Goal: Task Accomplishment & Management: Use online tool/utility

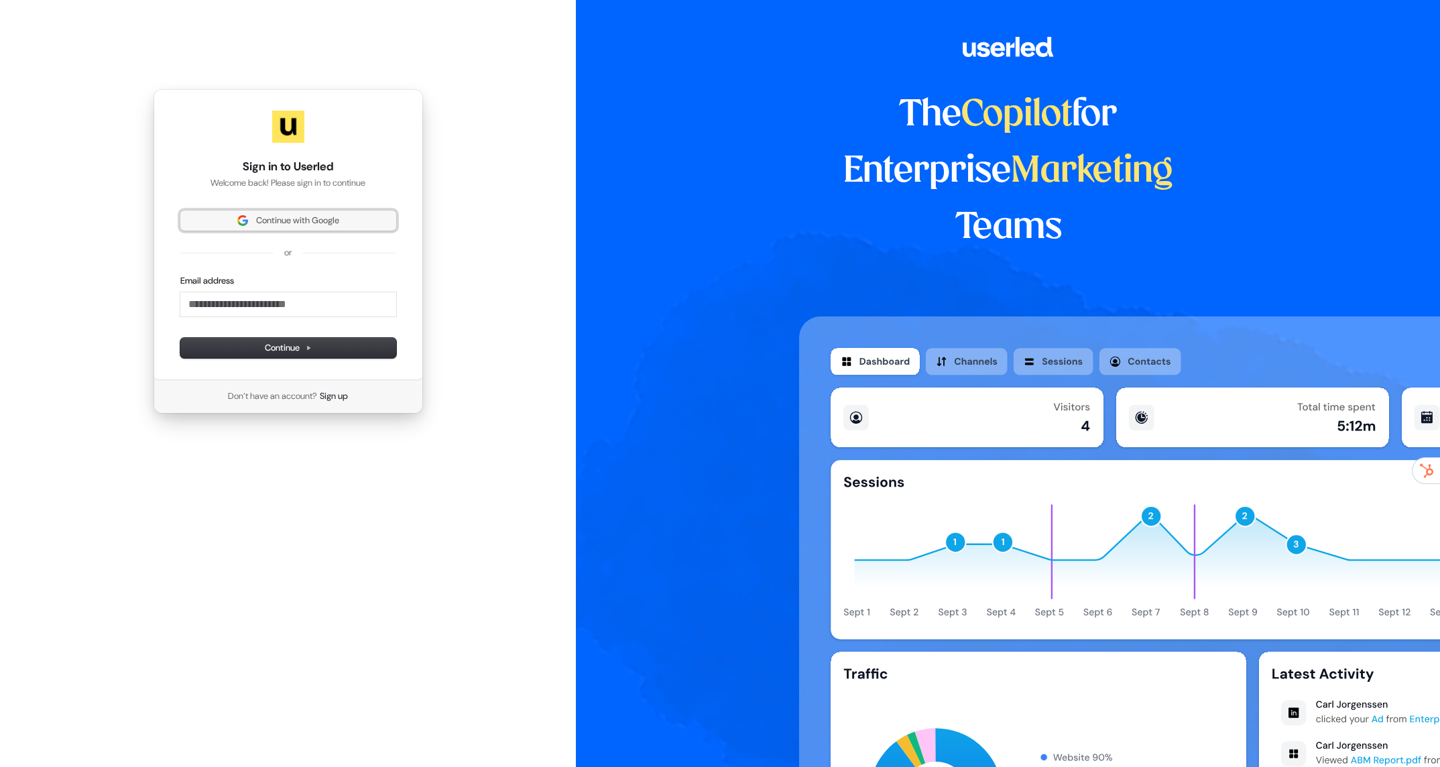
click at [296, 225] on span "Continue with Google" at bounding box center [297, 221] width 83 height 12
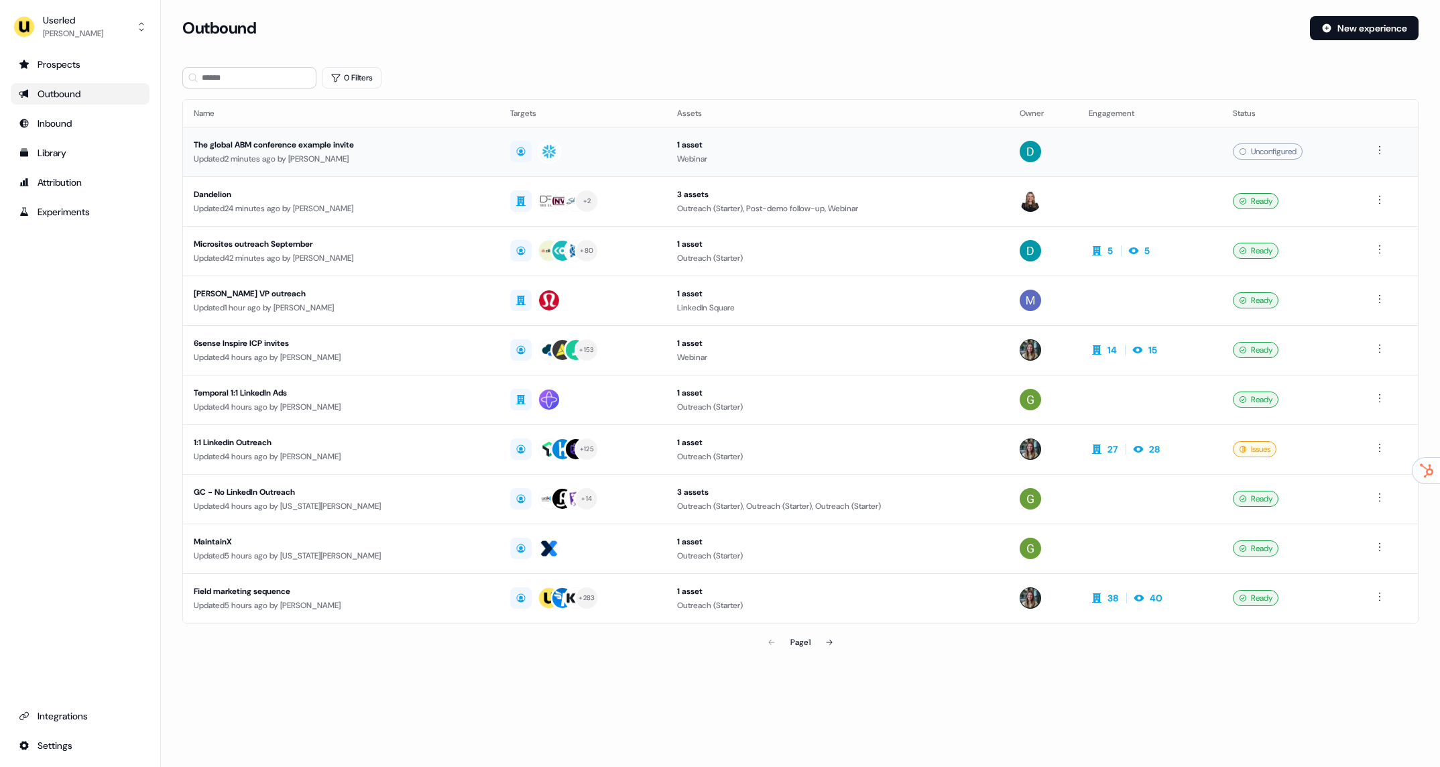
click at [429, 142] on div "The global ABM conference example invite" at bounding box center [341, 144] width 295 height 13
click at [366, 345] on div "6sense Inspire ICP invites" at bounding box center [341, 343] width 295 height 13
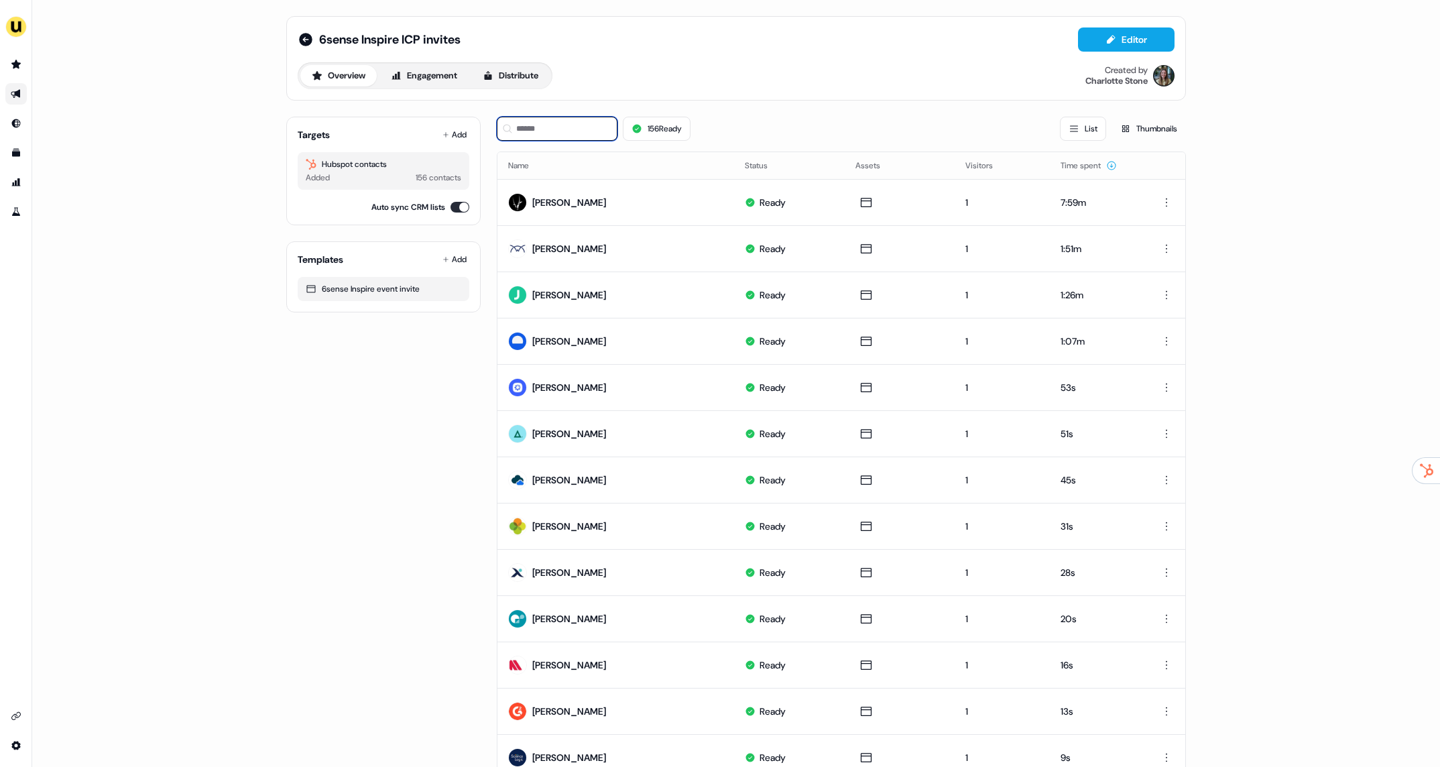
click at [562, 135] on input at bounding box center [557, 129] width 121 height 24
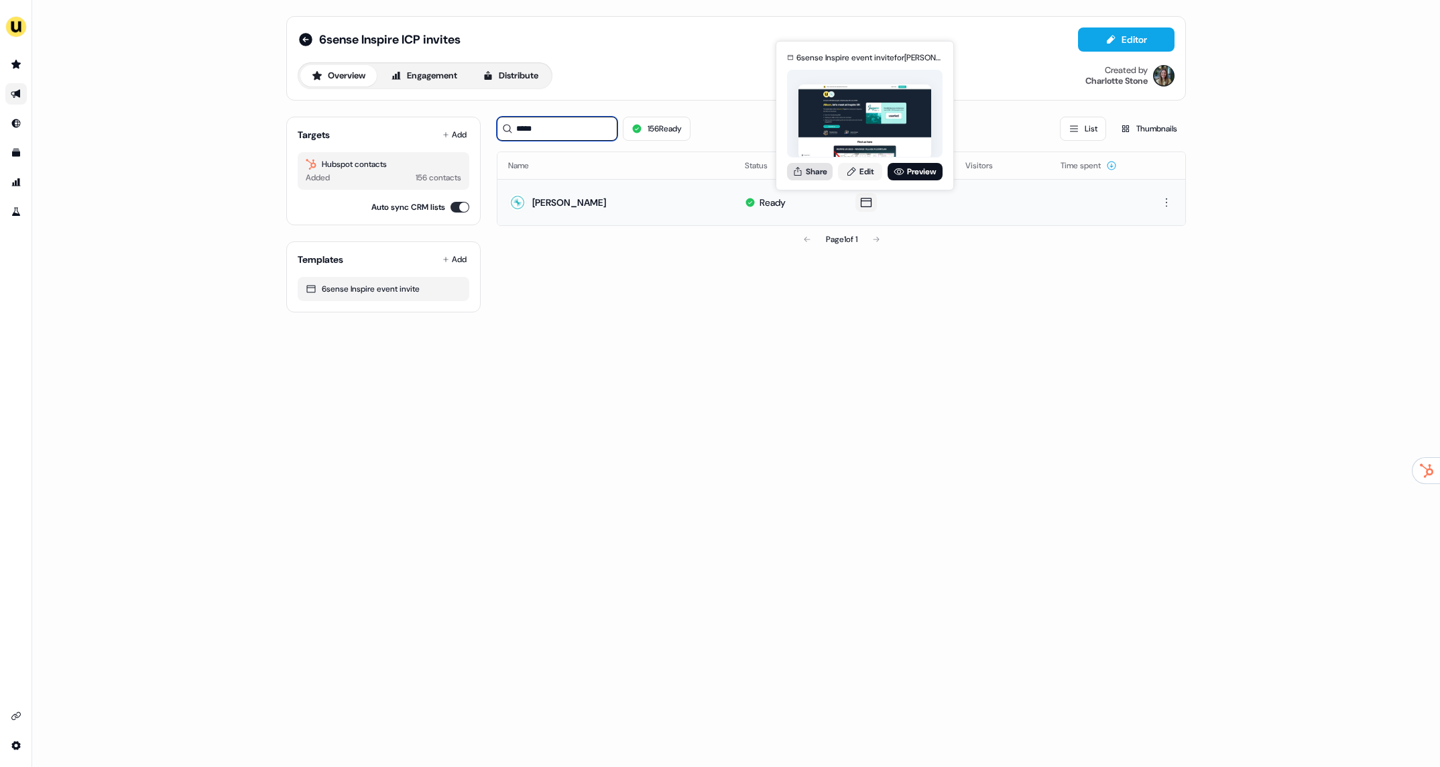
type input "*****"
click at [821, 170] on button "Share" at bounding box center [810, 171] width 46 height 17
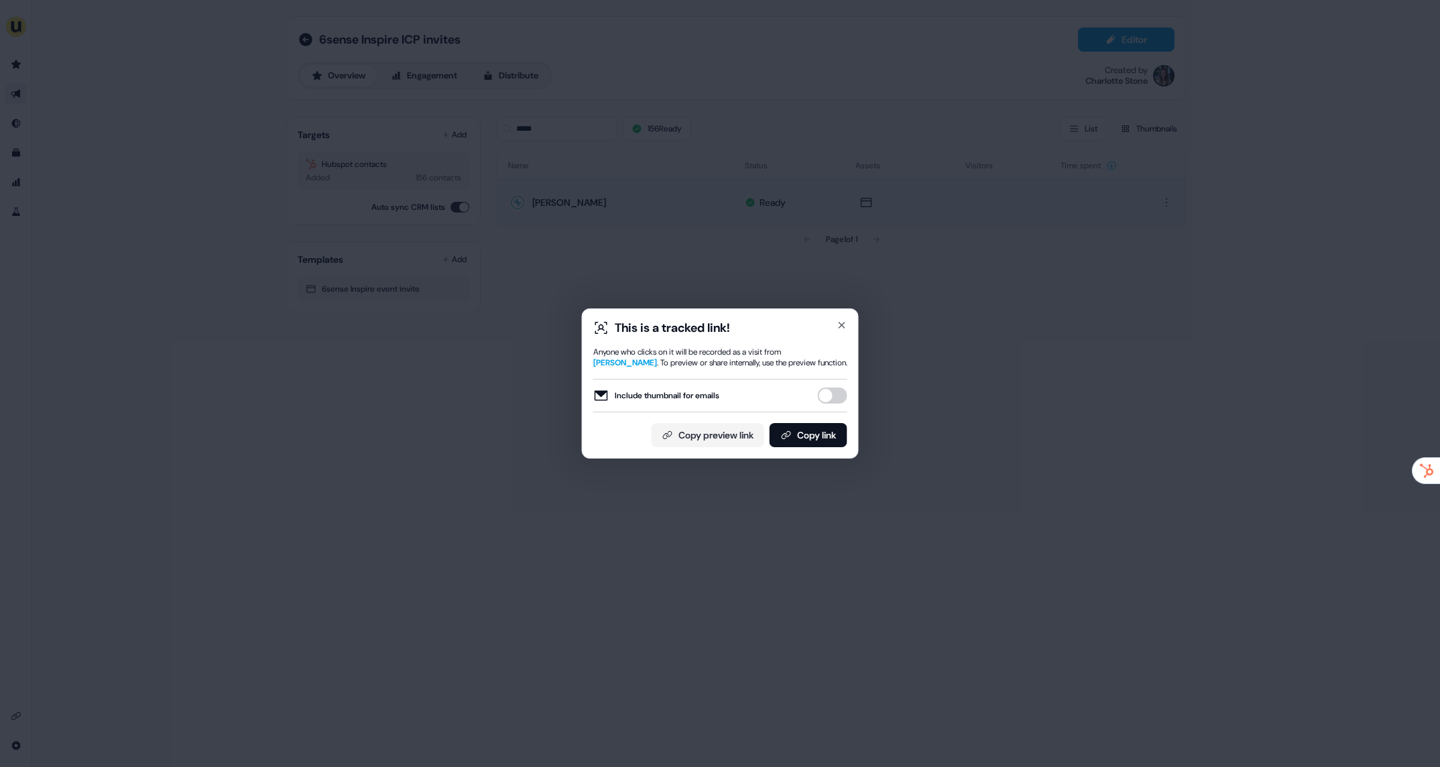
click at [837, 396] on button "Include thumbnail for emails" at bounding box center [833, 396] width 30 height 16
drag, startPoint x: 830, startPoint y: 431, endPoint x: 858, endPoint y: 463, distance: 43.3
click at [830, 431] on button "Copy link" at bounding box center [809, 435] width 78 height 24
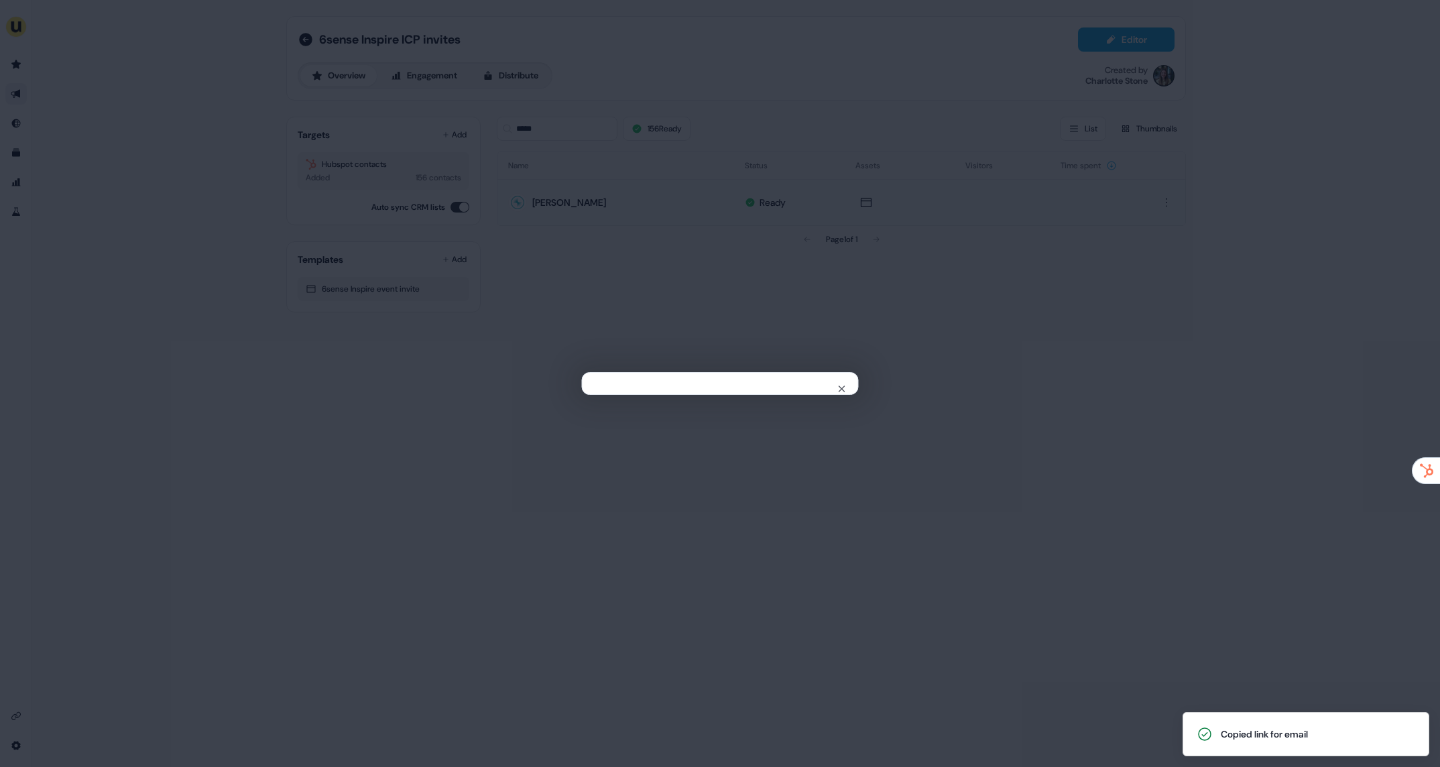
click at [921, 123] on div "Close" at bounding box center [720, 383] width 1440 height 767
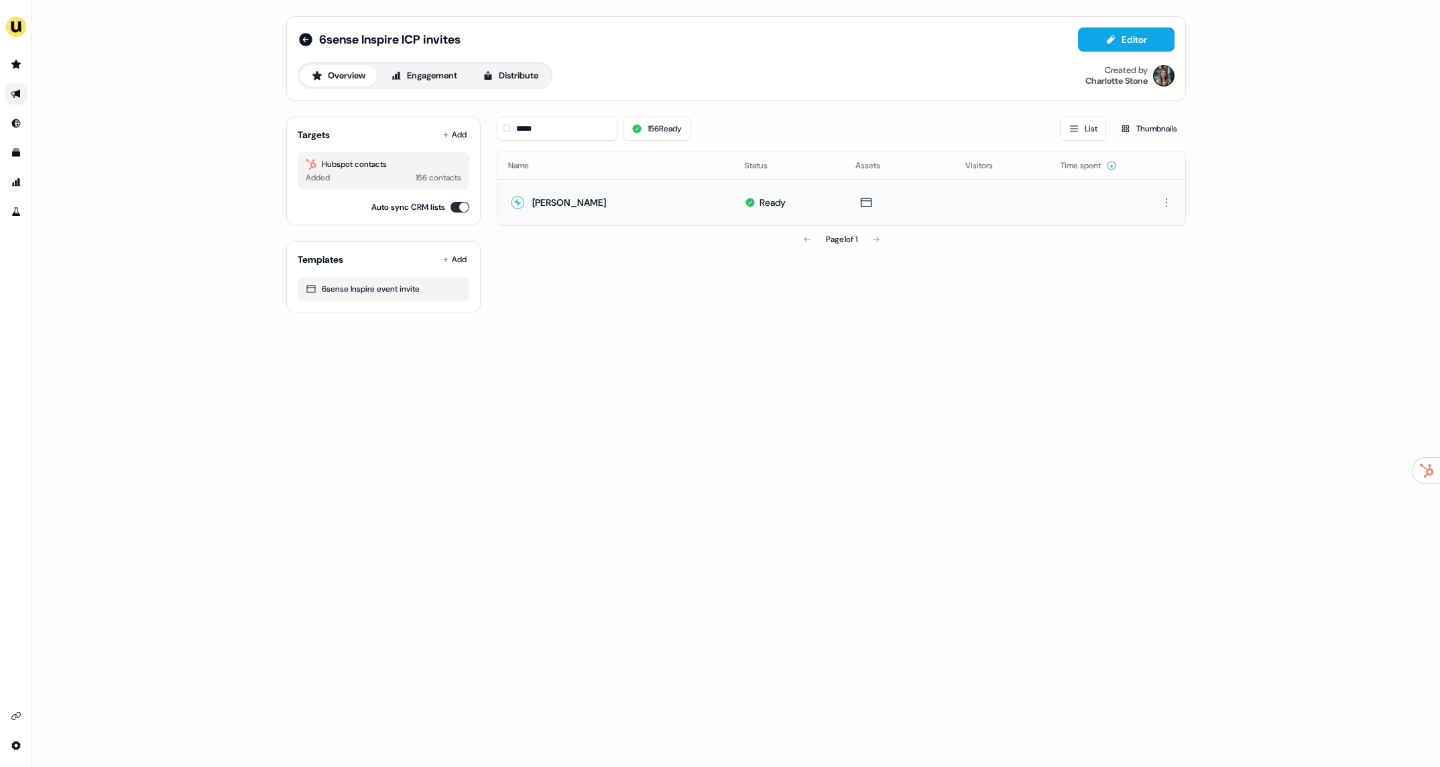
click at [21, 93] on link "Go to outbound experience" at bounding box center [15, 93] width 21 height 21
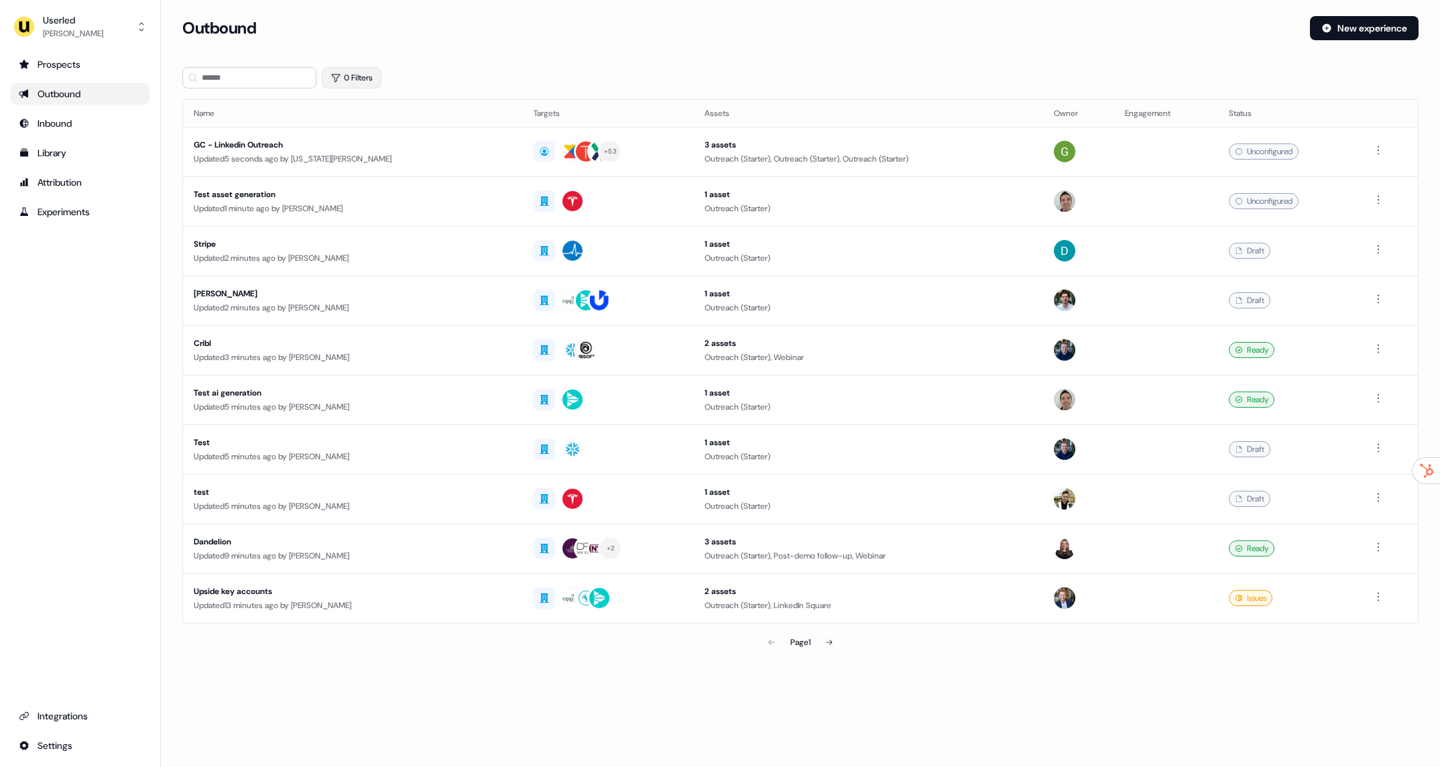
click at [349, 78] on button "0 Filters" at bounding box center [352, 77] width 60 height 21
click at [385, 140] on html "For the best experience switch devices to a bigger screen. Go to Userled.io Use…" at bounding box center [720, 383] width 1440 height 767
click at [386, 190] on div "Owner" at bounding box center [434, 184] width 194 height 21
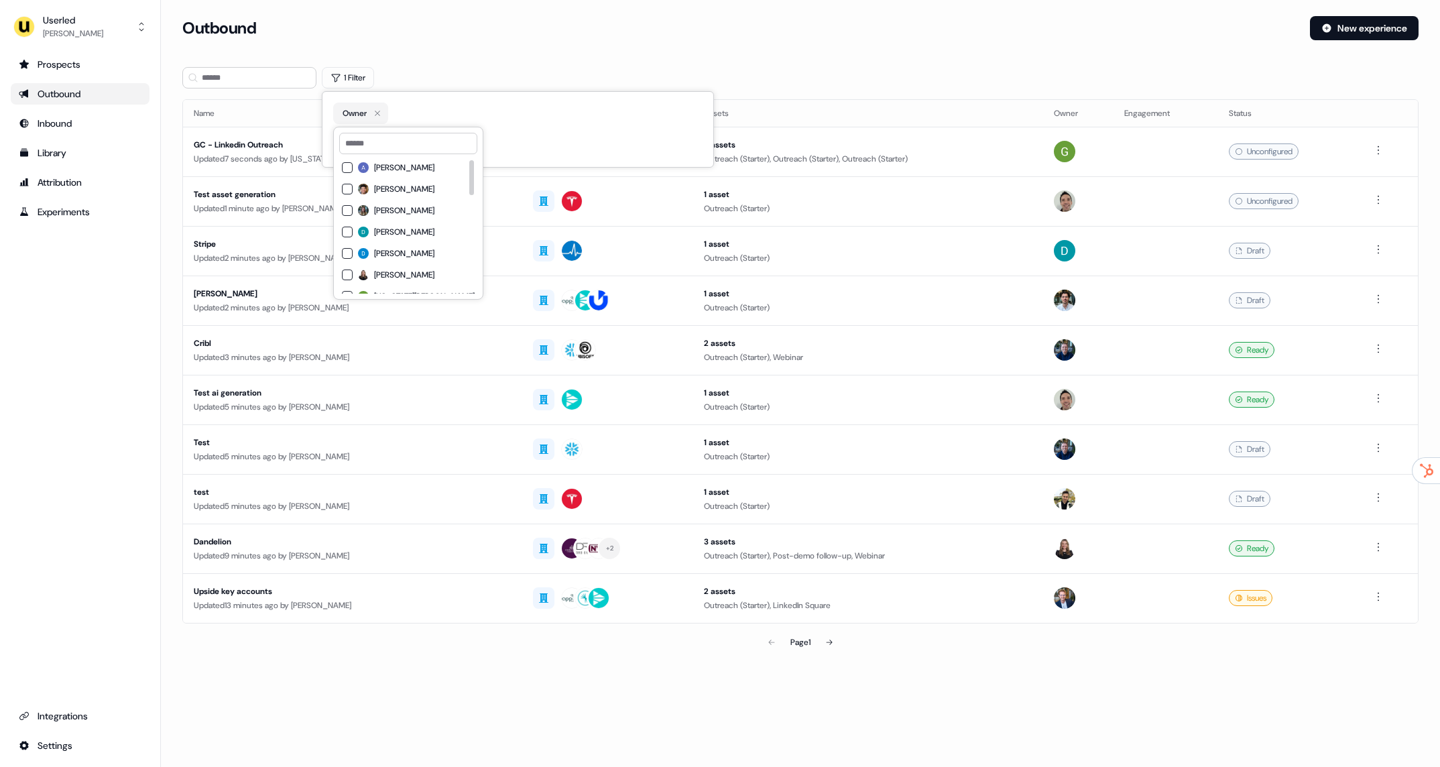
click at [384, 218] on div "Charlotte Stone" at bounding box center [408, 211] width 133 height 16
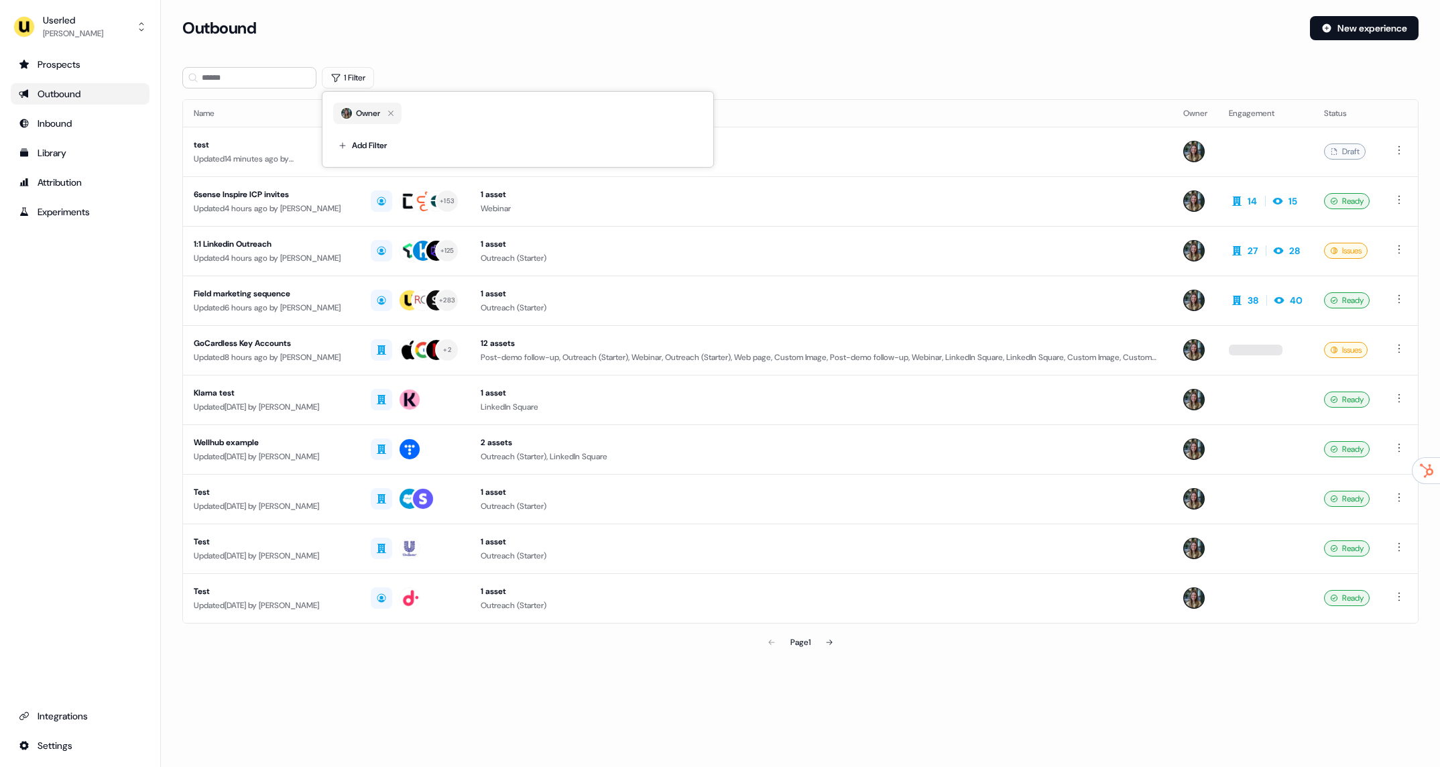
click at [904, 39] on div "Outbound" at bounding box center [740, 28] width 1117 height 24
click at [837, 647] on button at bounding box center [829, 642] width 27 height 27
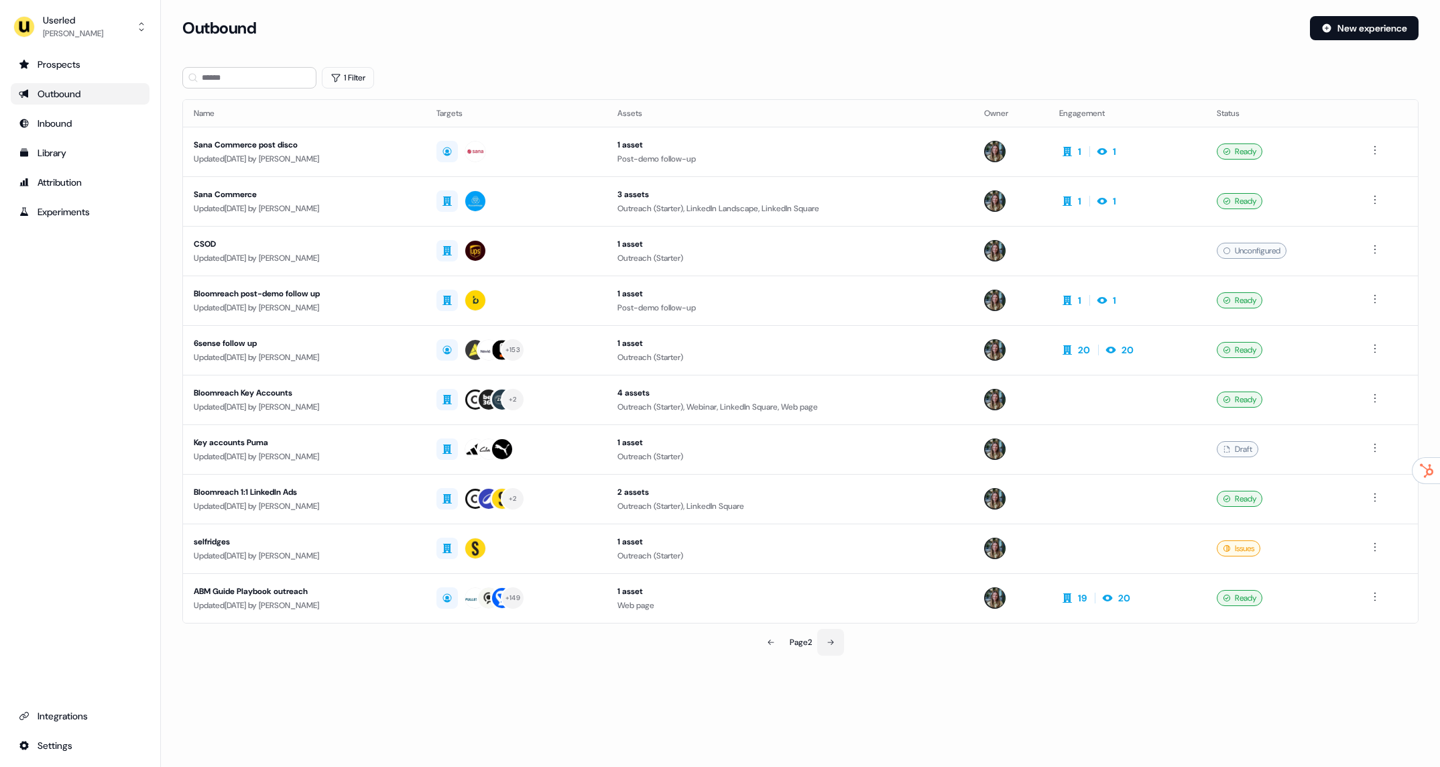
click at [837, 644] on button at bounding box center [830, 642] width 27 height 27
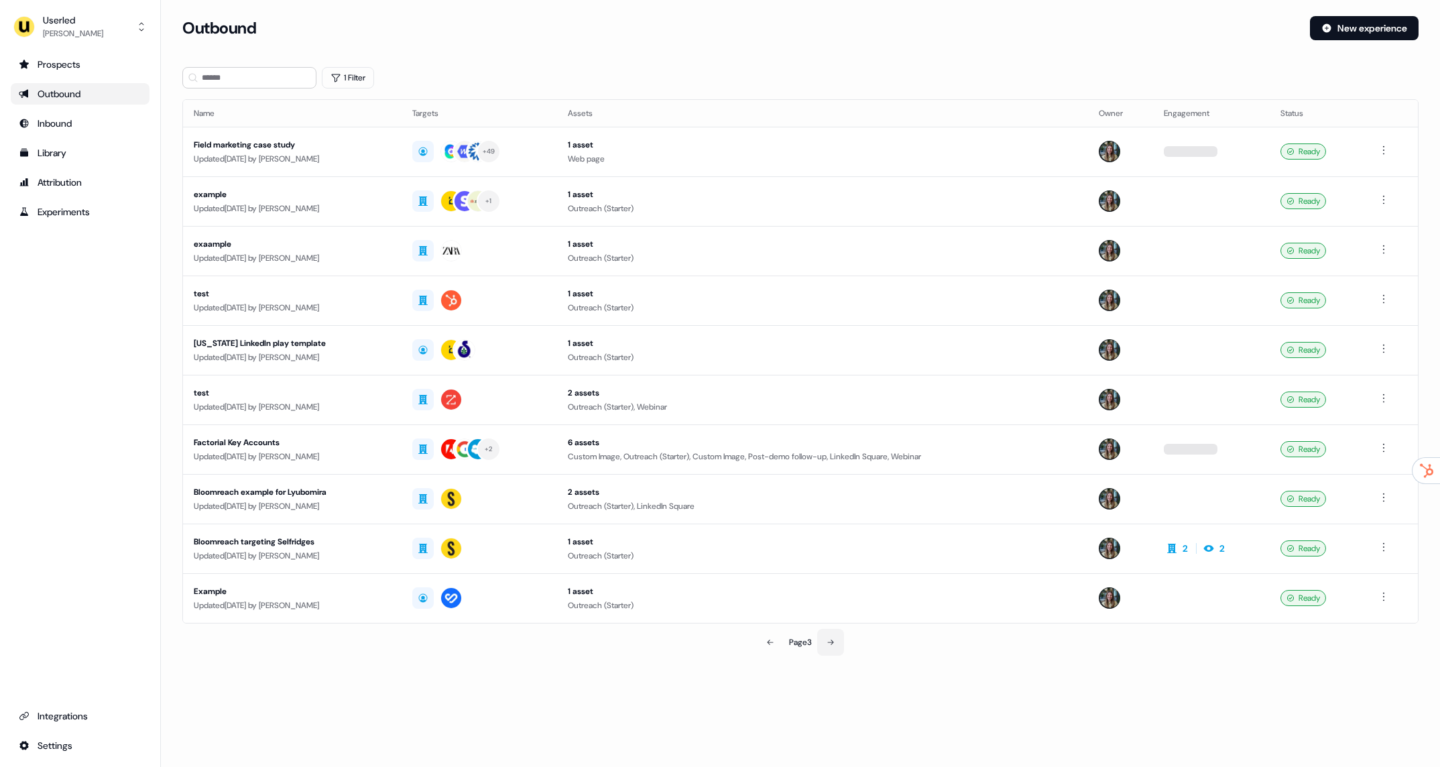
click at [837, 644] on button at bounding box center [830, 642] width 27 height 27
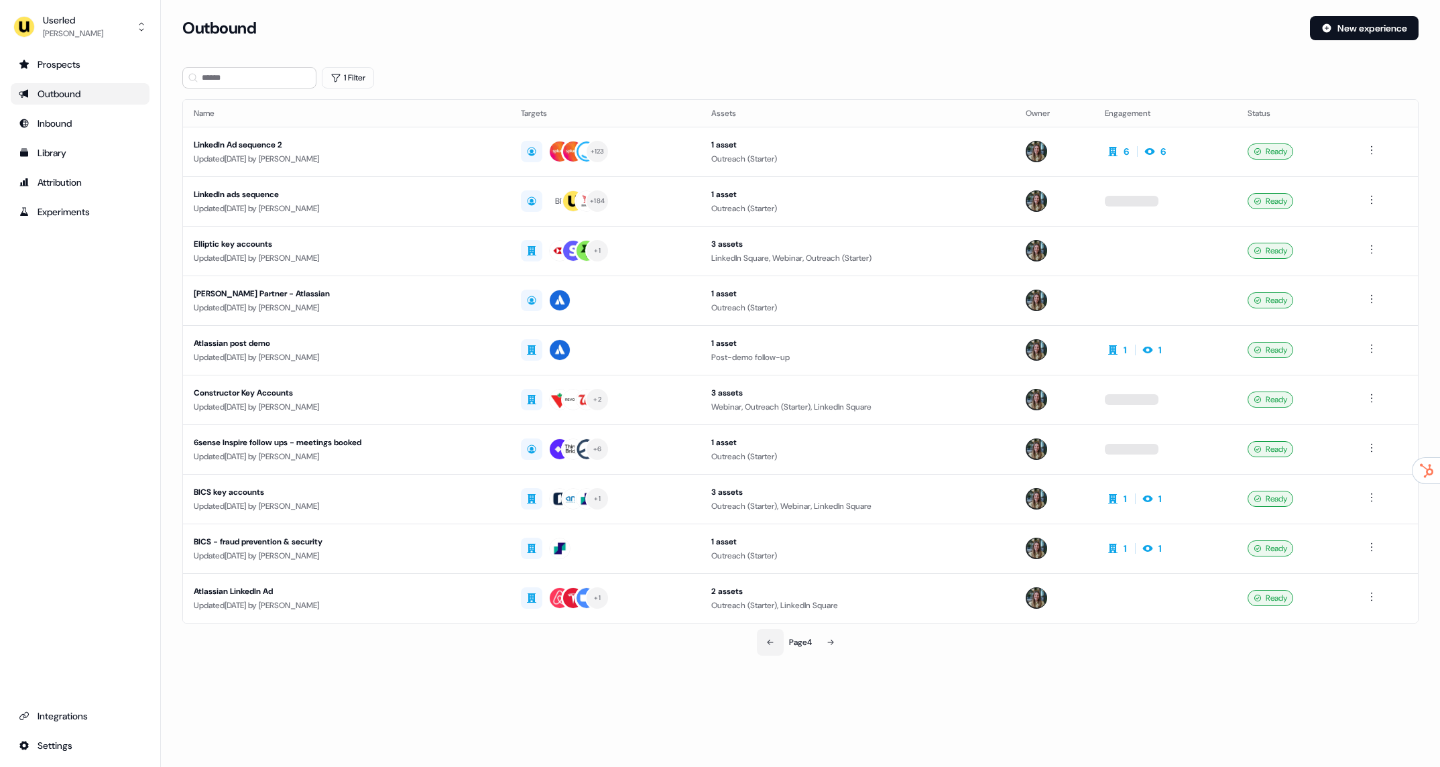
click at [769, 643] on icon at bounding box center [770, 642] width 8 height 8
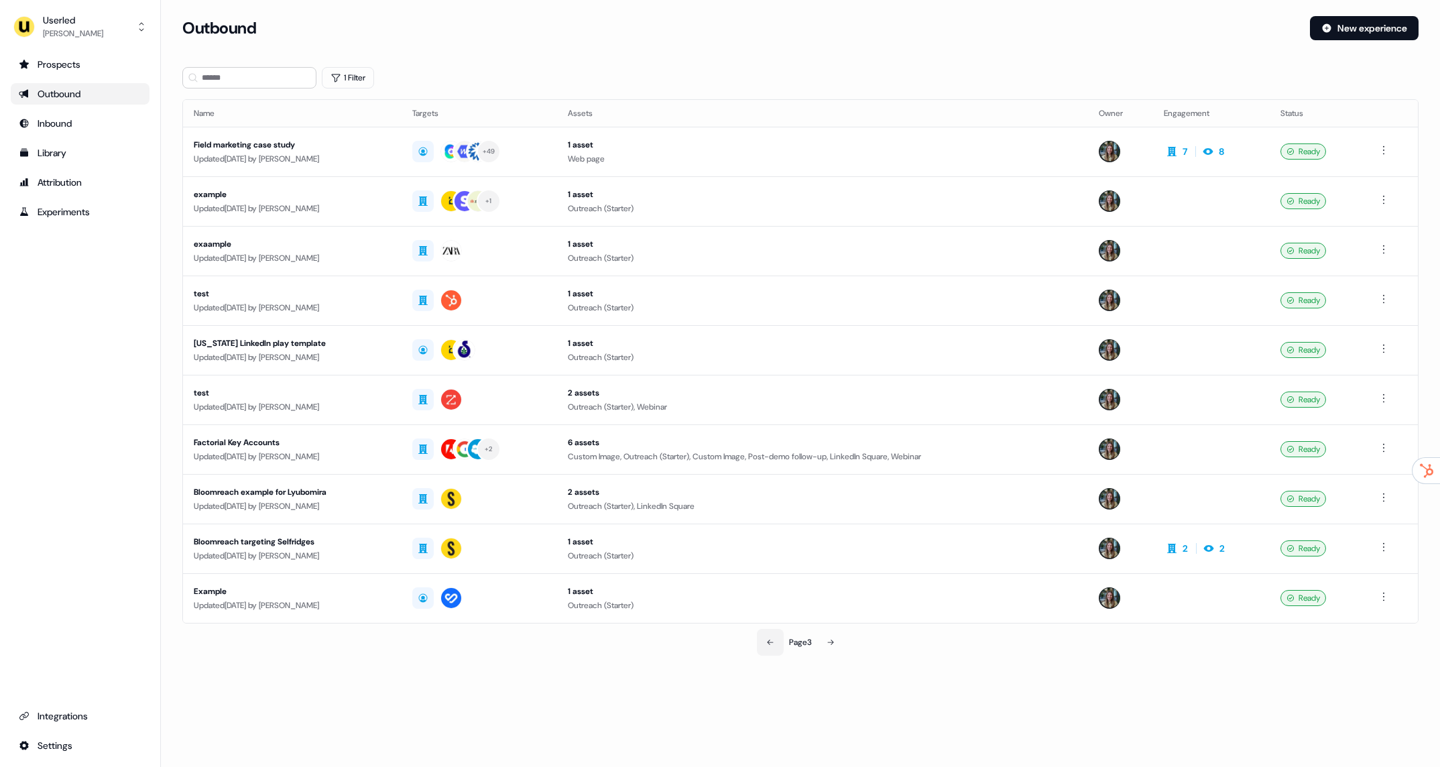
click at [769, 644] on icon at bounding box center [770, 642] width 8 height 8
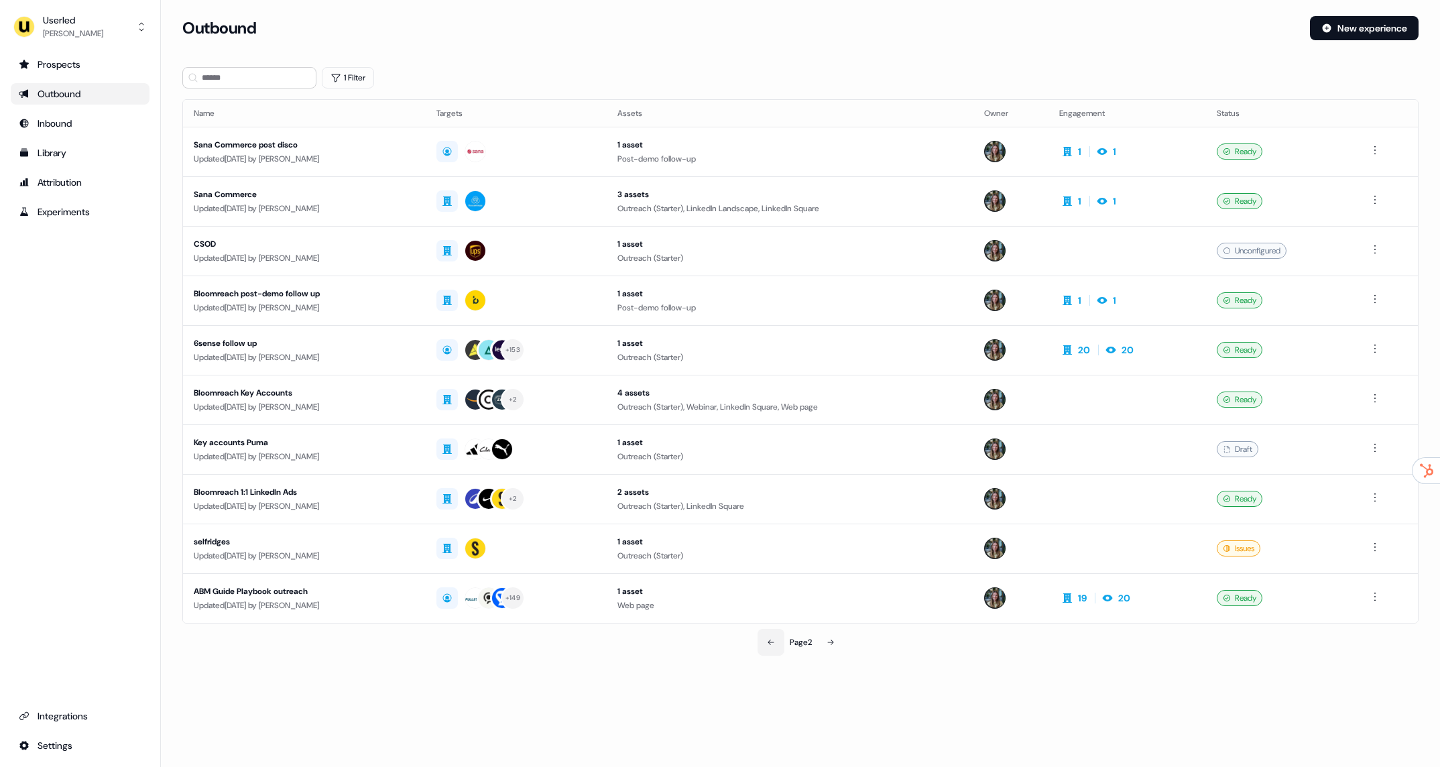
click at [769, 644] on icon at bounding box center [771, 642] width 8 height 8
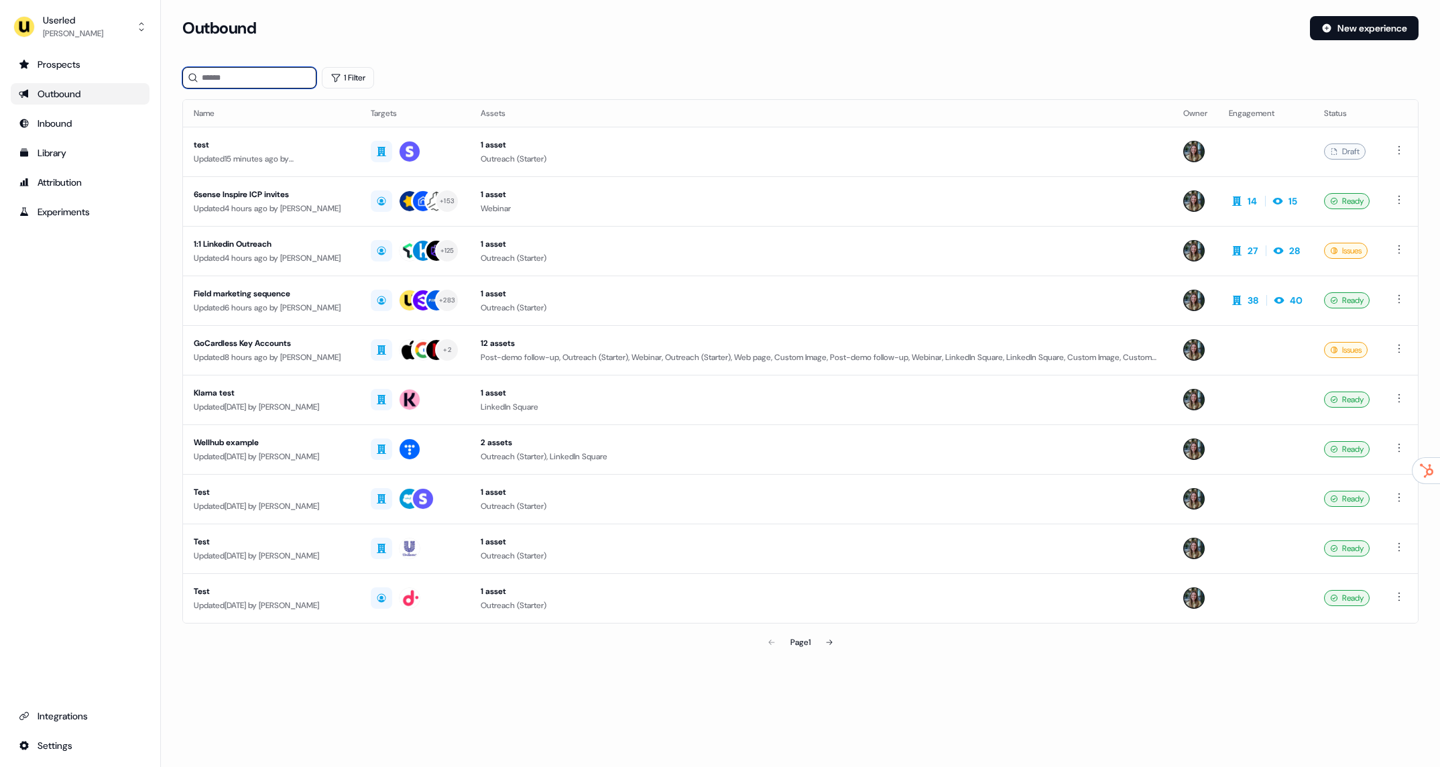
click at [231, 87] on input at bounding box center [249, 77] width 134 height 21
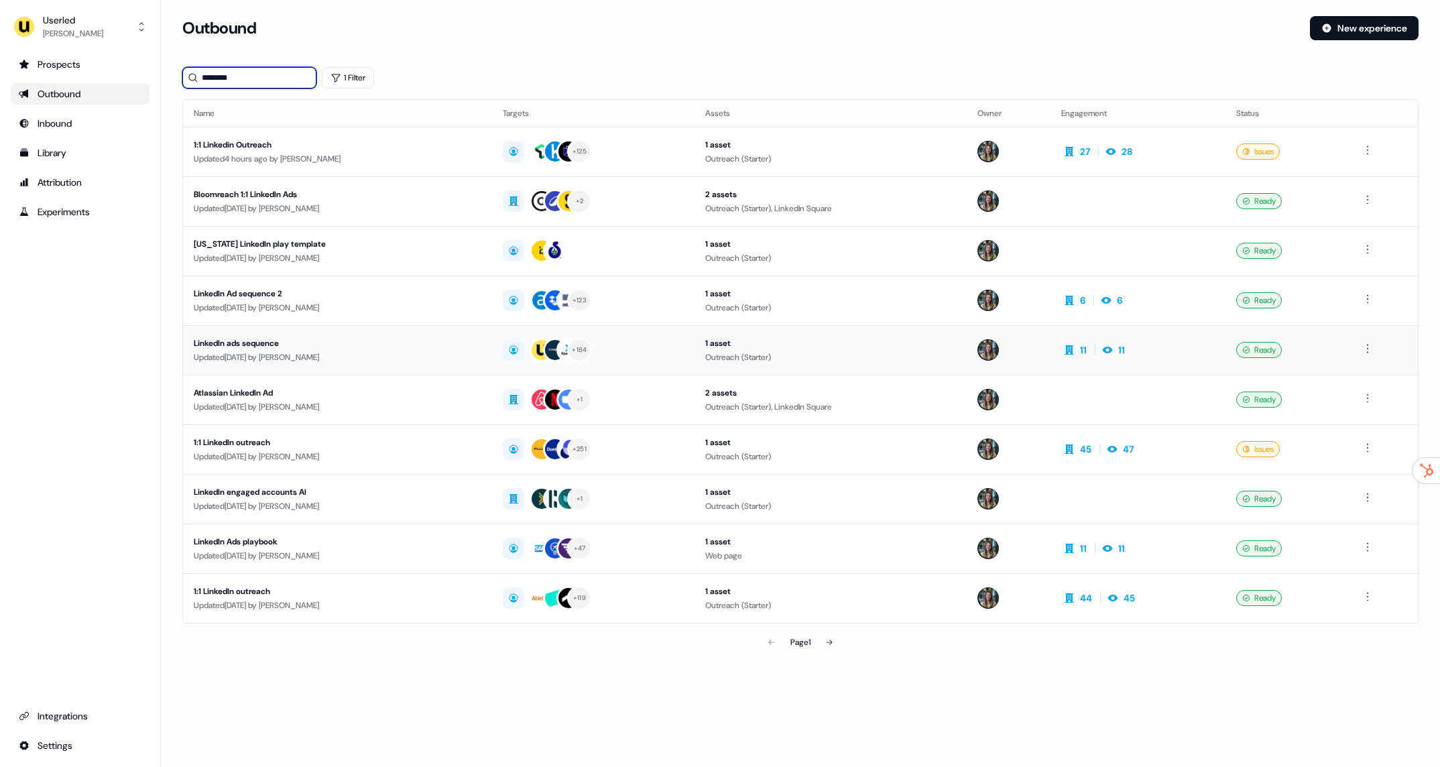
type input "********"
click at [374, 337] on div "LinkedIn ads sequence" at bounding box center [338, 343] width 288 height 13
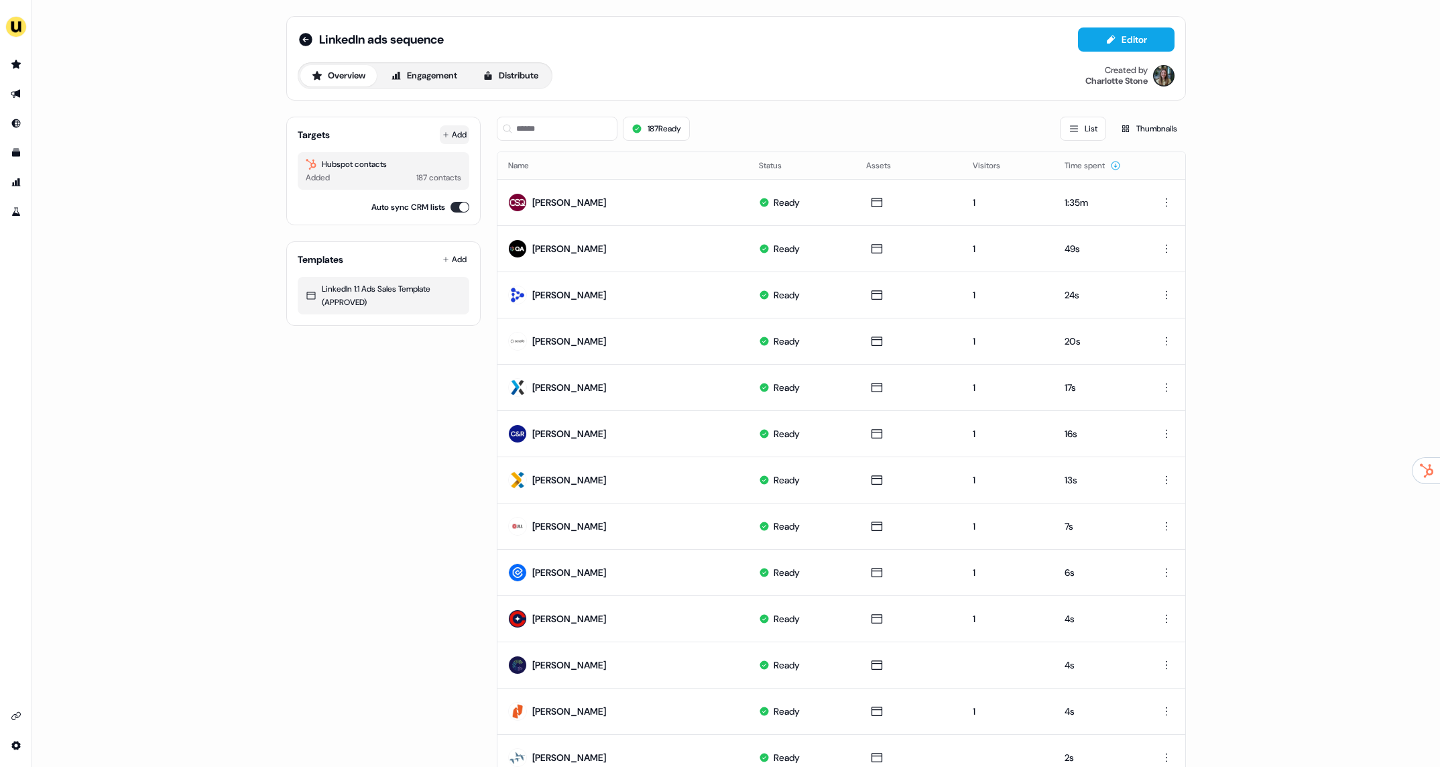
click at [452, 136] on button "Add" at bounding box center [455, 134] width 30 height 19
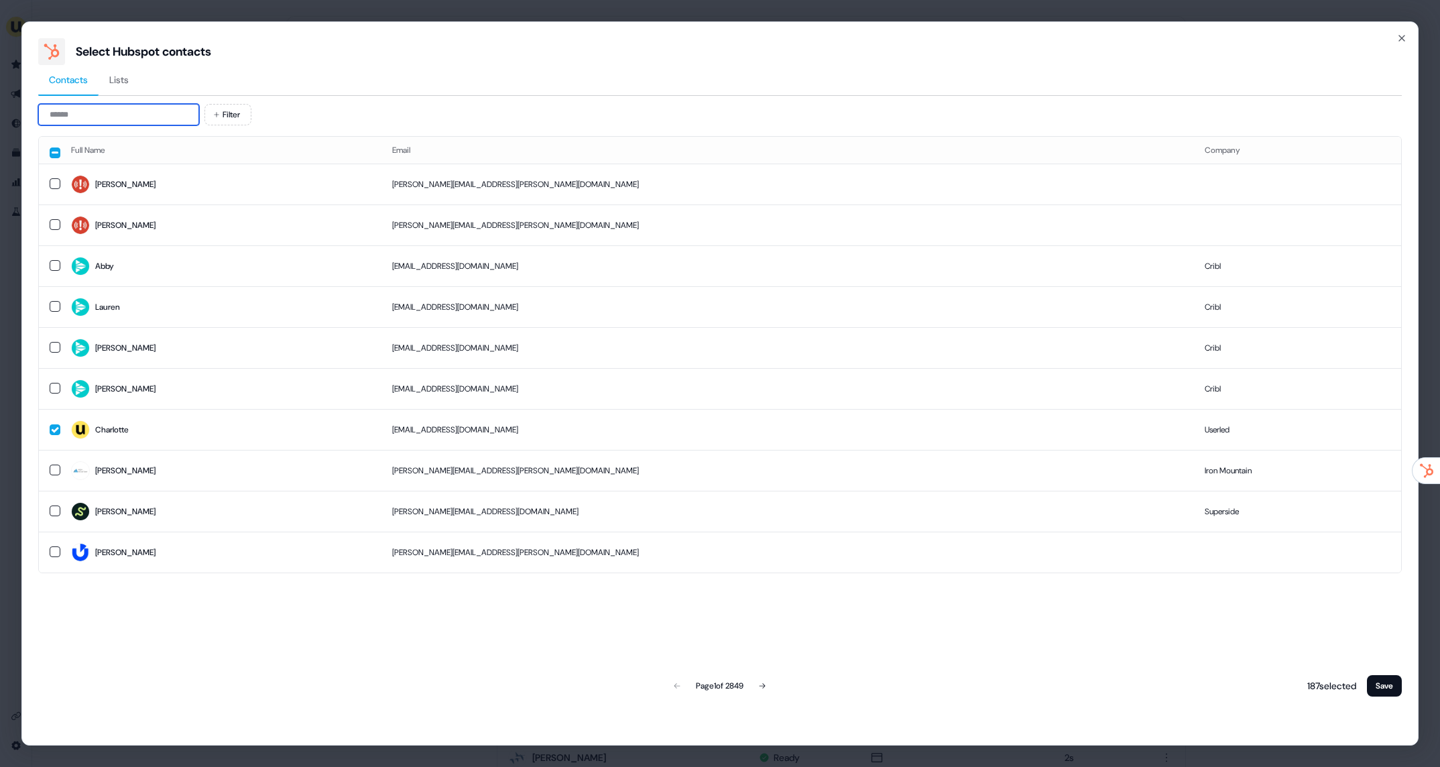
click at [169, 109] on input at bounding box center [118, 114] width 161 height 21
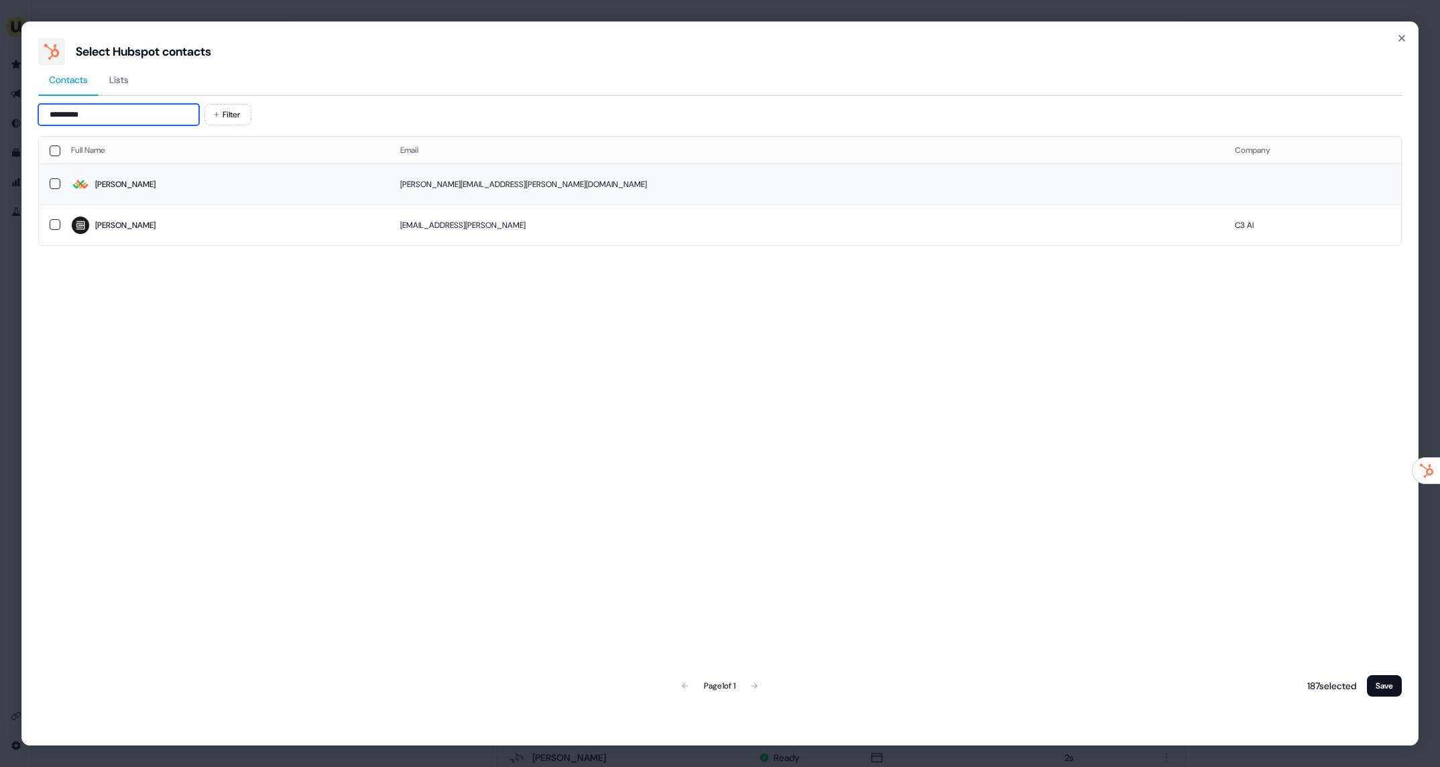
type input "*********"
click at [199, 170] on td "Marisa" at bounding box center [224, 184] width 329 height 41
click at [1376, 689] on button "Save" at bounding box center [1384, 685] width 35 height 21
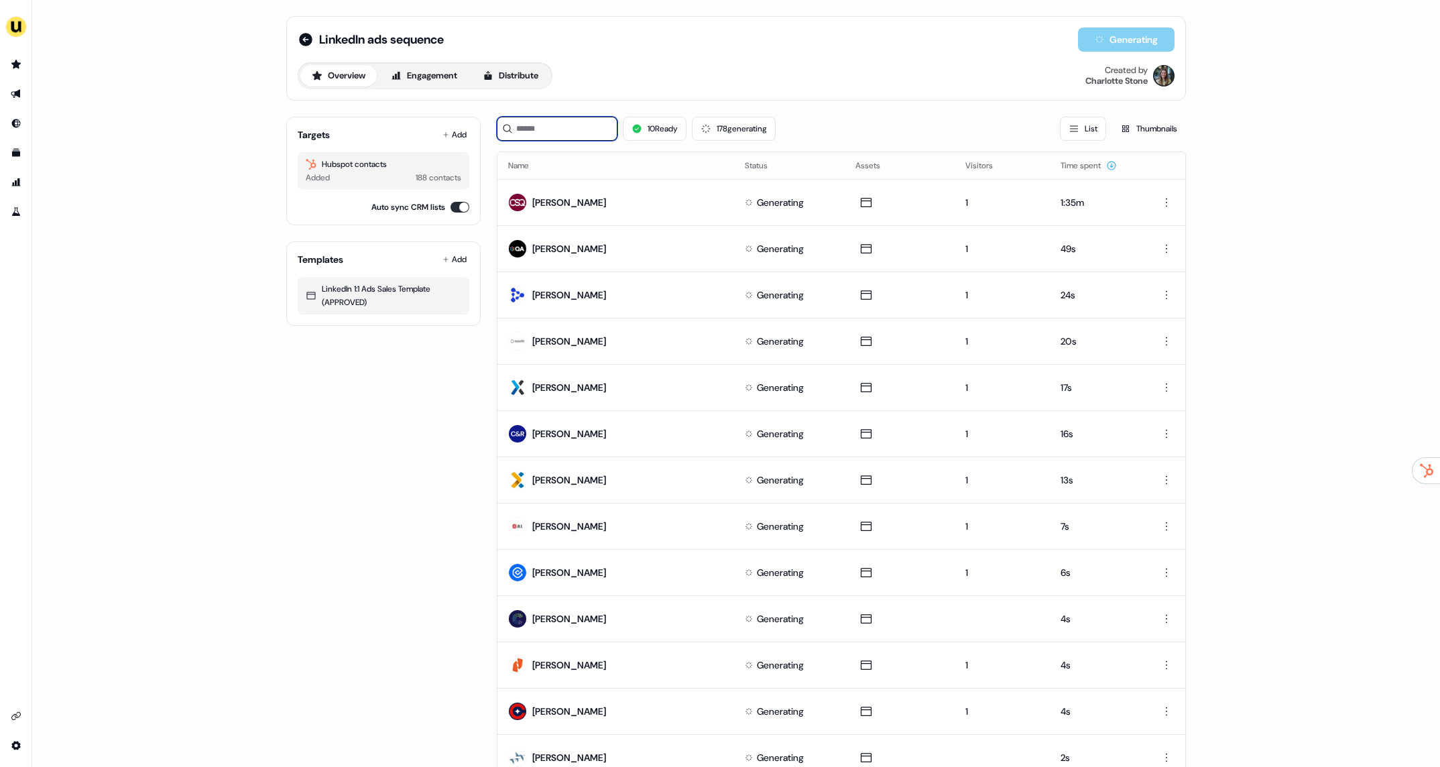
click at [537, 127] on input at bounding box center [557, 129] width 121 height 24
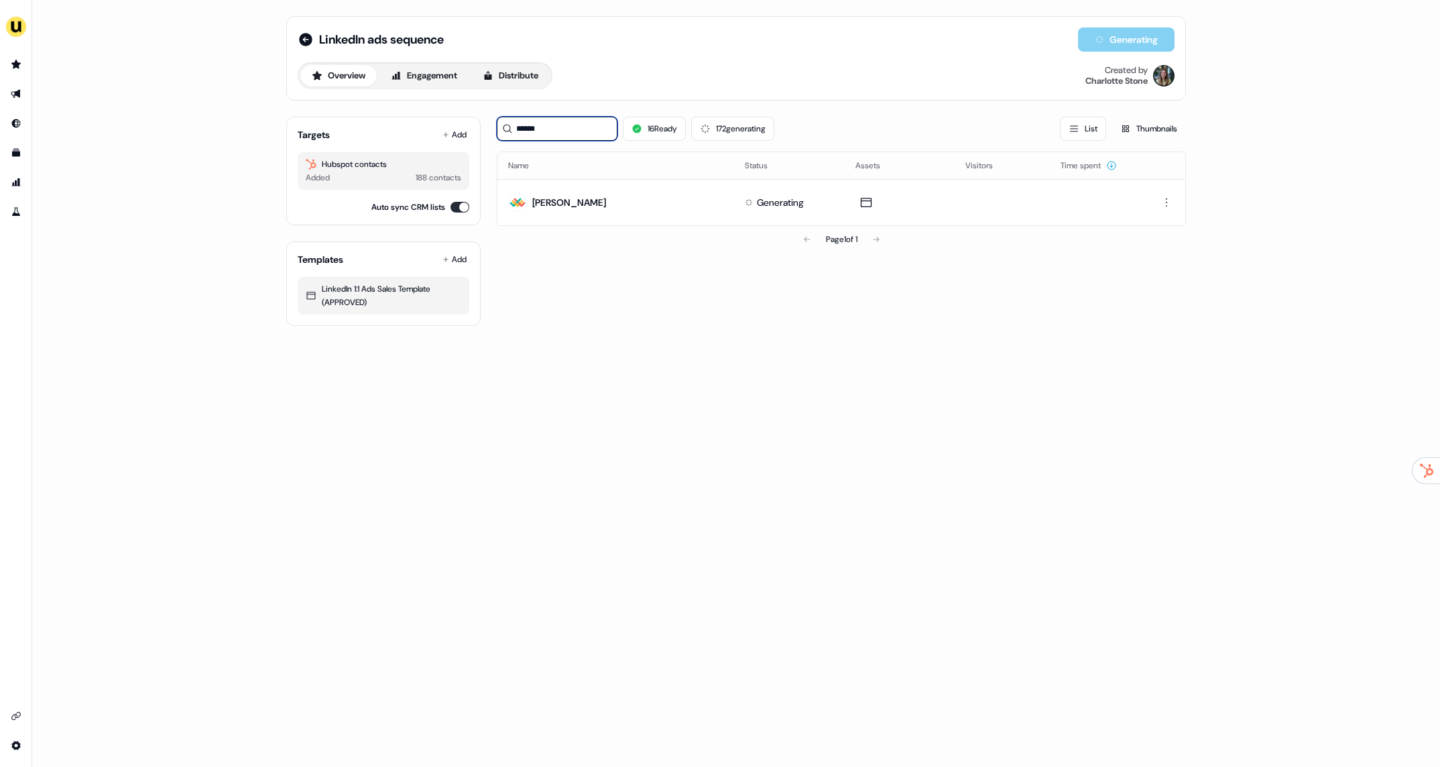
type input "******"
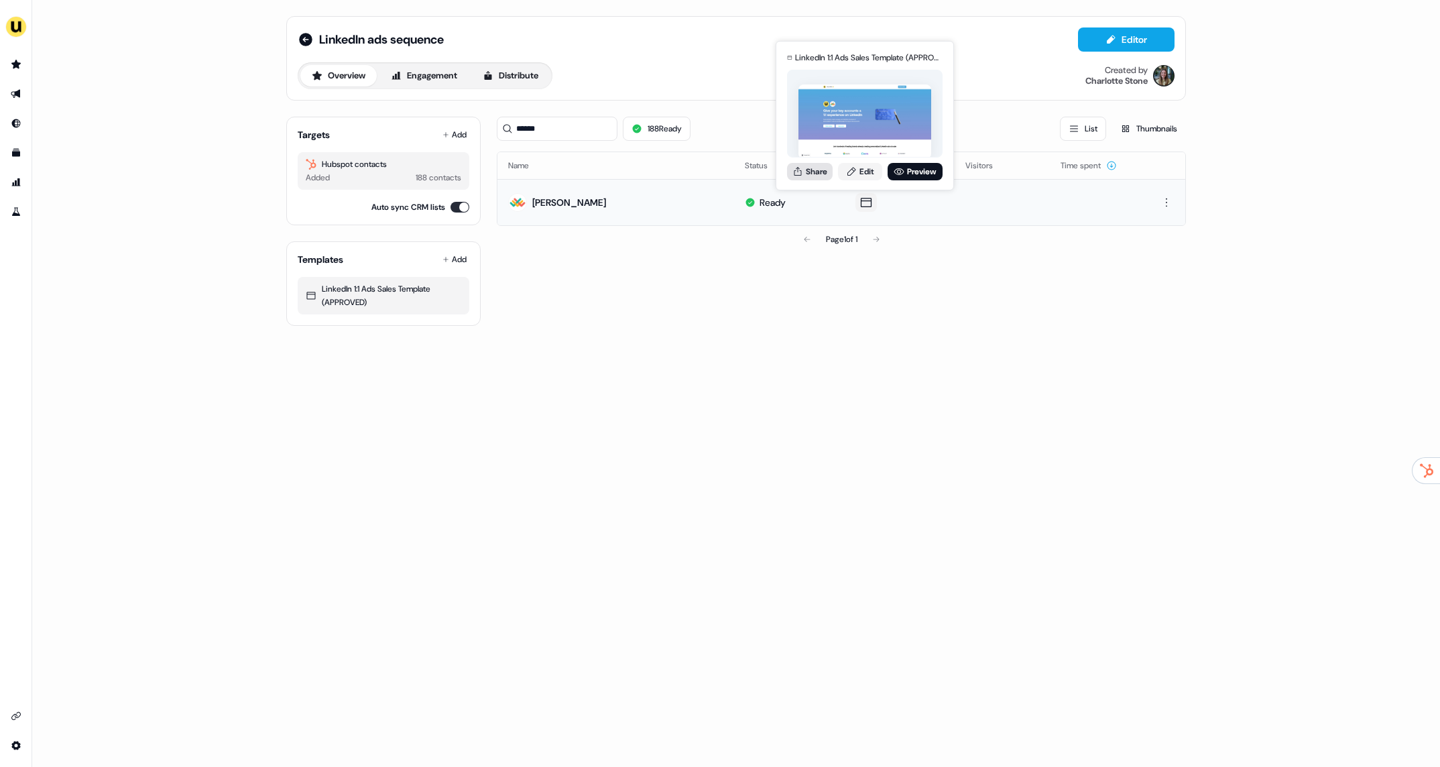
click at [798, 172] on icon at bounding box center [798, 171] width 11 height 11
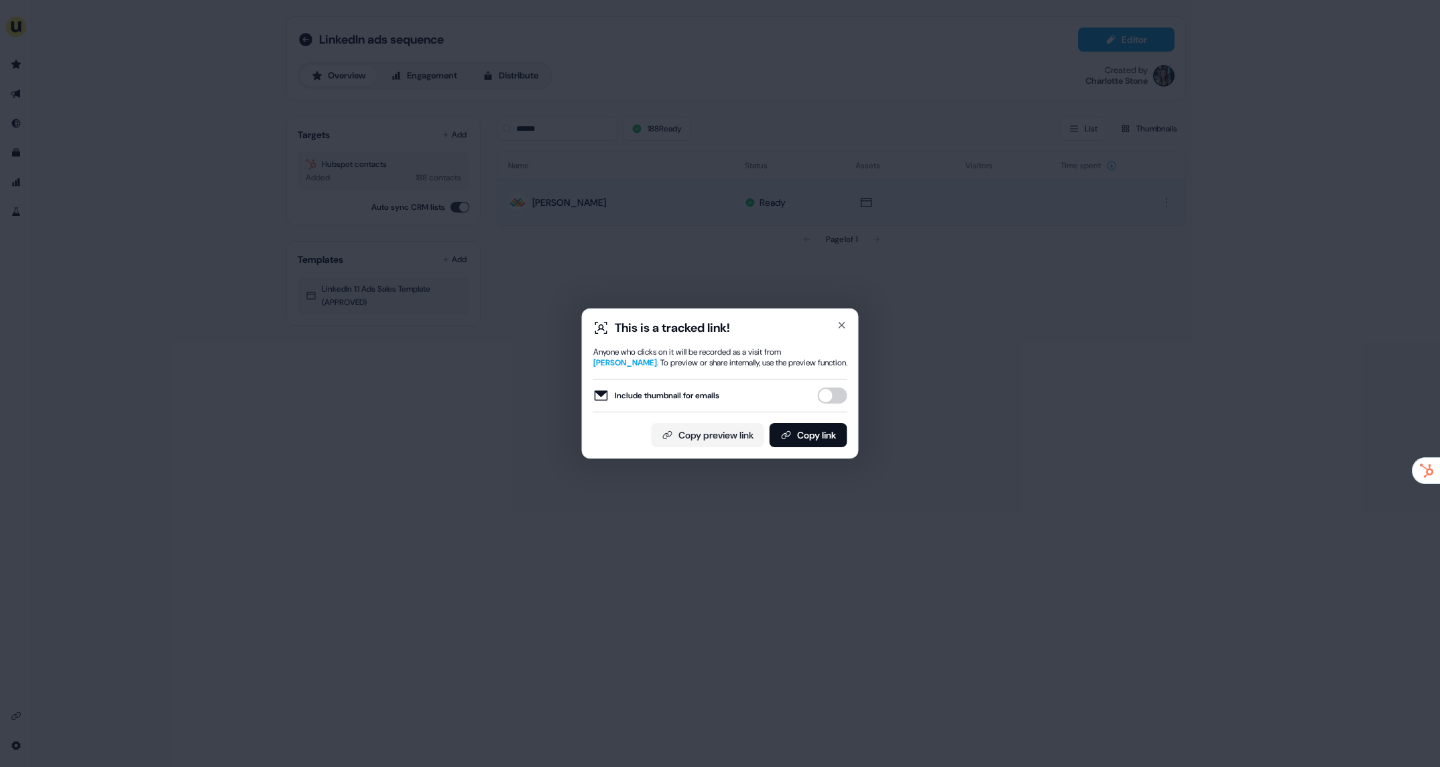
click at [836, 394] on button "Include thumbnail for emails" at bounding box center [833, 396] width 30 height 16
click at [828, 431] on button "Copy link" at bounding box center [809, 435] width 78 height 24
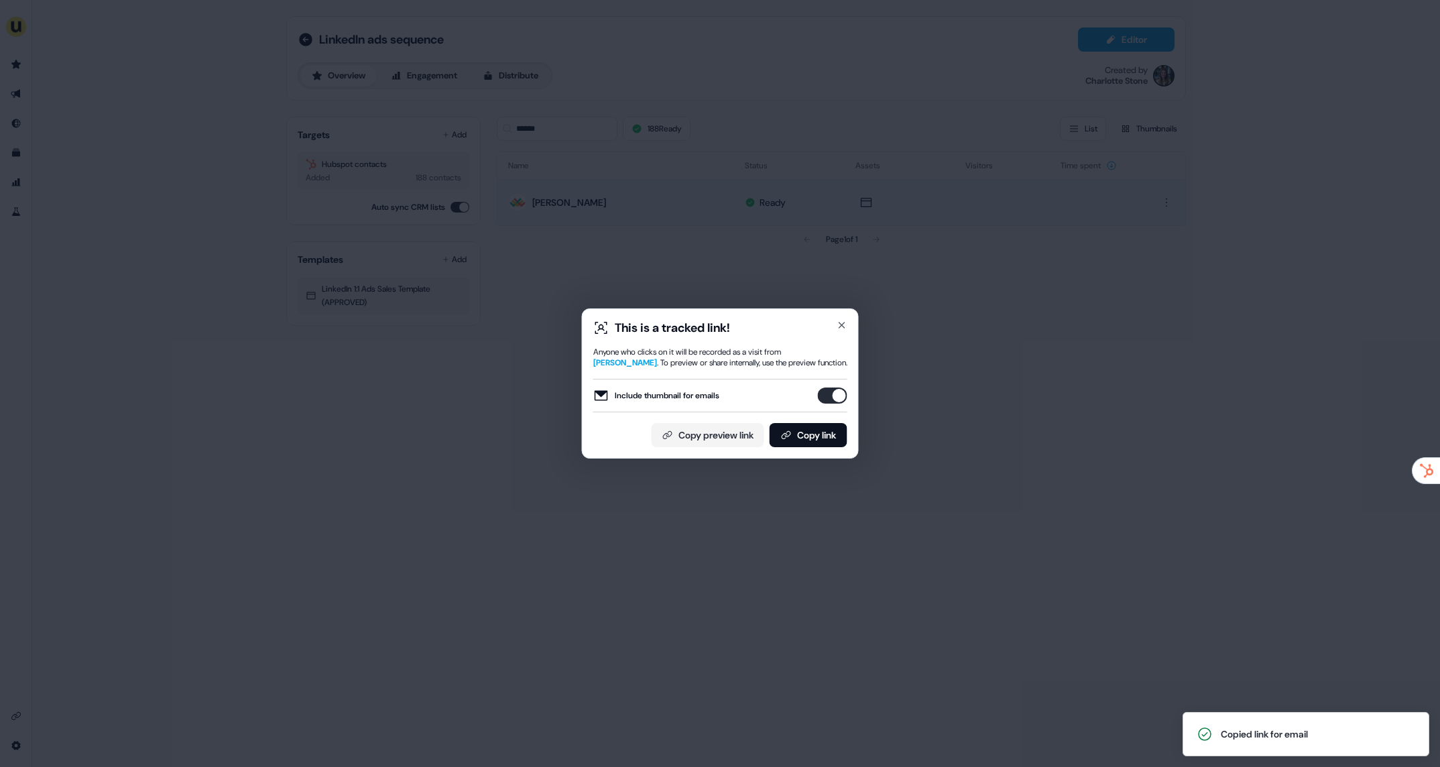
click at [982, 182] on div "This is a tracked link! Anyone who clicks on it will be recorded as a visit fro…" at bounding box center [720, 383] width 1440 height 767
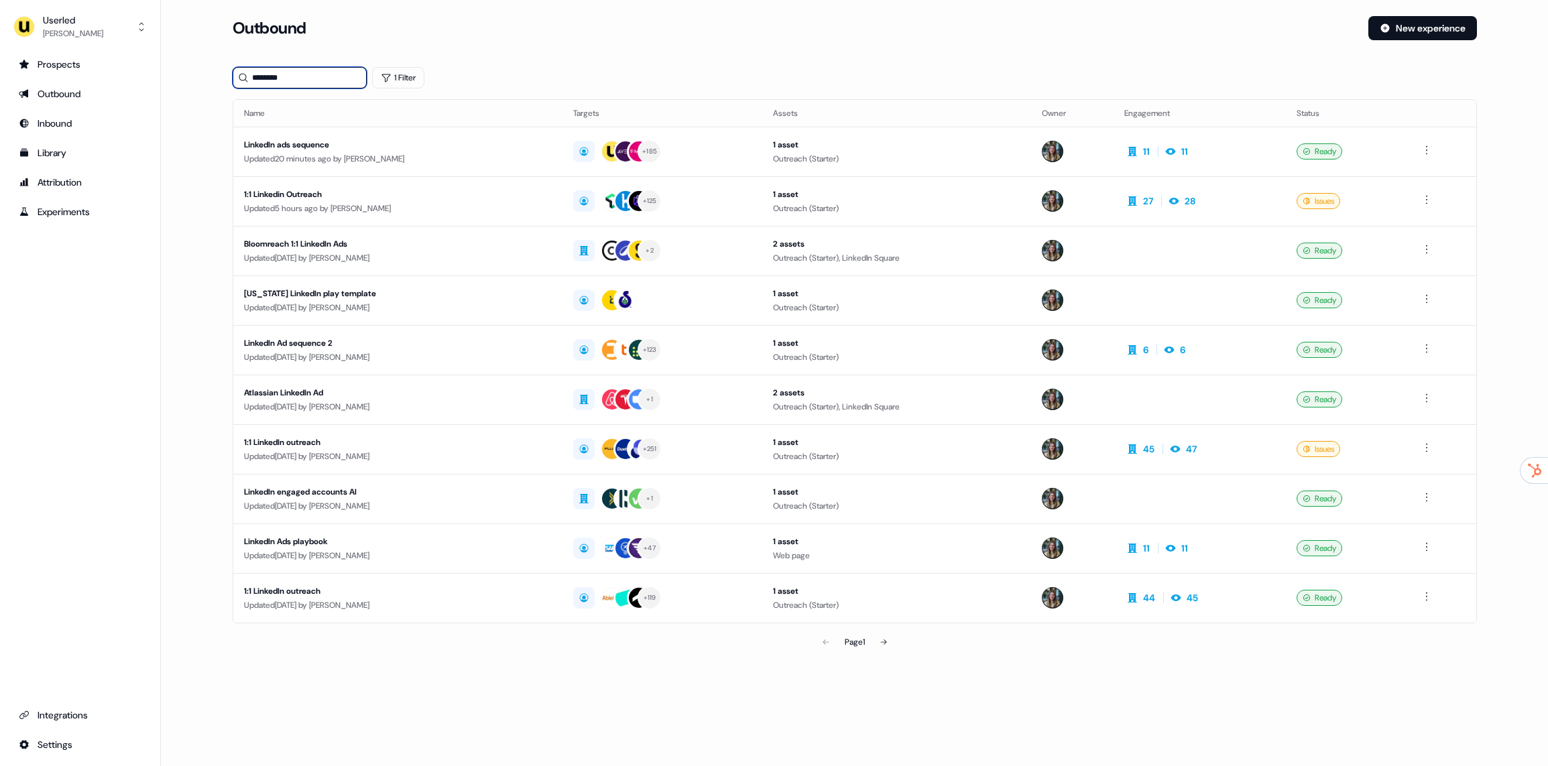
drag, startPoint x: 315, startPoint y: 77, endPoint x: 254, endPoint y: 77, distance: 60.4
click at [254, 77] on input "********" at bounding box center [300, 77] width 134 height 21
click at [353, 202] on div "Updated 5 hours ago by Charlotte Stone" at bounding box center [398, 208] width 308 height 13
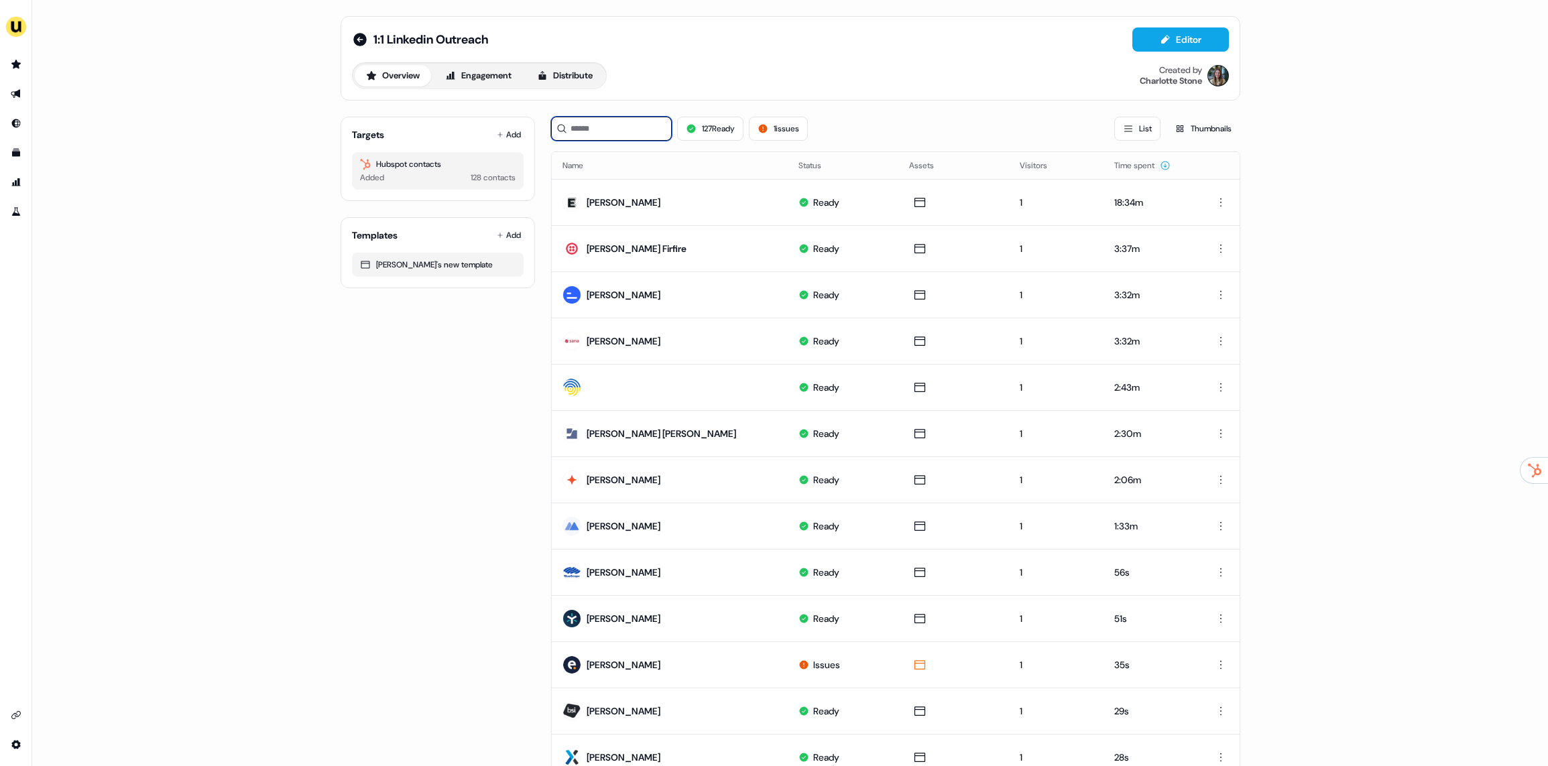
click at [640, 121] on input at bounding box center [611, 129] width 121 height 24
paste input "**********"
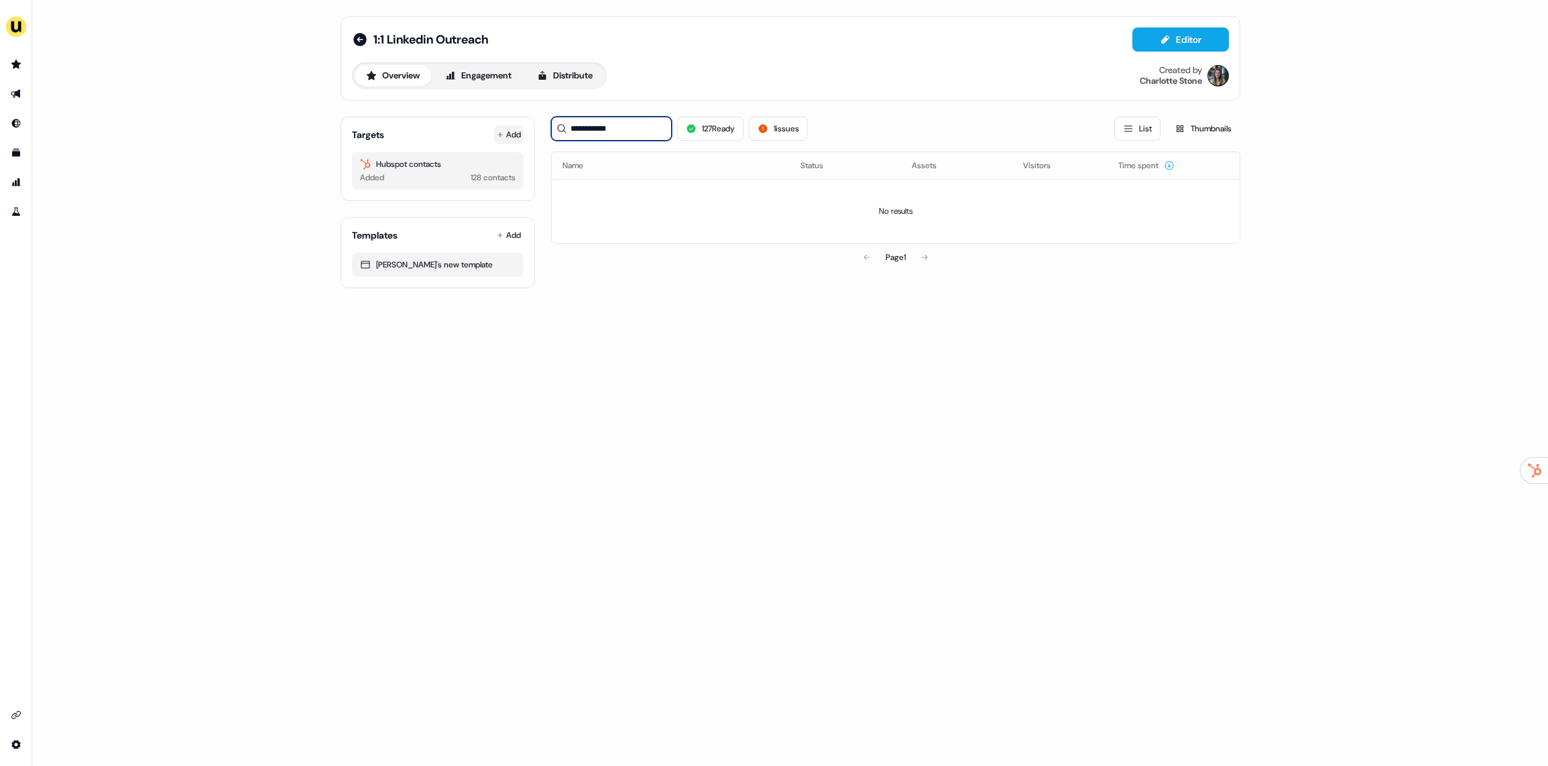
type input "**********"
click at [516, 132] on button "Add" at bounding box center [509, 134] width 30 height 19
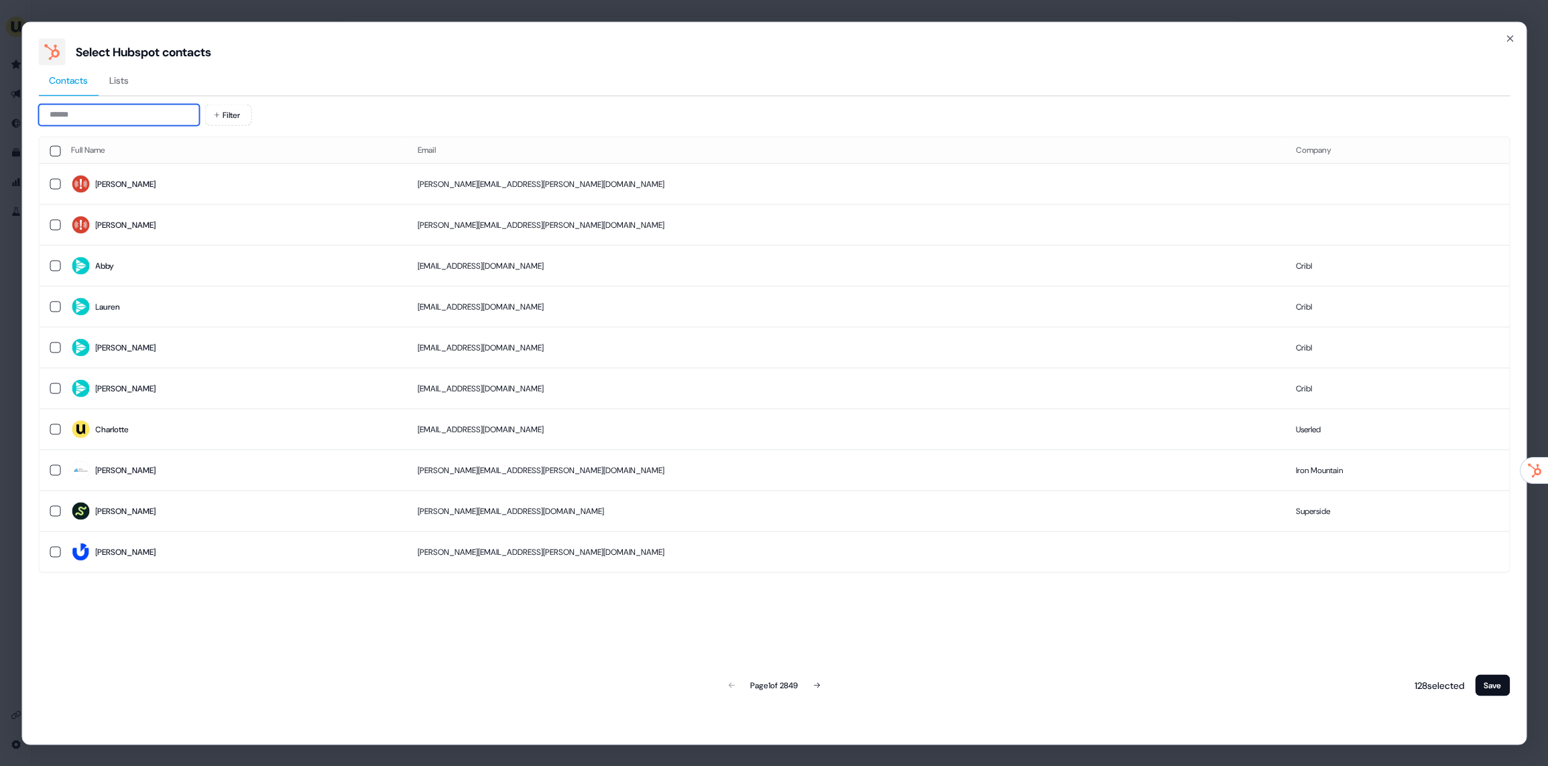
click at [144, 109] on input at bounding box center [118, 114] width 161 height 21
paste input "**********"
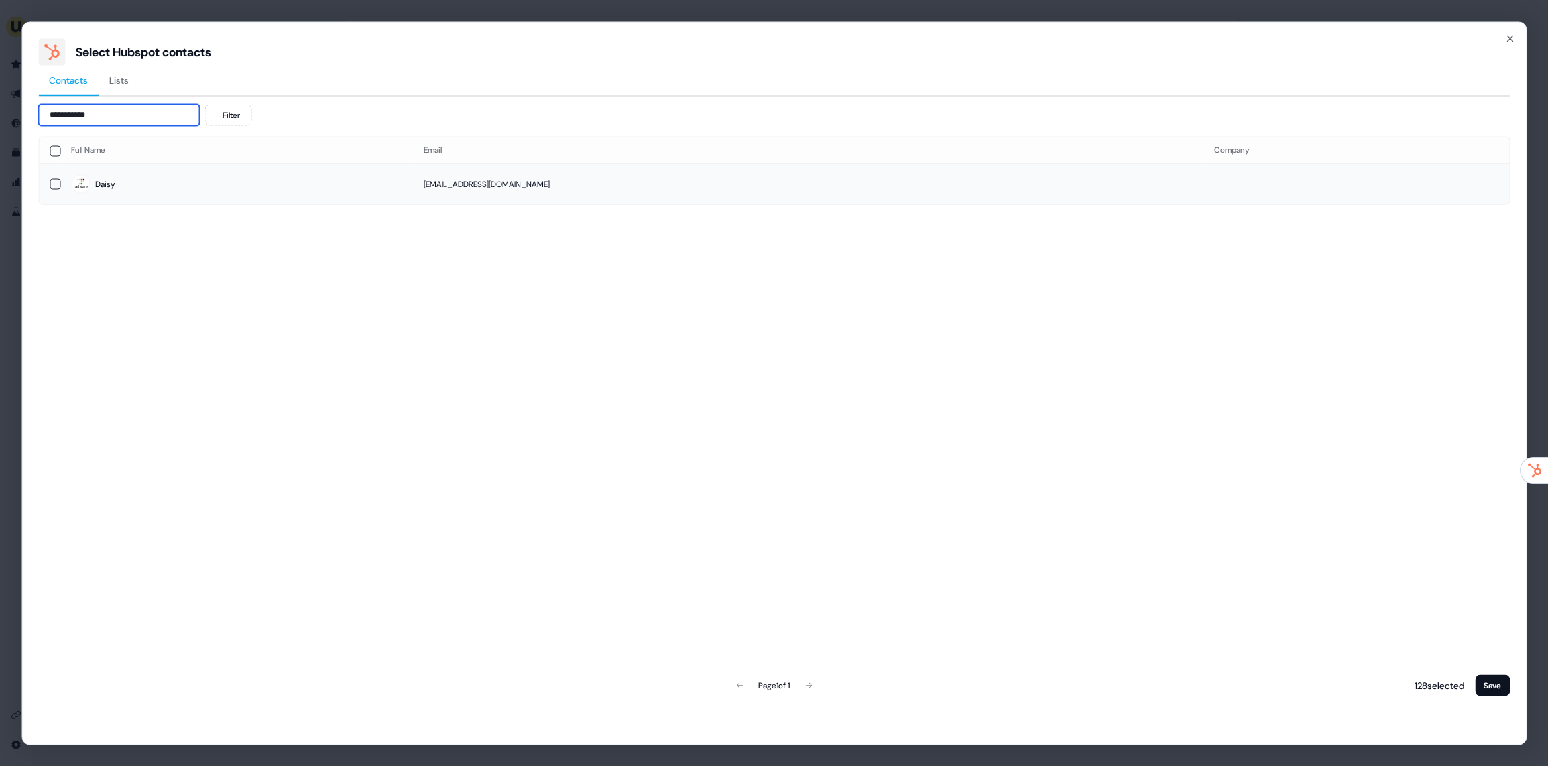
type input "**********"
click at [163, 186] on span "Daisy" at bounding box center [236, 184] width 331 height 19
click at [1440, 690] on button "Save" at bounding box center [1492, 685] width 35 height 21
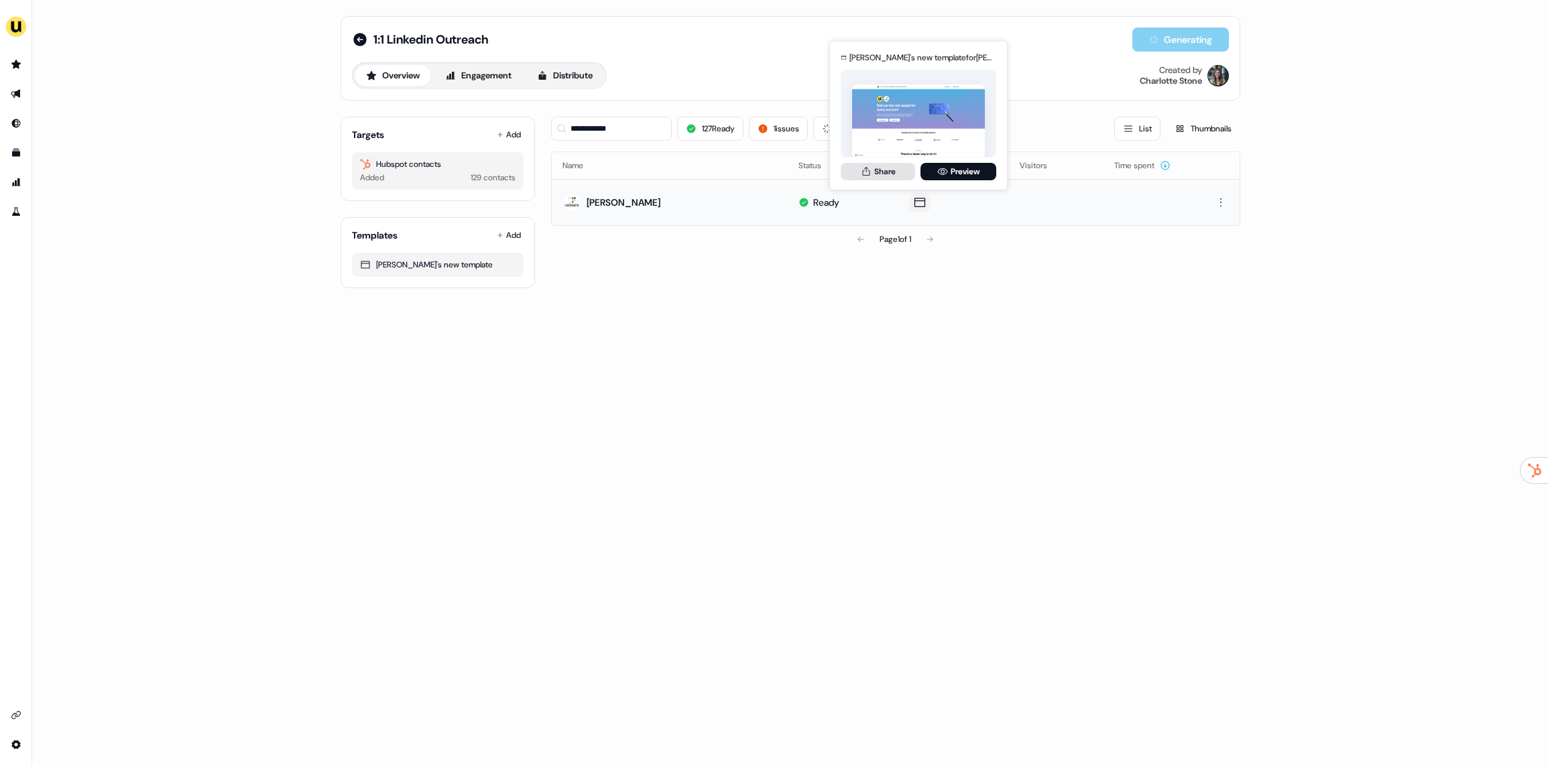
click at [859, 175] on button "Share" at bounding box center [878, 171] width 74 height 17
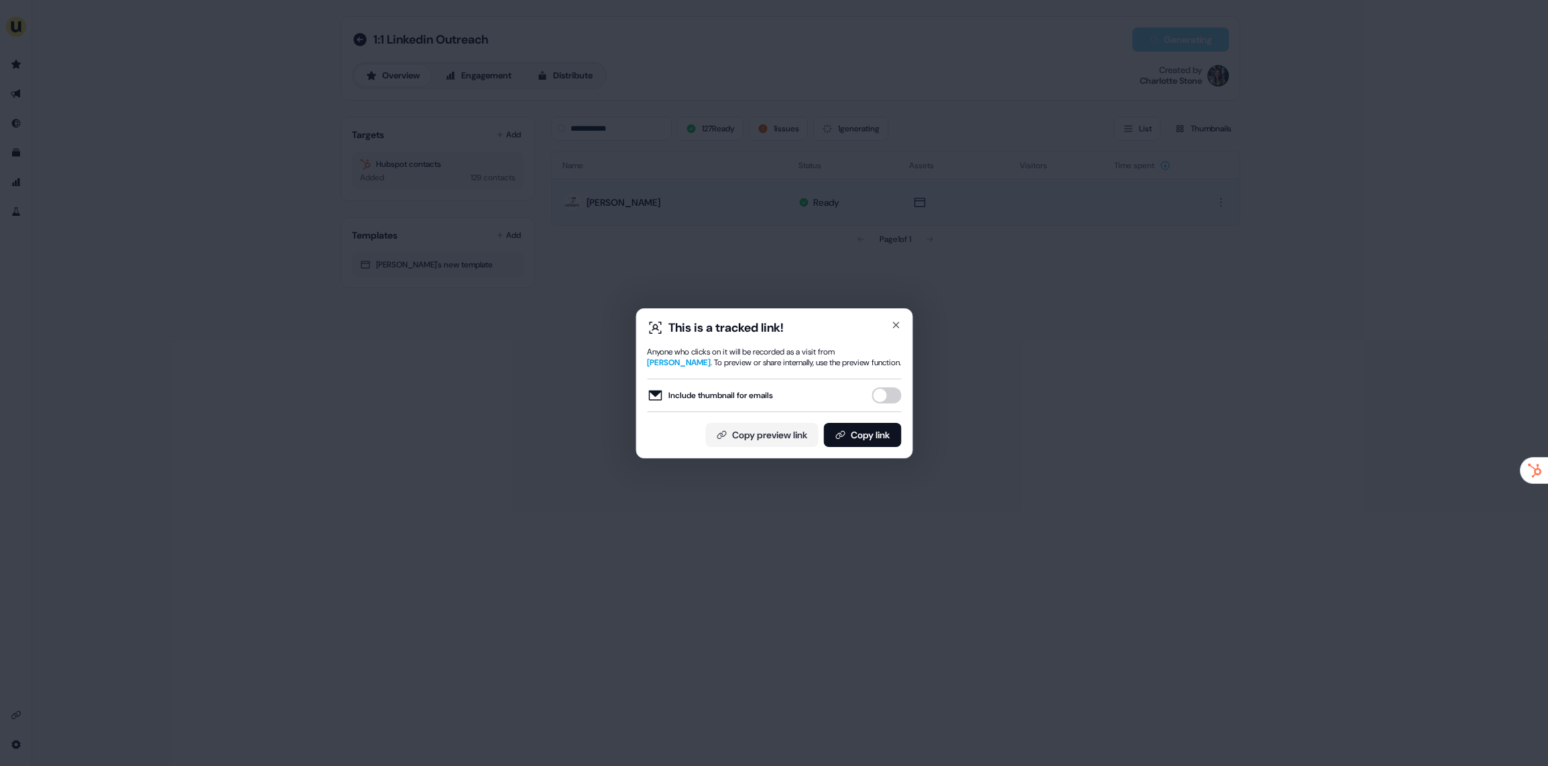
click at [883, 396] on button "Include thumbnail for emails" at bounding box center [887, 396] width 30 height 16
click at [871, 431] on button "Copy link" at bounding box center [862, 435] width 78 height 24
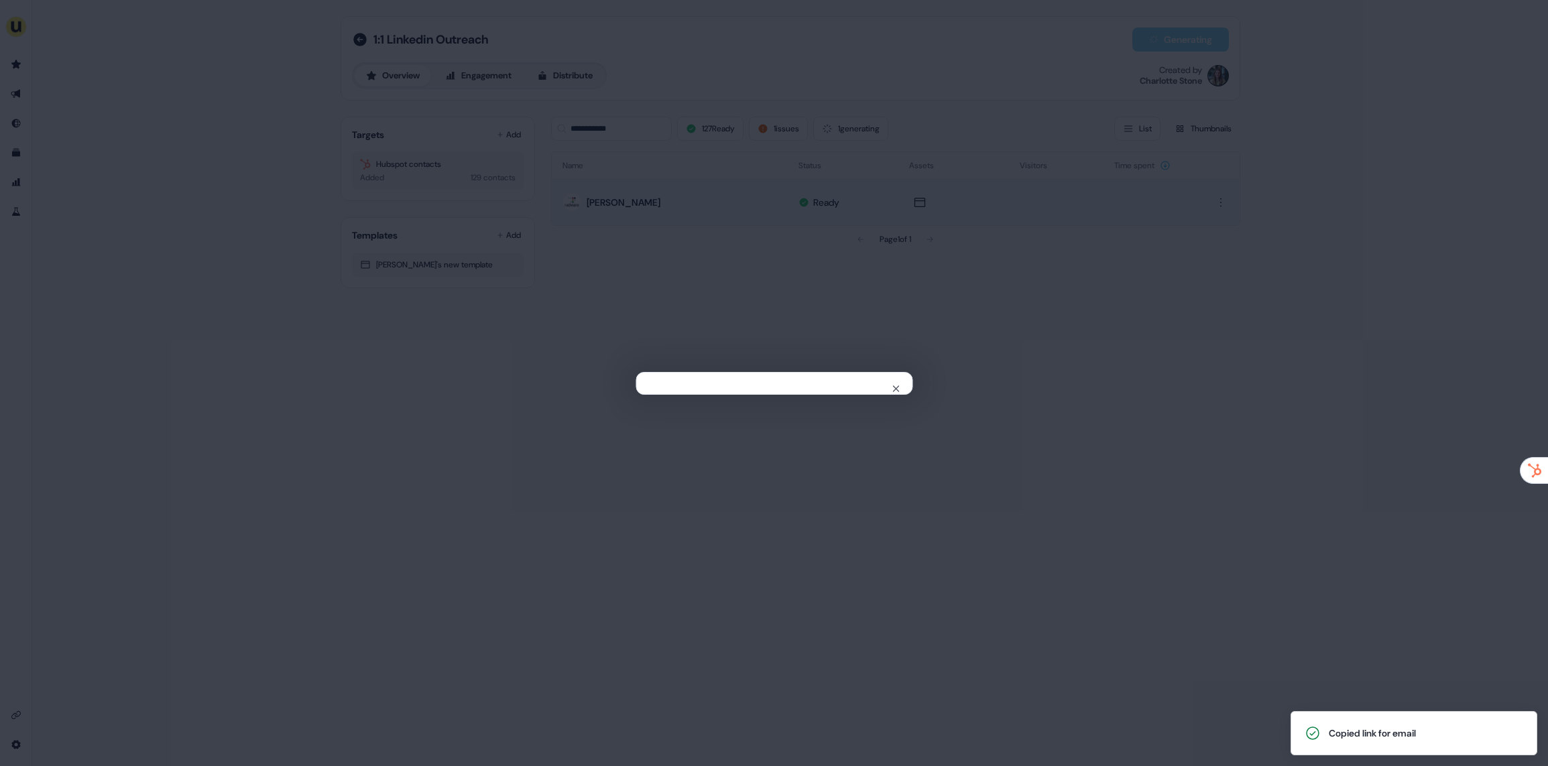
click at [827, 212] on div "Close" at bounding box center [774, 383] width 1548 height 766
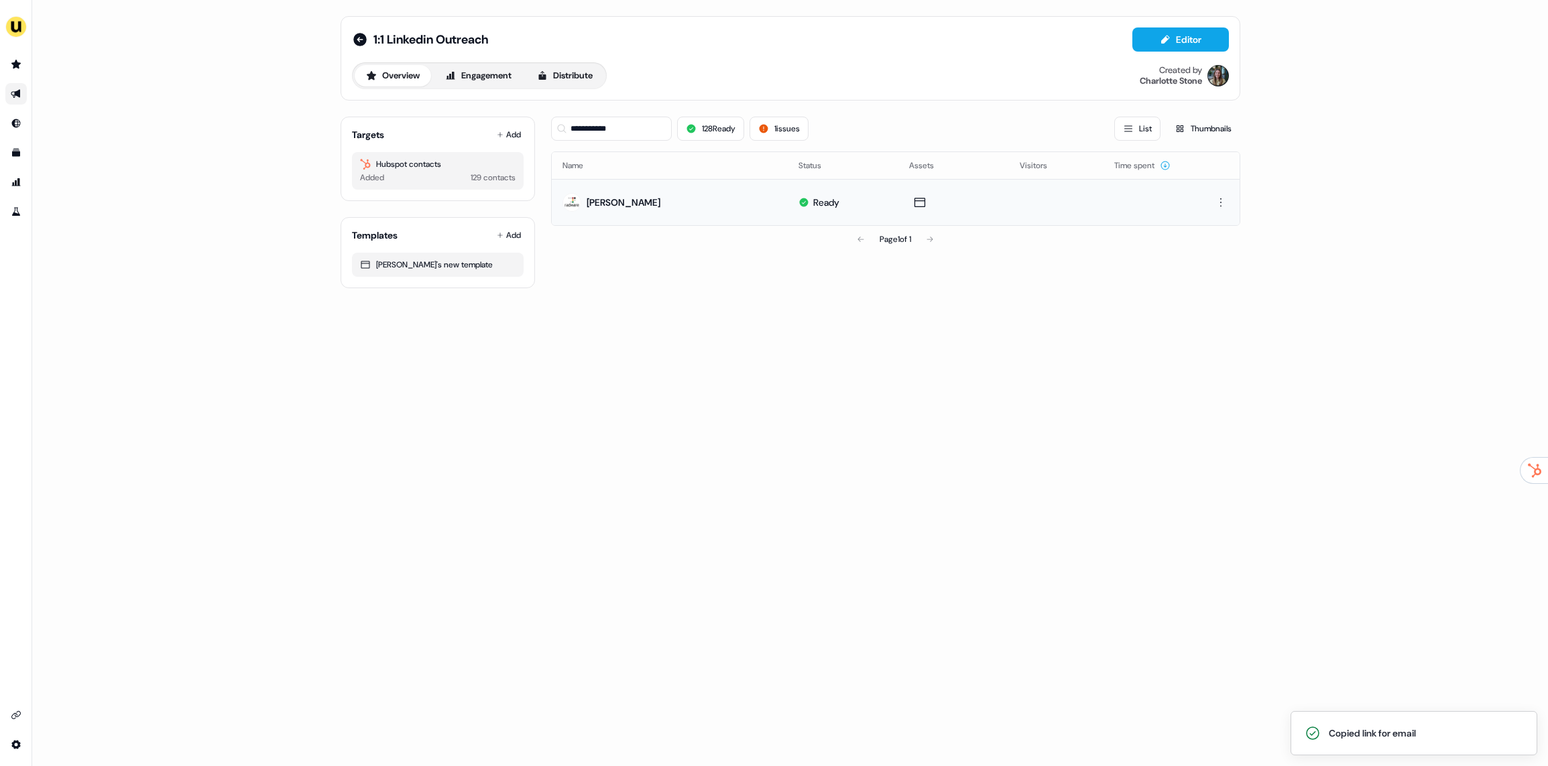
click at [11, 97] on icon "Go to outbound experience" at bounding box center [16, 94] width 11 height 11
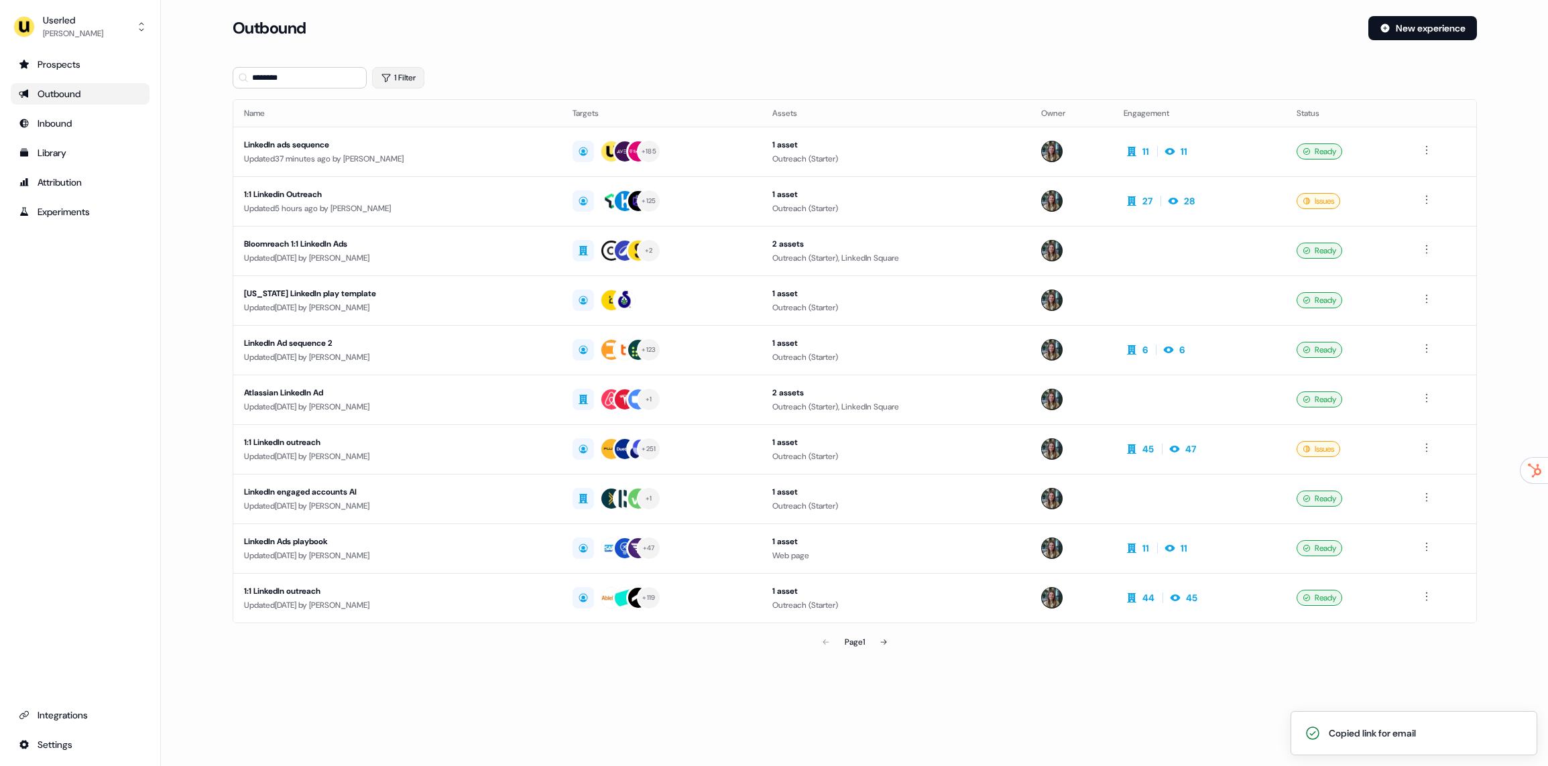
click at [394, 73] on button "1 Filter" at bounding box center [398, 77] width 52 height 21
click at [444, 109] on icon "button" at bounding box center [441, 113] width 16 height 16
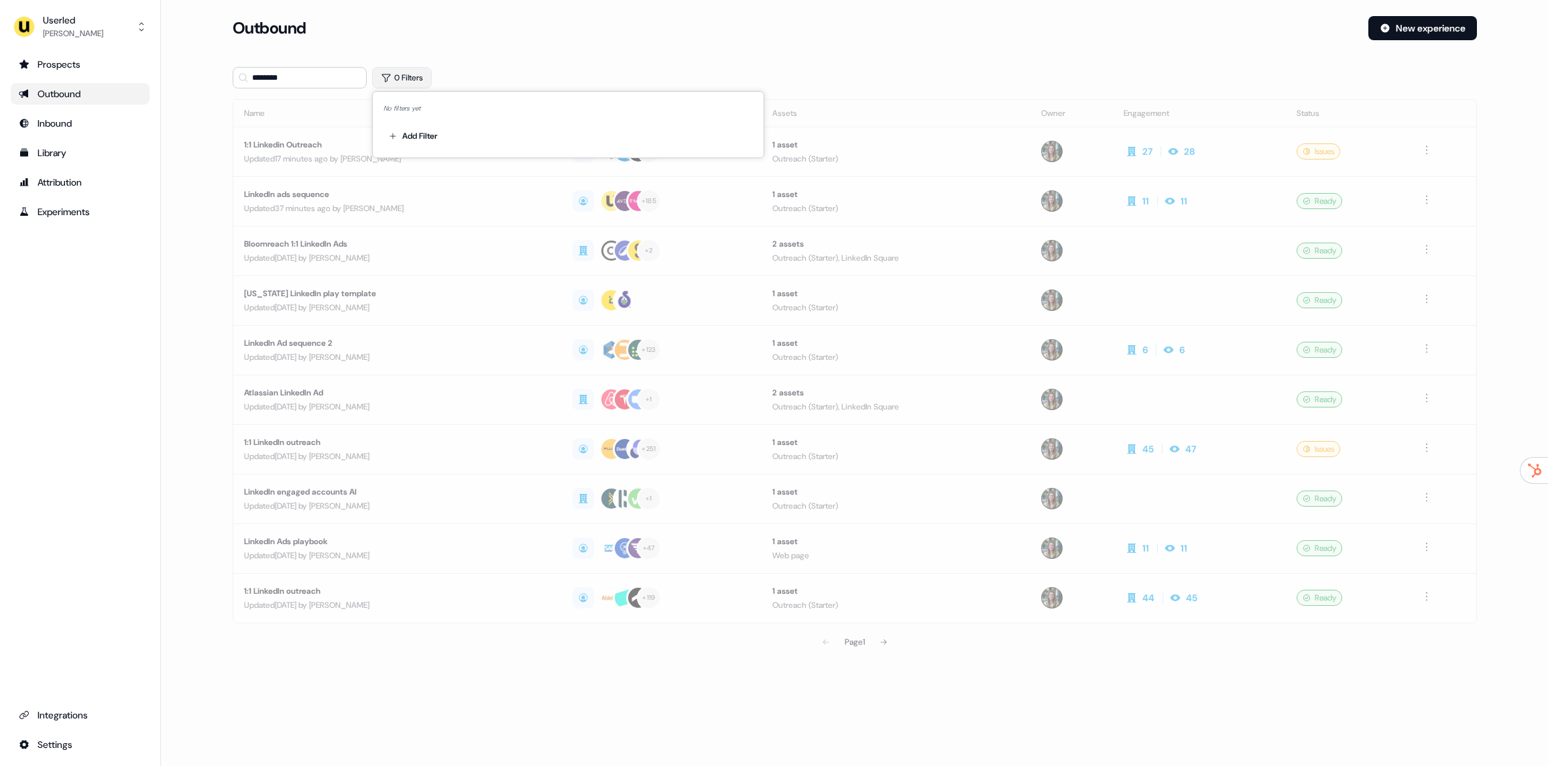
click at [398, 78] on button "0 Filters" at bounding box center [402, 77] width 60 height 21
click at [415, 78] on button "0 Filters" at bounding box center [402, 77] width 60 height 21
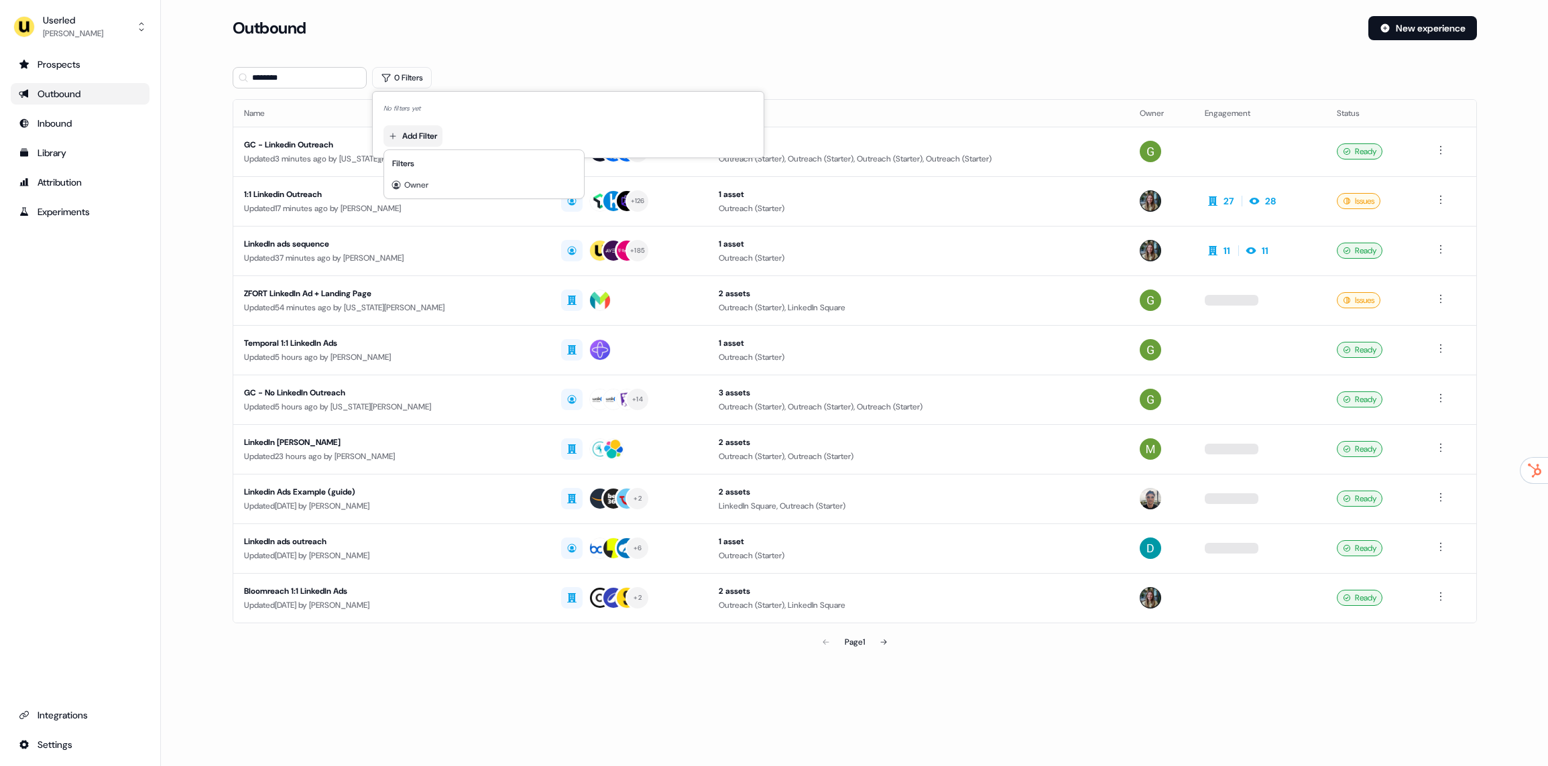
click at [414, 137] on html "For the best experience switch devices to a bigger screen. Go to Userled.io Use…" at bounding box center [774, 383] width 1548 height 766
click at [428, 181] on span "Owner" at bounding box center [416, 185] width 24 height 11
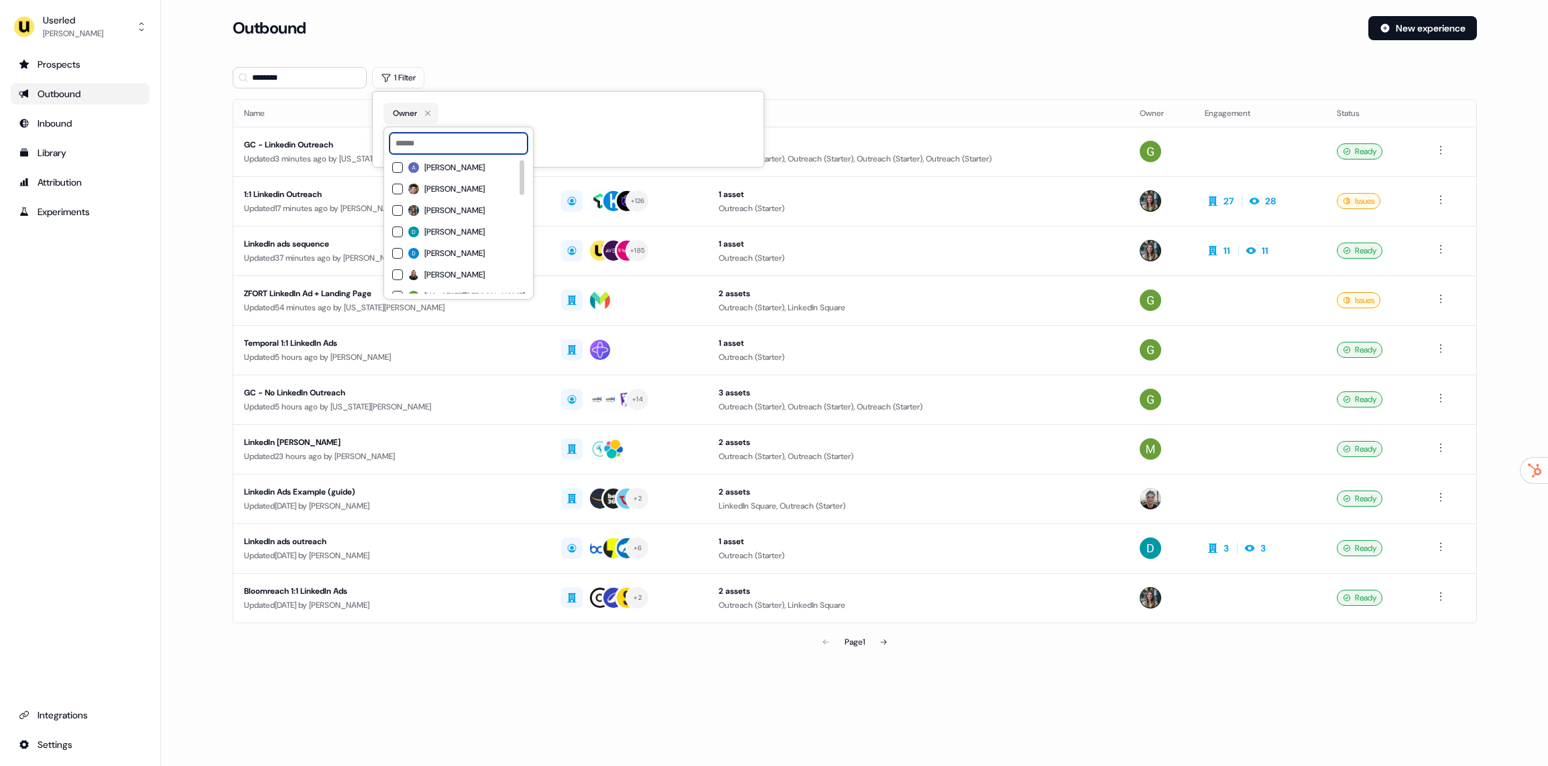
click at [445, 142] on input at bounding box center [459, 143] width 138 height 21
type input "*****"
click at [440, 170] on span "Aaron Carpenter" at bounding box center [454, 167] width 60 height 11
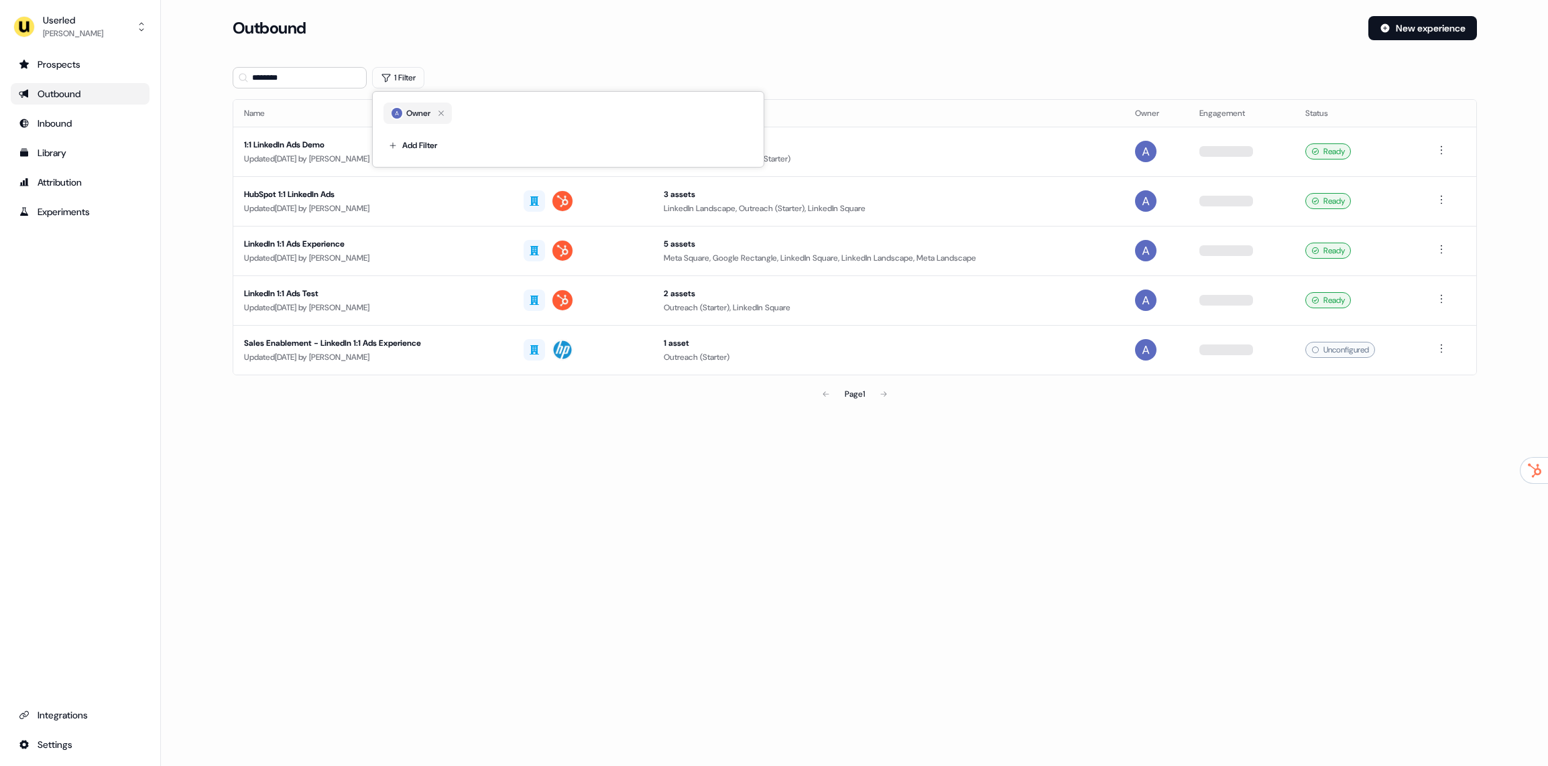
click at [183, 208] on main "Loading... Outbound New experience ******** 1 Filter Name Targets Assets Owner …" at bounding box center [854, 230] width 1387 height 429
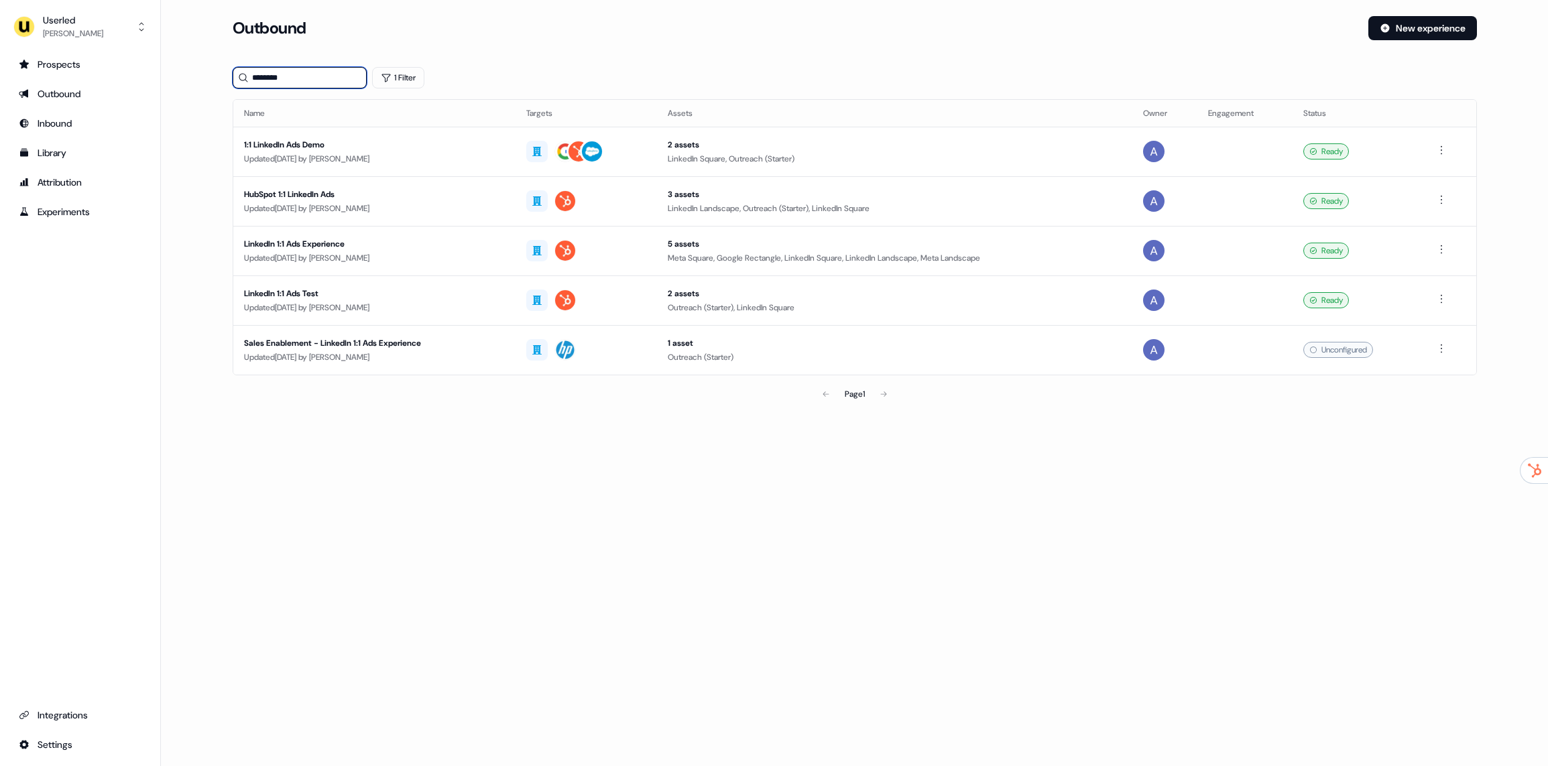
drag, startPoint x: 304, startPoint y: 78, endPoint x: 255, endPoint y: 66, distance: 49.8
click at [255, 67] on input "********" at bounding box center [300, 77] width 134 height 21
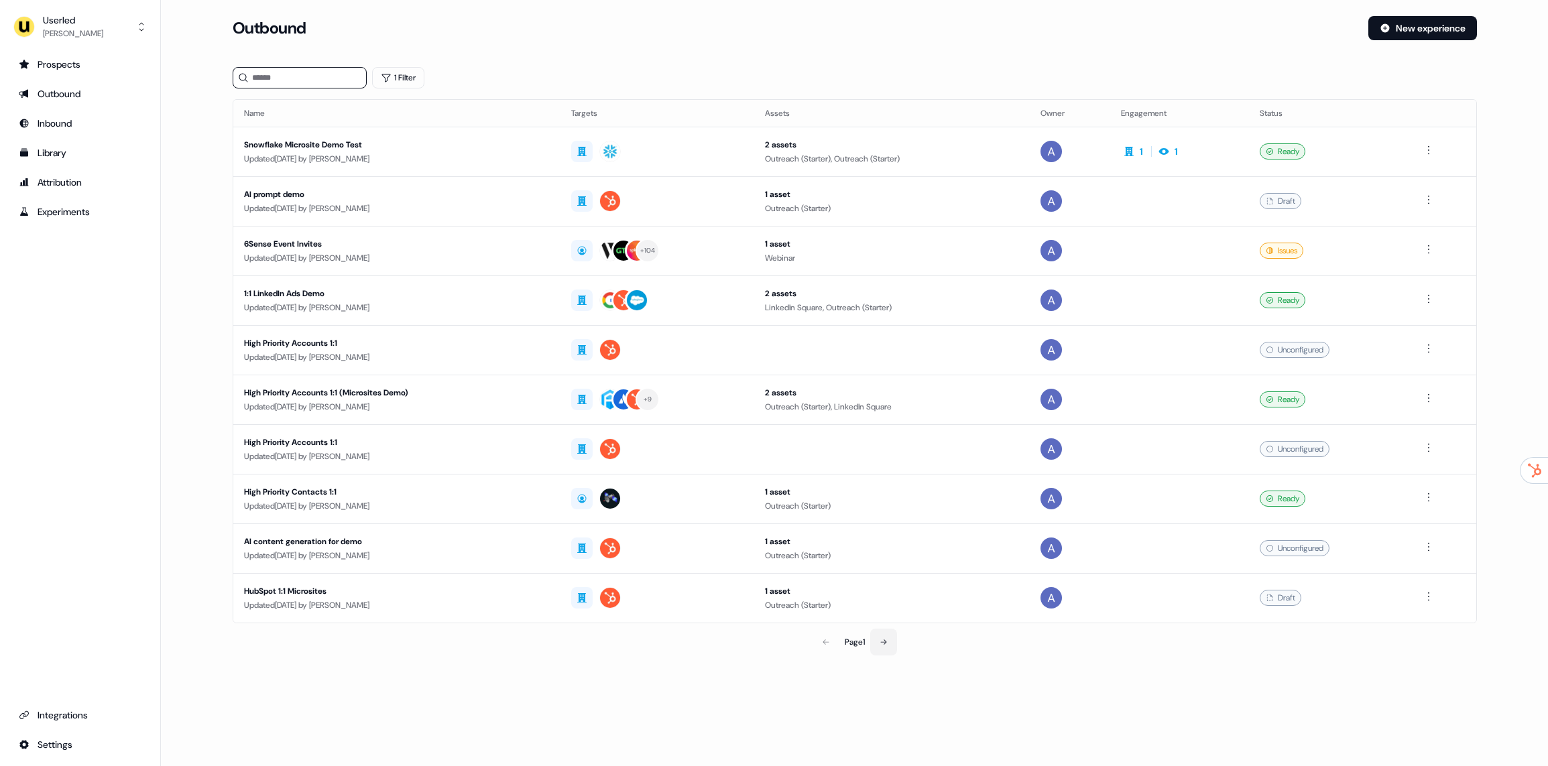
click at [887, 644] on icon at bounding box center [884, 642] width 8 height 8
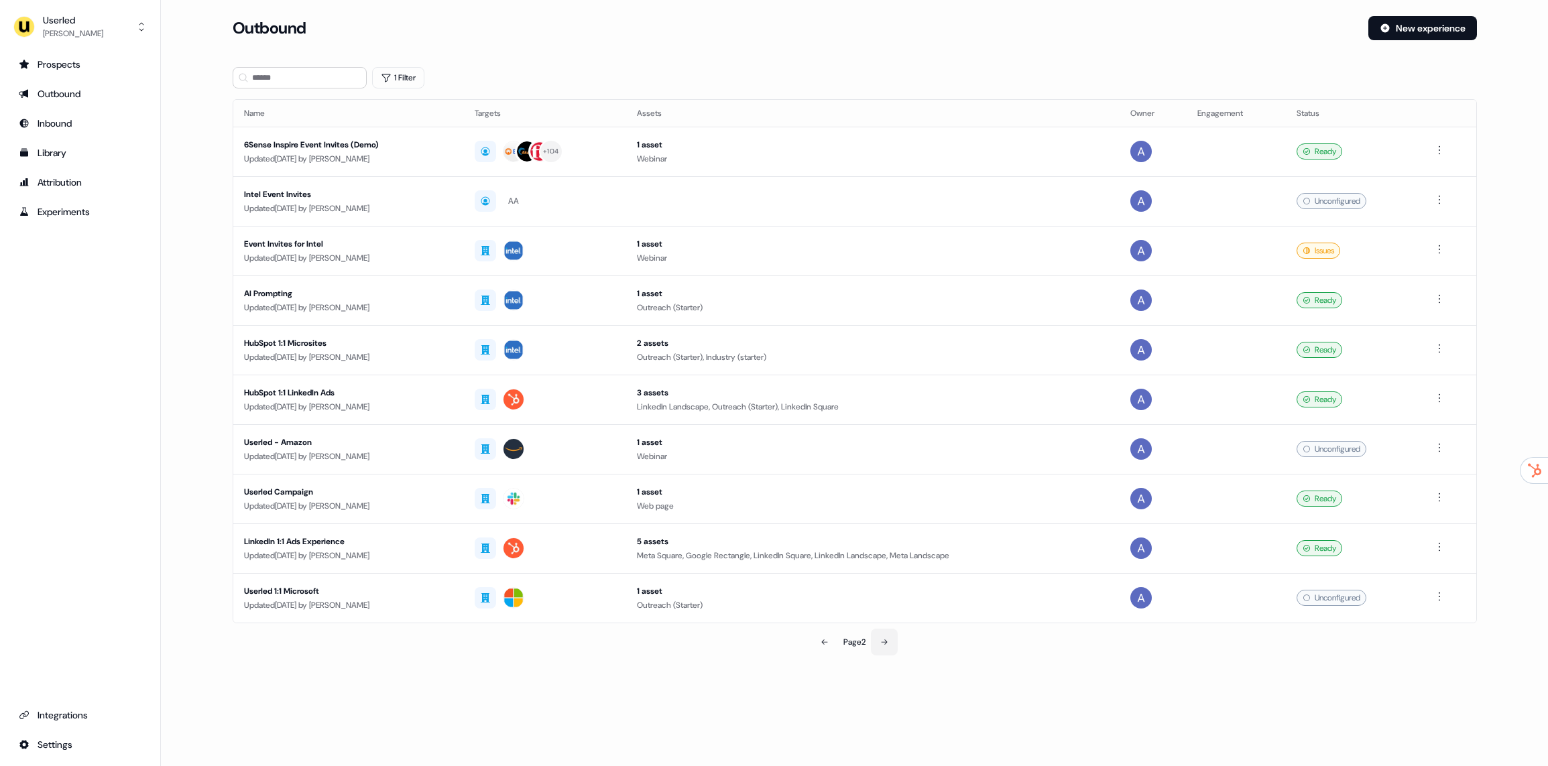
click at [876, 648] on button at bounding box center [884, 642] width 27 height 27
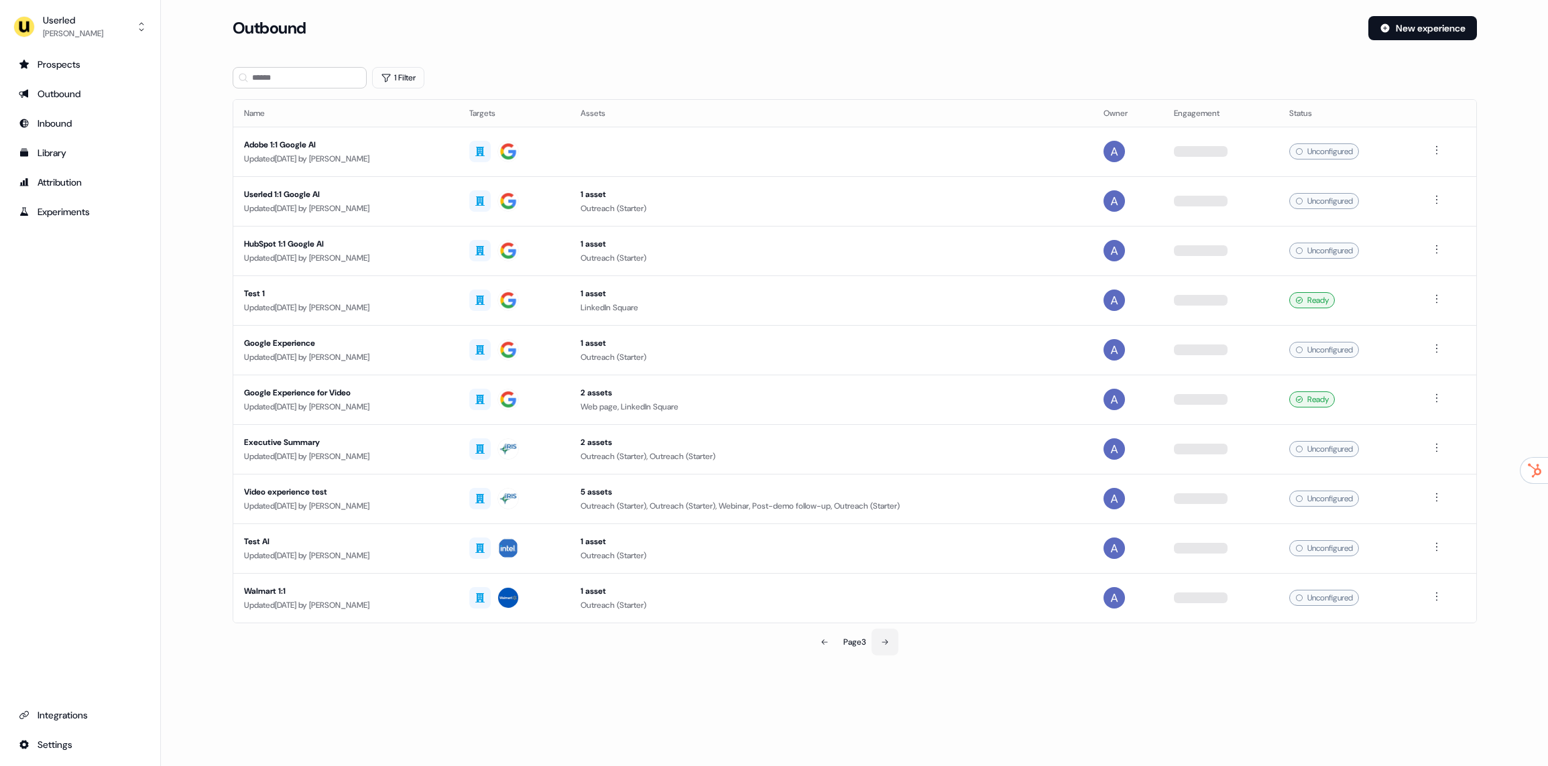
click at [880, 645] on button at bounding box center [885, 642] width 27 height 27
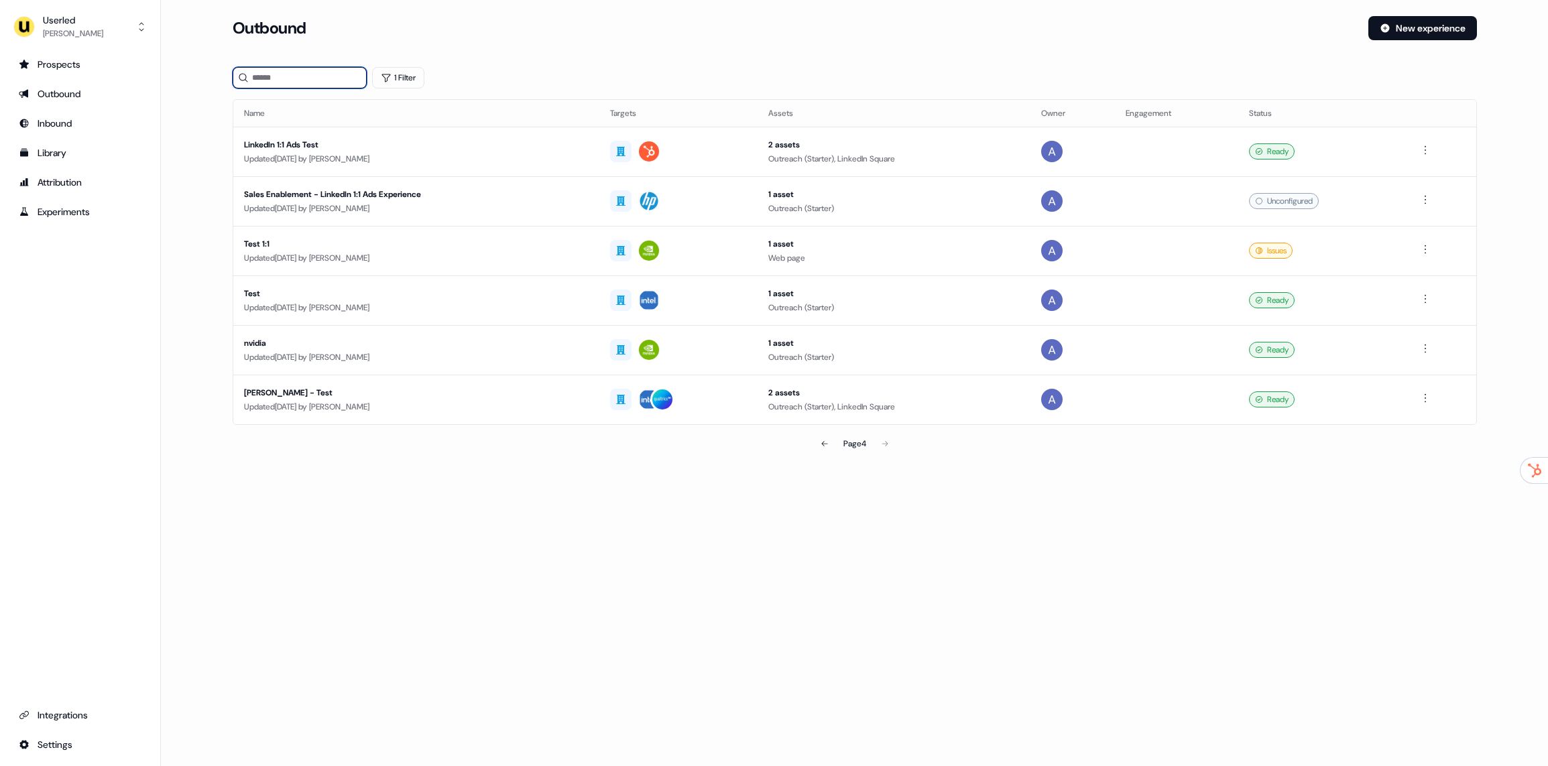
click at [316, 84] on input at bounding box center [300, 77] width 134 height 21
click at [397, 79] on button "1 Filter" at bounding box center [398, 77] width 52 height 21
click at [431, 117] on div "Owner" at bounding box center [411, 113] width 39 height 13
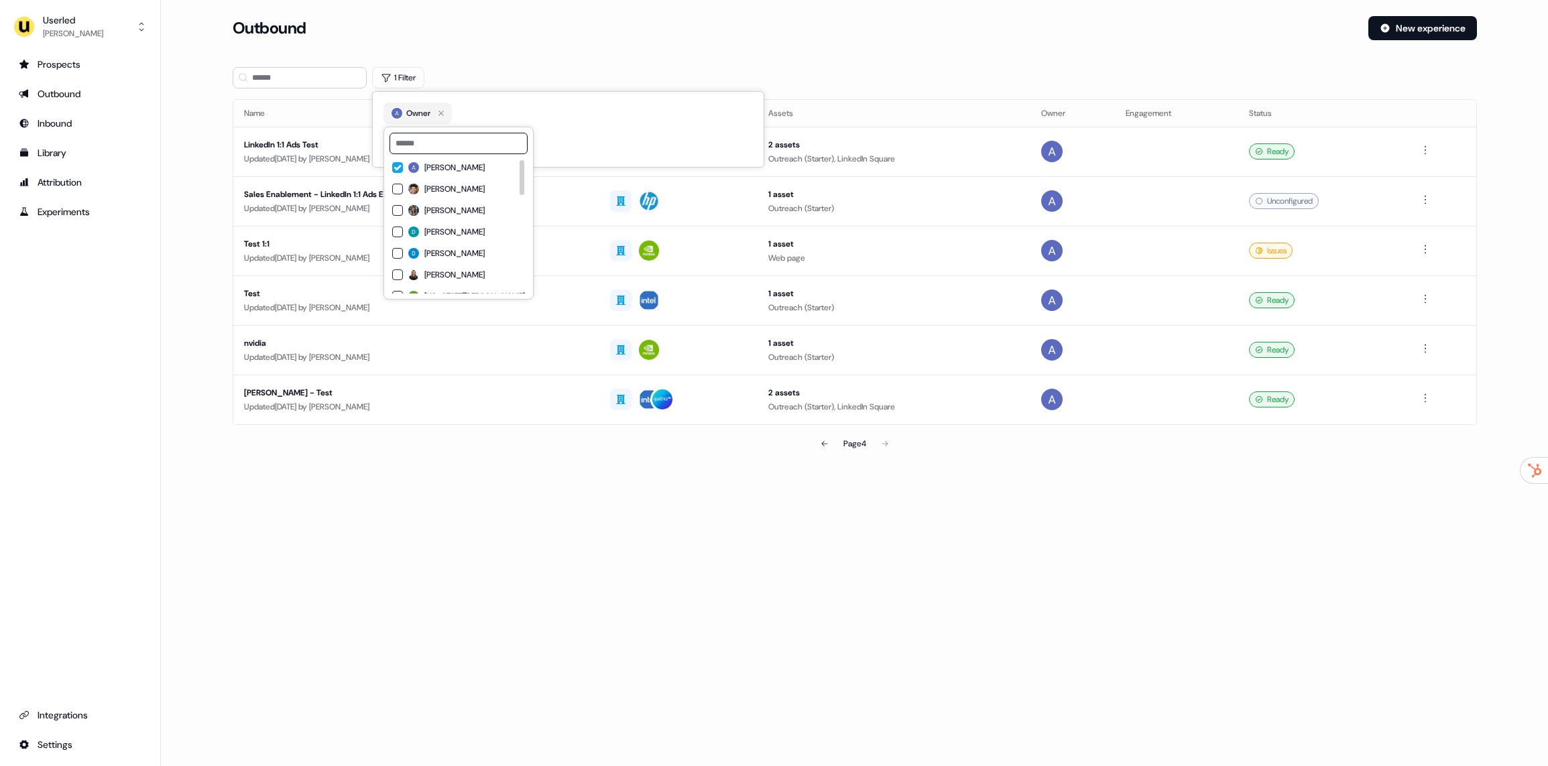
click at [428, 164] on span "Aaron Carpenter" at bounding box center [454, 167] width 60 height 11
click at [450, 268] on span "[PERSON_NAME]" at bounding box center [454, 264] width 60 height 11
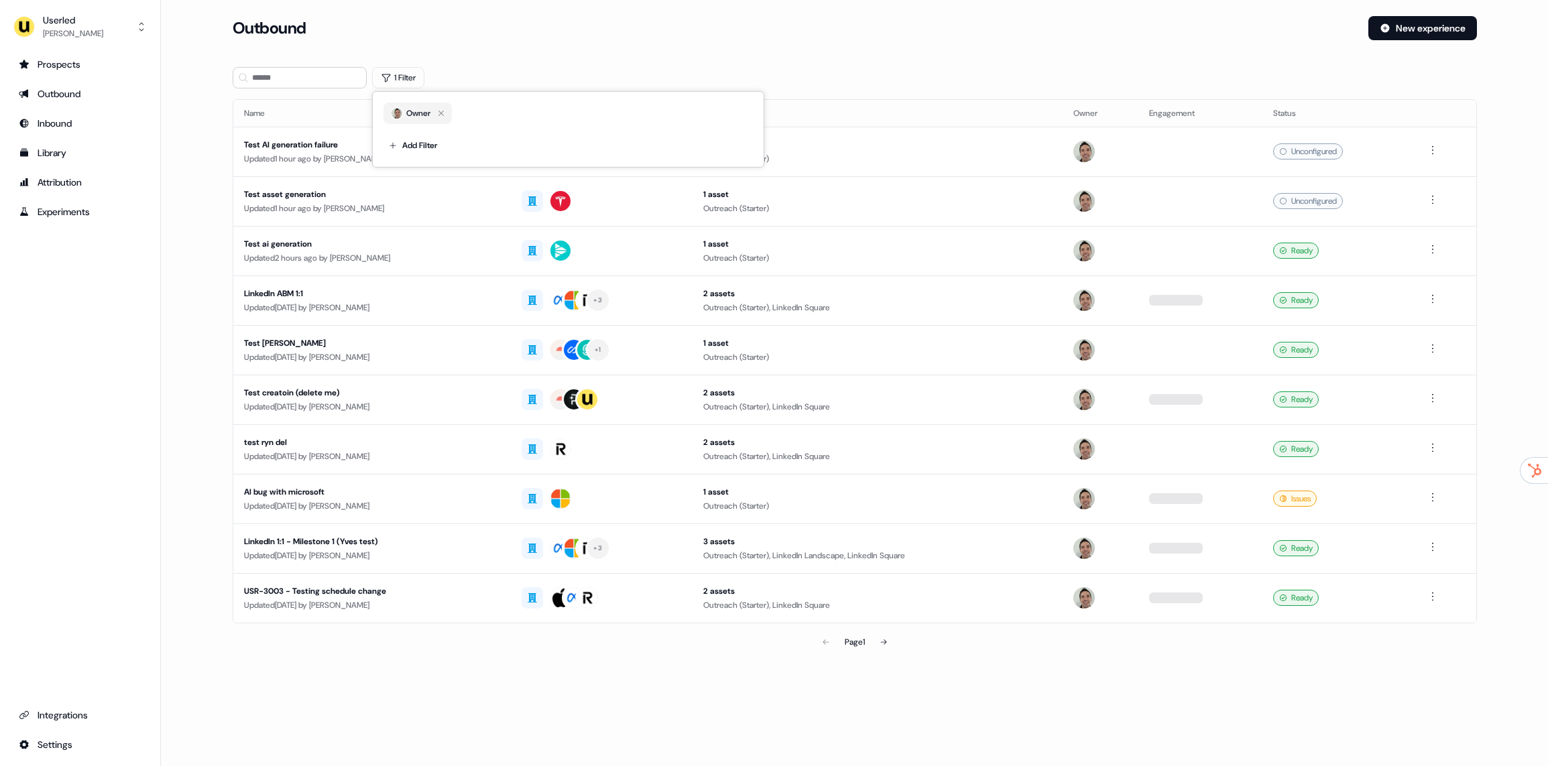
click at [660, 28] on div "Outbound" at bounding box center [795, 28] width 1125 height 24
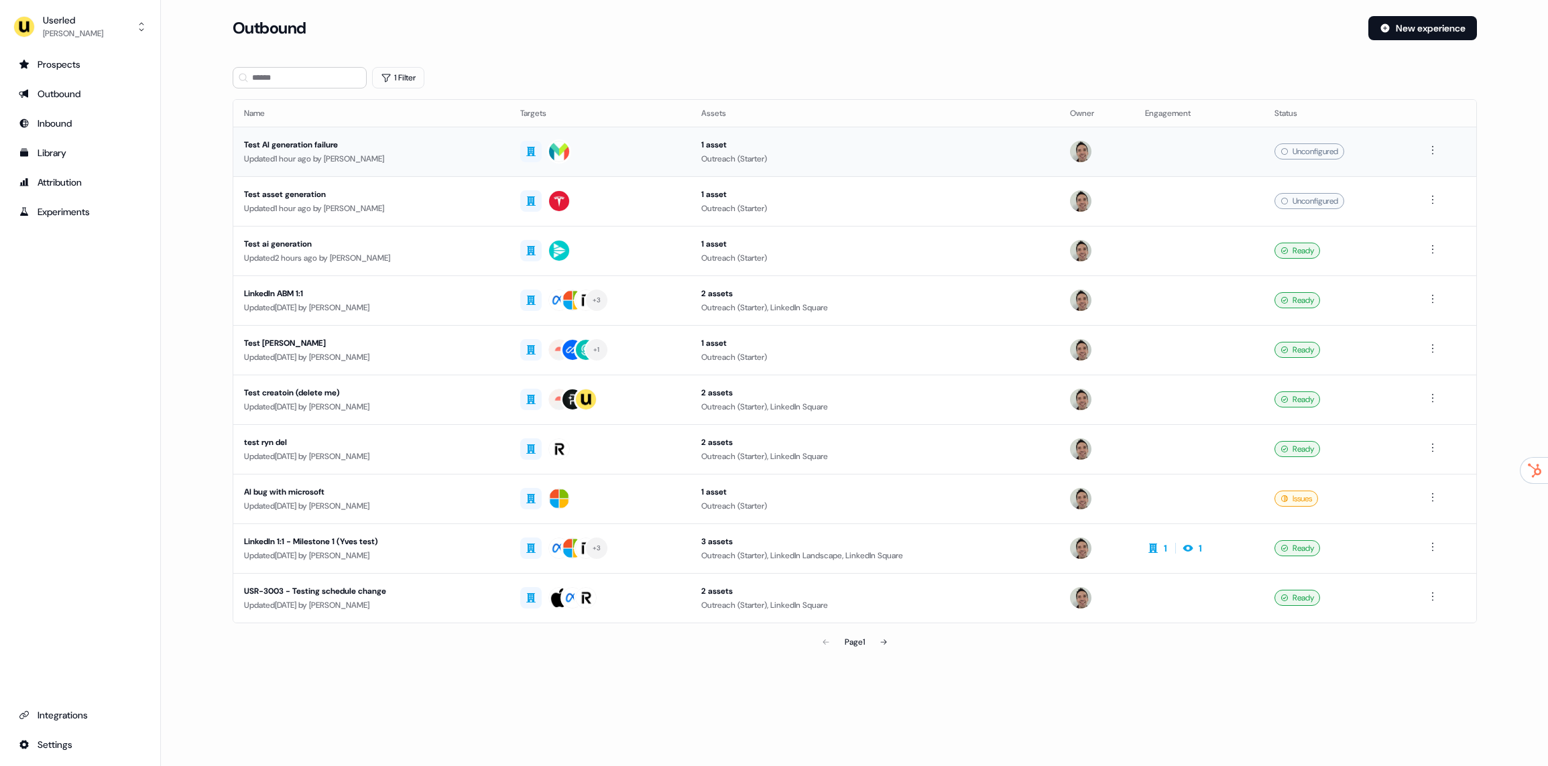
click at [364, 135] on td "Test AI generation failure Updated 1 hour ago by Yves Adam" at bounding box center [371, 152] width 276 height 50
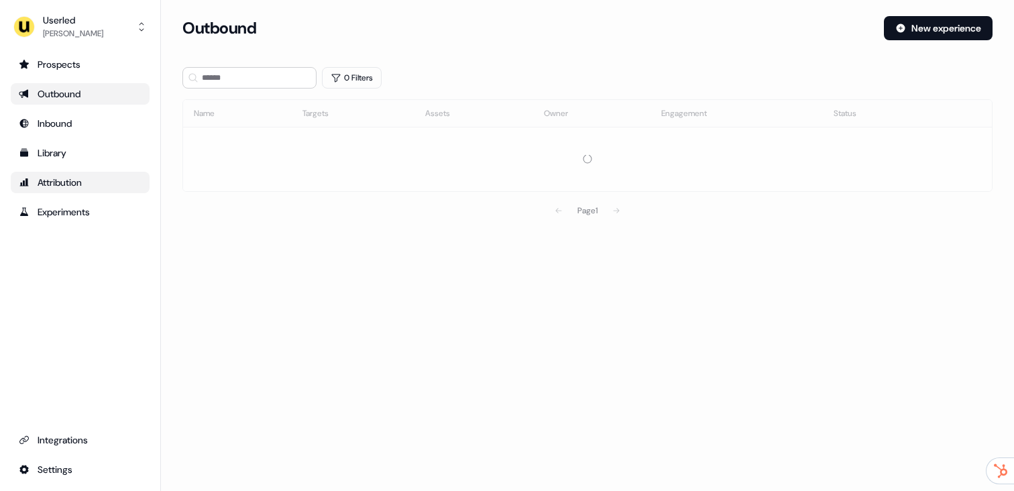
click at [64, 186] on div "Attribution" at bounding box center [80, 182] width 123 height 13
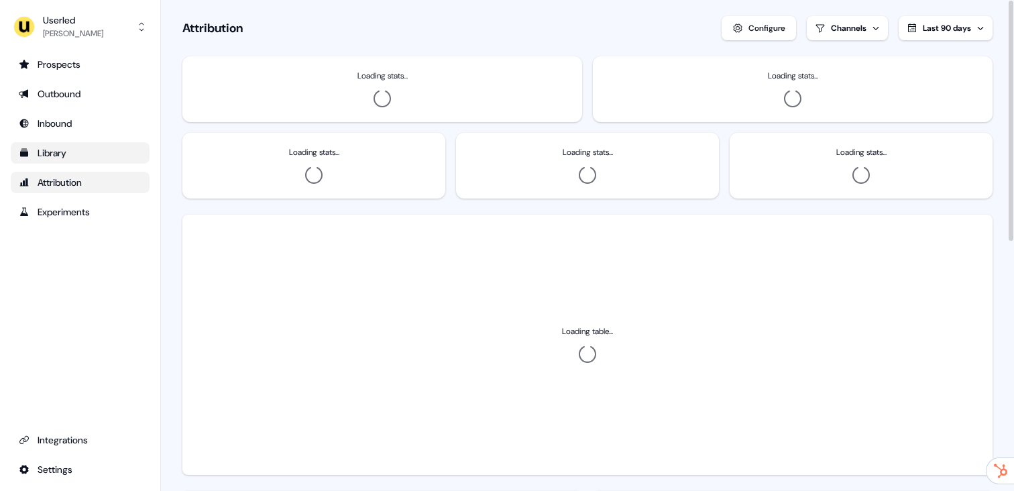
click at [101, 154] on div "Library" at bounding box center [80, 152] width 123 height 13
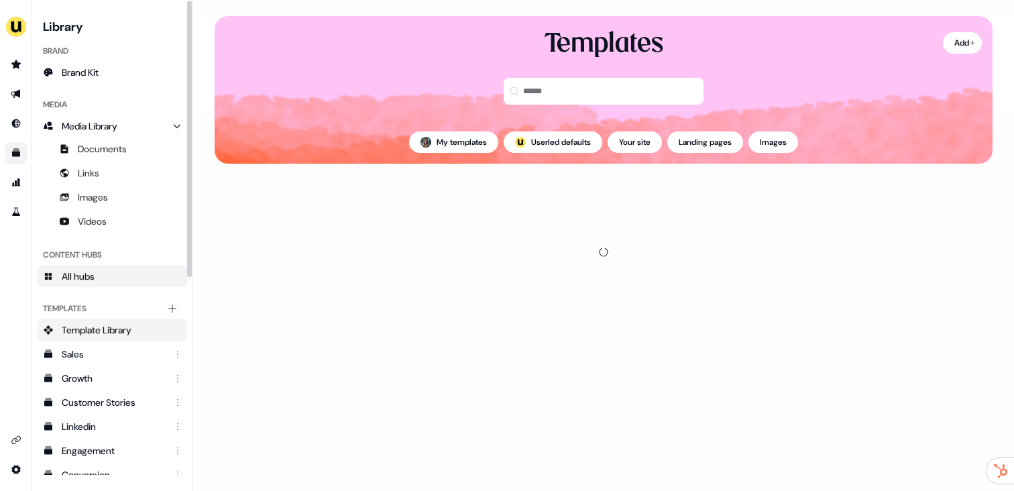
click at [102, 273] on link "All hubs" at bounding box center [113, 276] width 150 height 21
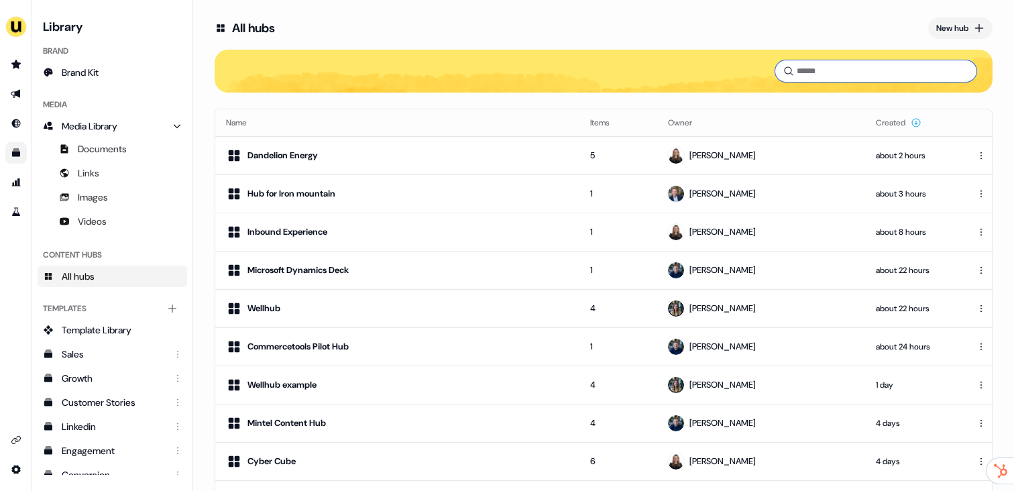
click at [852, 63] on input at bounding box center [875, 70] width 201 height 21
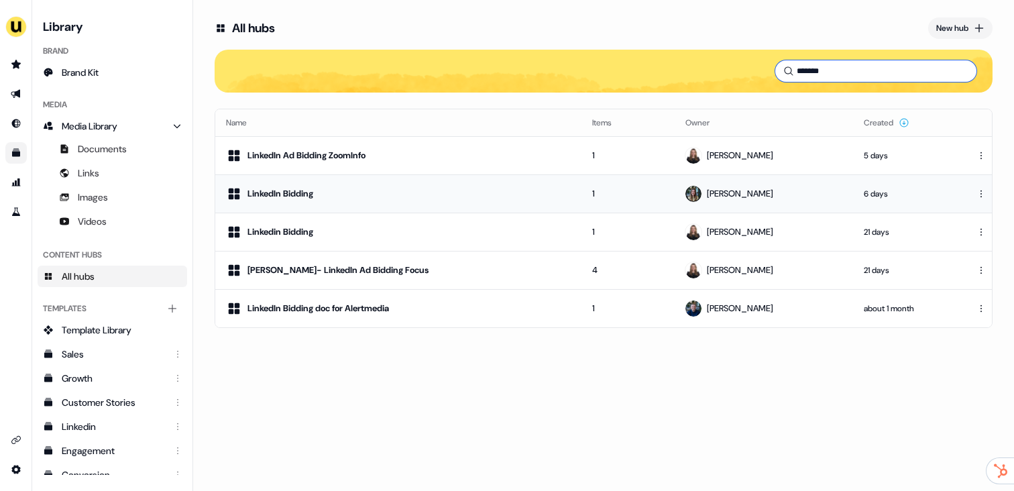
type input "*******"
click at [878, 186] on td "6 days" at bounding box center [911, 193] width 117 height 38
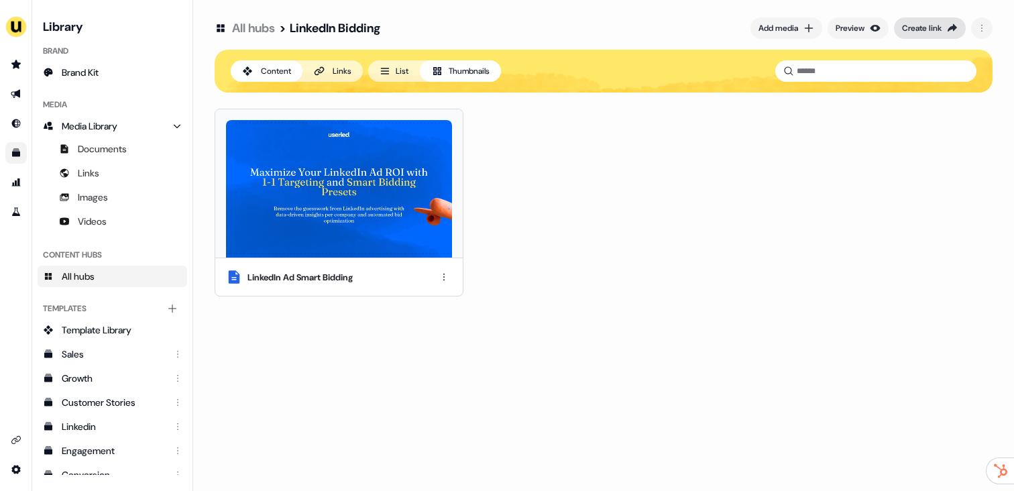
click at [915, 21] on button "Create link" at bounding box center [930, 27] width 72 height 21
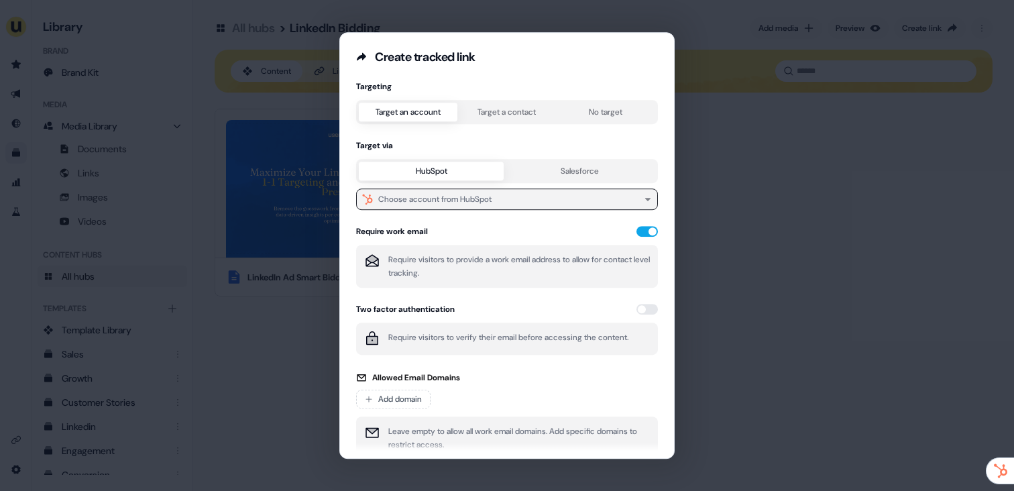
click at [484, 195] on div "Choose account from HubSpot" at bounding box center [434, 198] width 113 height 13
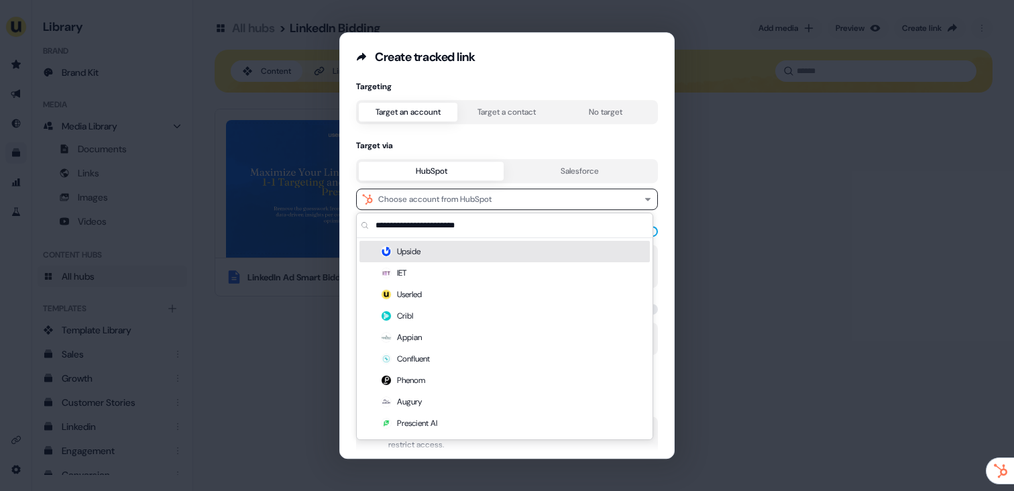
click at [489, 111] on button "Target a contact" at bounding box center [506, 112] width 99 height 19
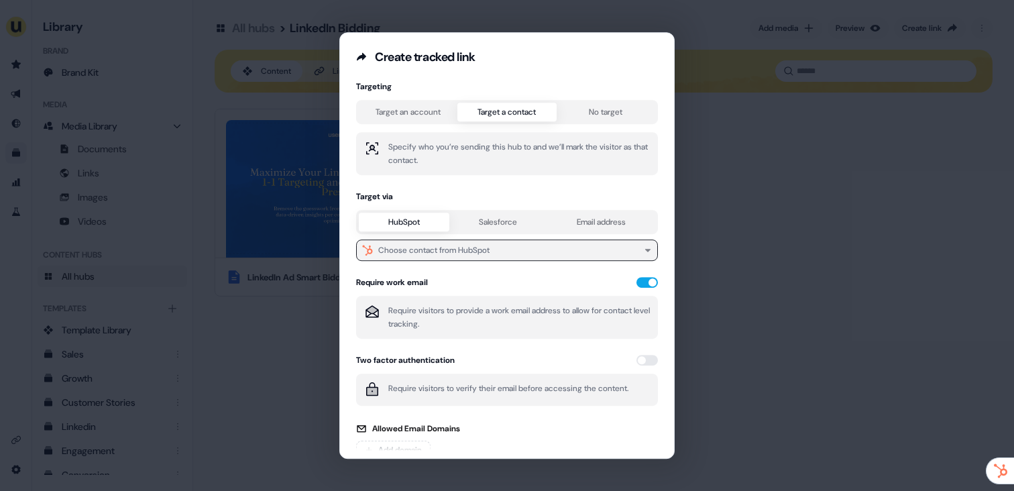
click at [471, 249] on div "Choose contact from HubSpot" at bounding box center [433, 249] width 111 height 13
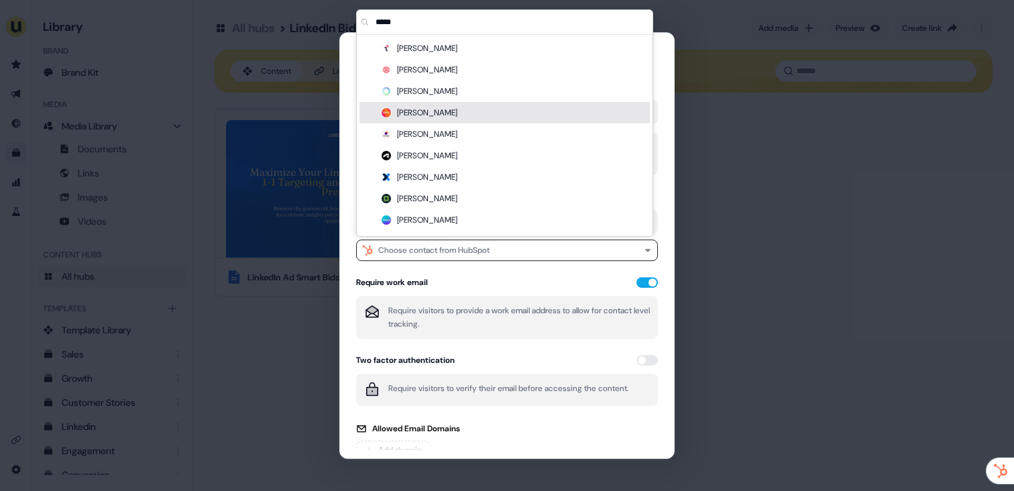
type input "*****"
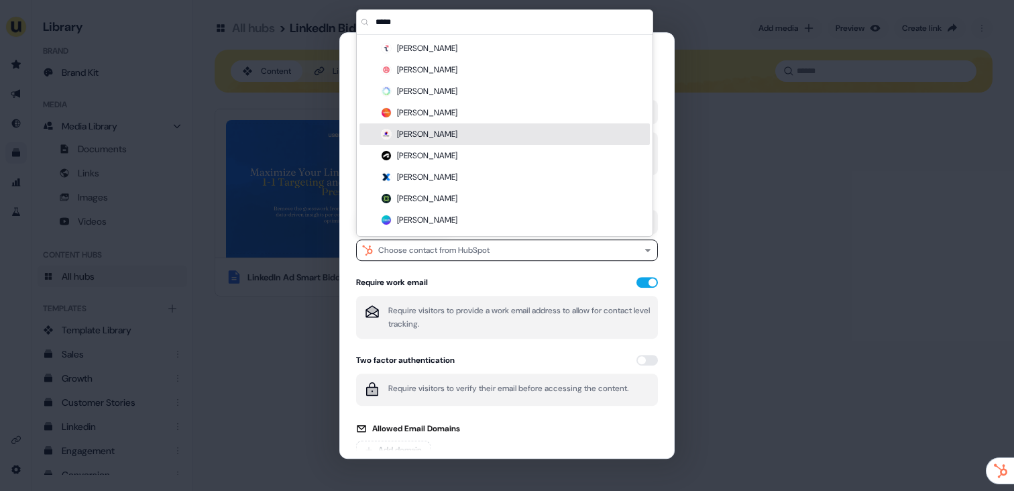
click at [437, 132] on div "Jorge Schüller" at bounding box center [504, 133] width 290 height 21
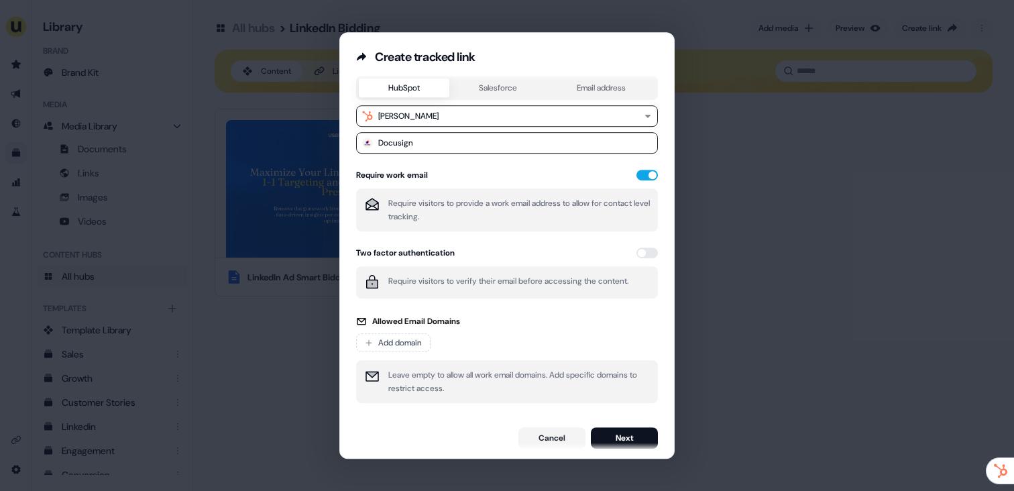
scroll to position [141, 0]
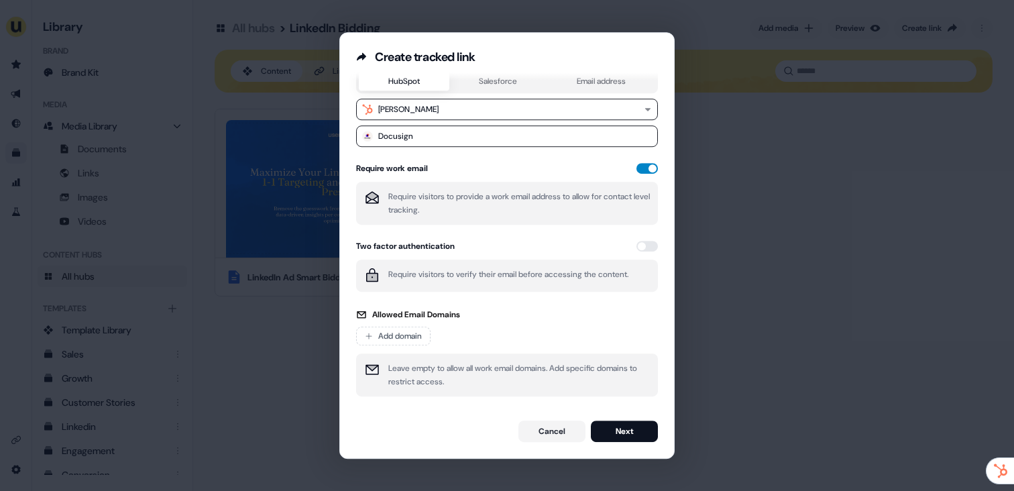
click at [643, 167] on button "button" at bounding box center [646, 168] width 21 height 11
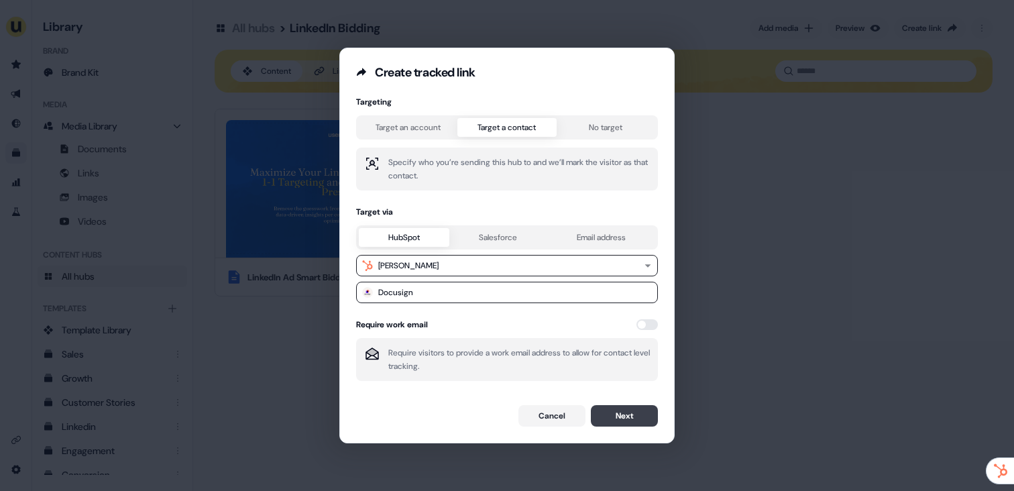
click at [630, 412] on button "Next" at bounding box center [624, 415] width 67 height 21
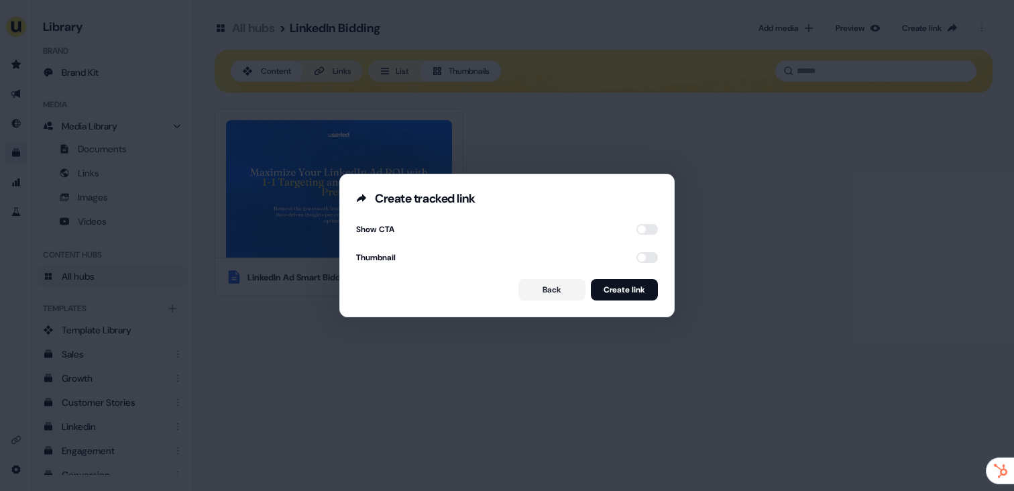
click at [642, 227] on button "button" at bounding box center [646, 229] width 21 height 11
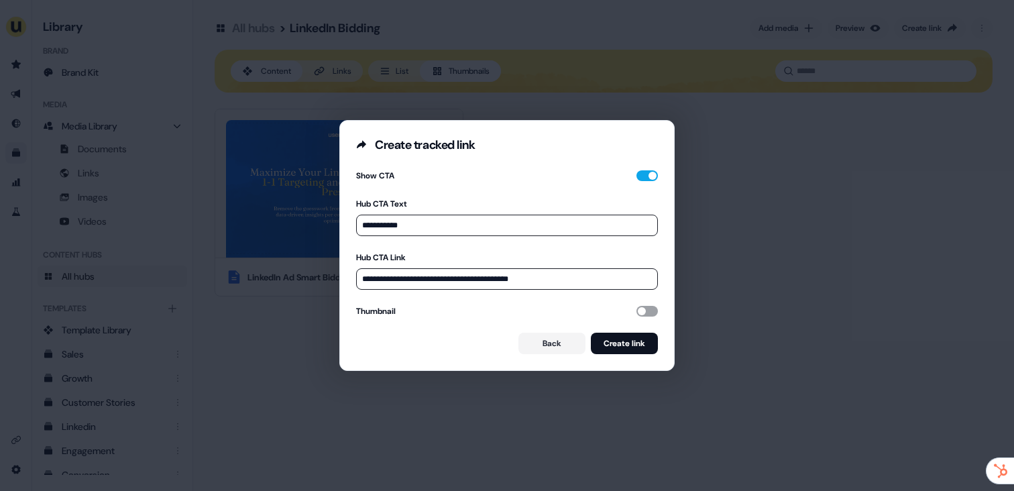
click at [643, 311] on button "button" at bounding box center [646, 311] width 21 height 11
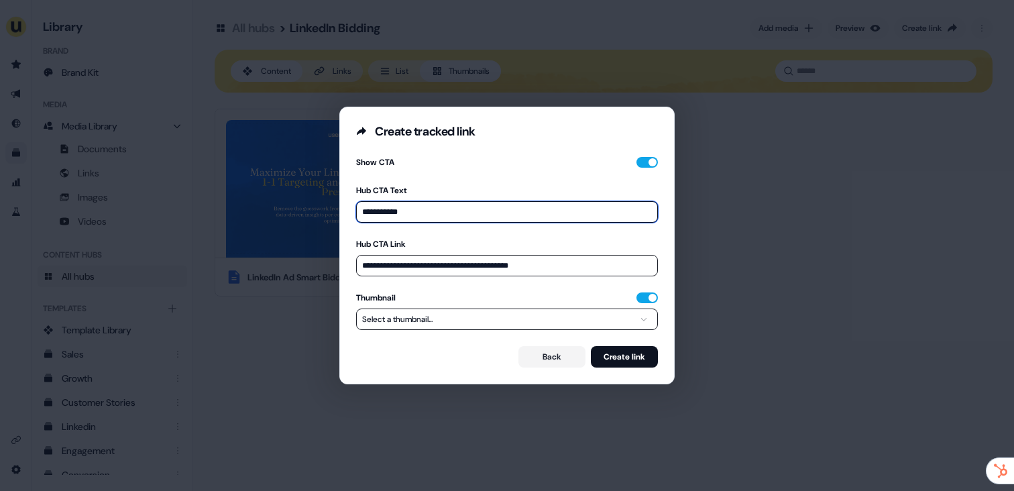
click at [496, 213] on input "**********" at bounding box center [507, 211] width 302 height 21
drag, startPoint x: 438, startPoint y: 215, endPoint x: 361, endPoint y: 211, distance: 76.6
click at [361, 211] on input "**********" at bounding box center [507, 211] width 302 height 21
type input "*"
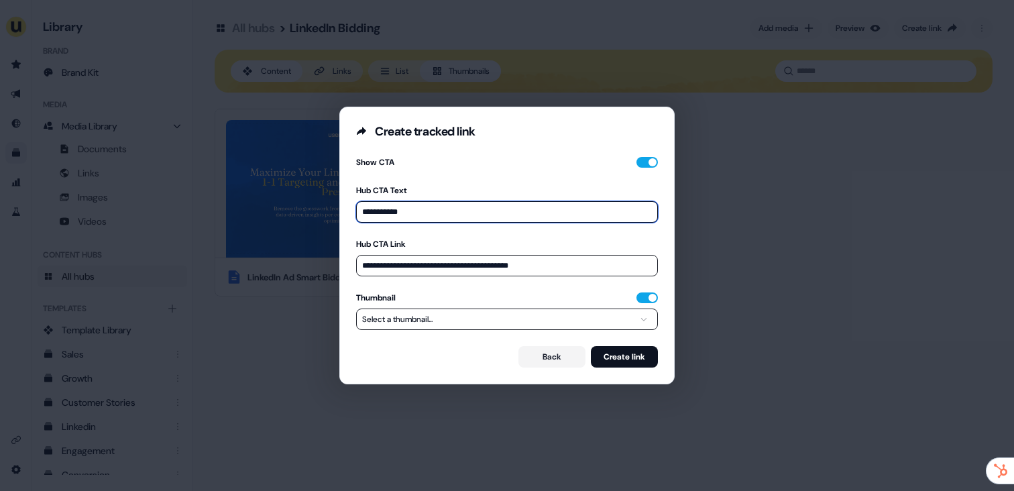
type input "**********"
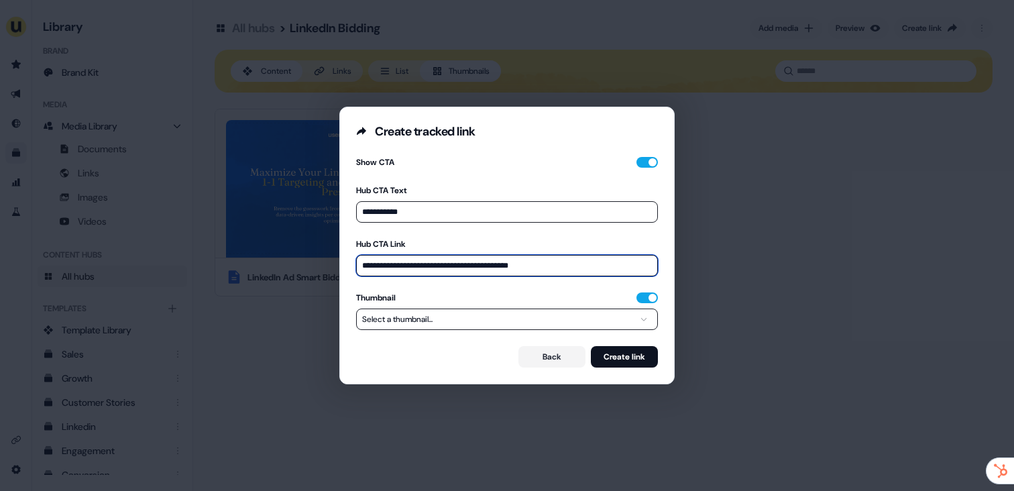
drag, startPoint x: 528, startPoint y: 268, endPoint x: 357, endPoint y: 264, distance: 171.7
click at [357, 264] on input "**********" at bounding box center [507, 265] width 302 height 21
paste input "***"
type input "**********"
click at [566, 327] on button "Select a thumbnail..." at bounding box center [507, 318] width 302 height 21
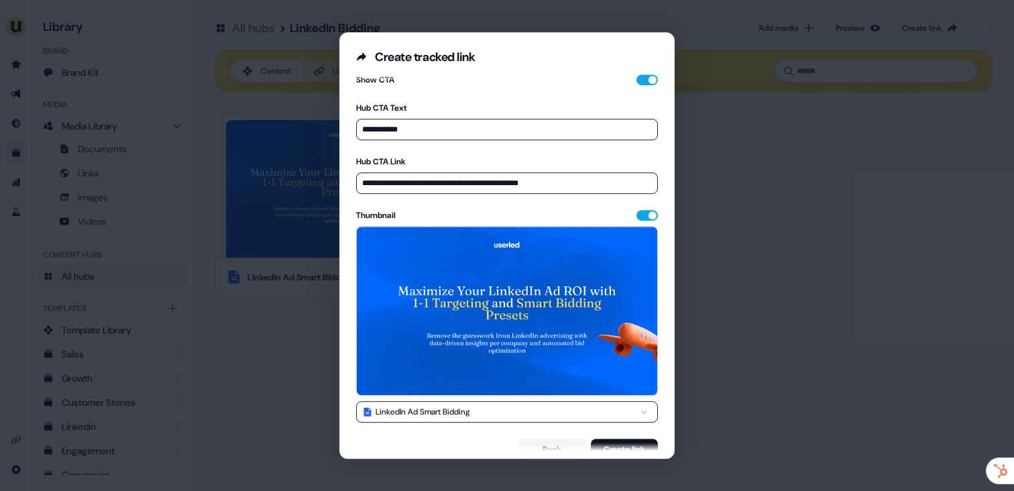
scroll to position [23, 0]
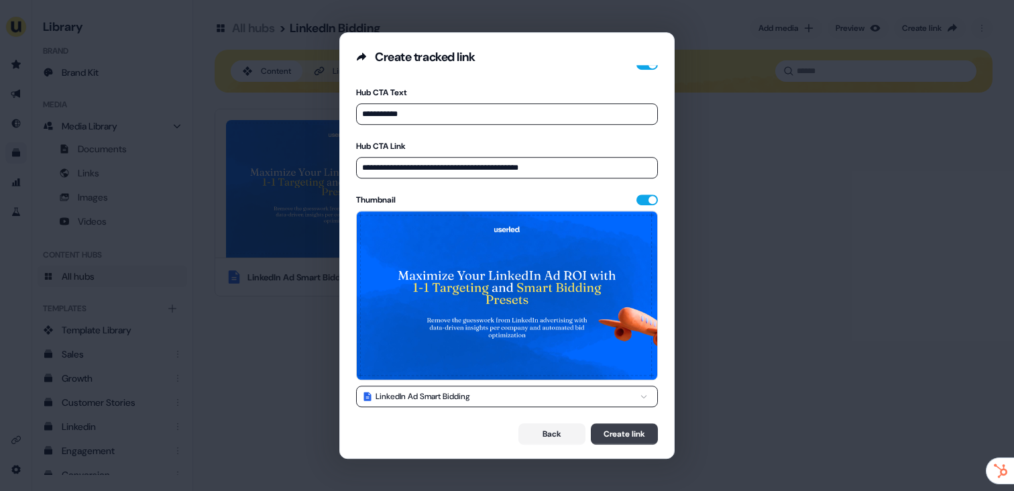
click at [626, 434] on button "Create link" at bounding box center [624, 433] width 67 height 21
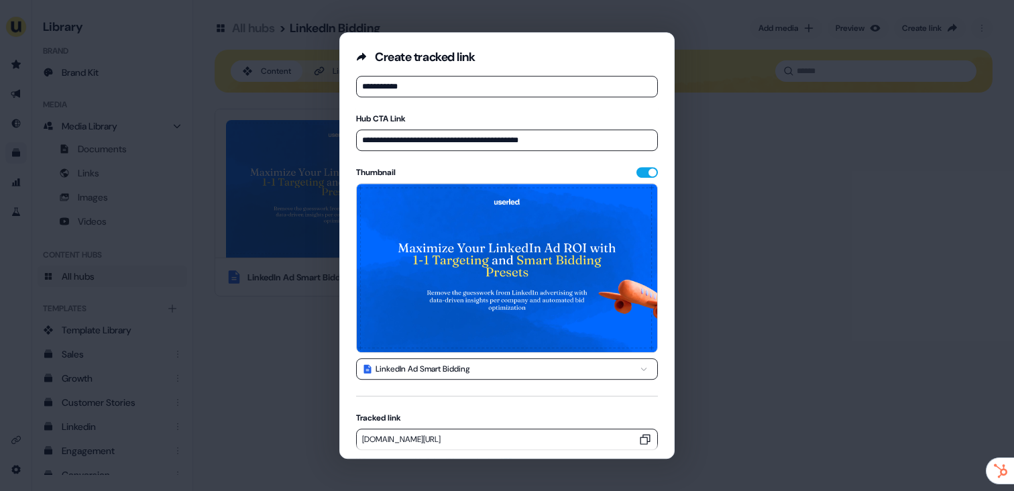
scroll to position [110, 0]
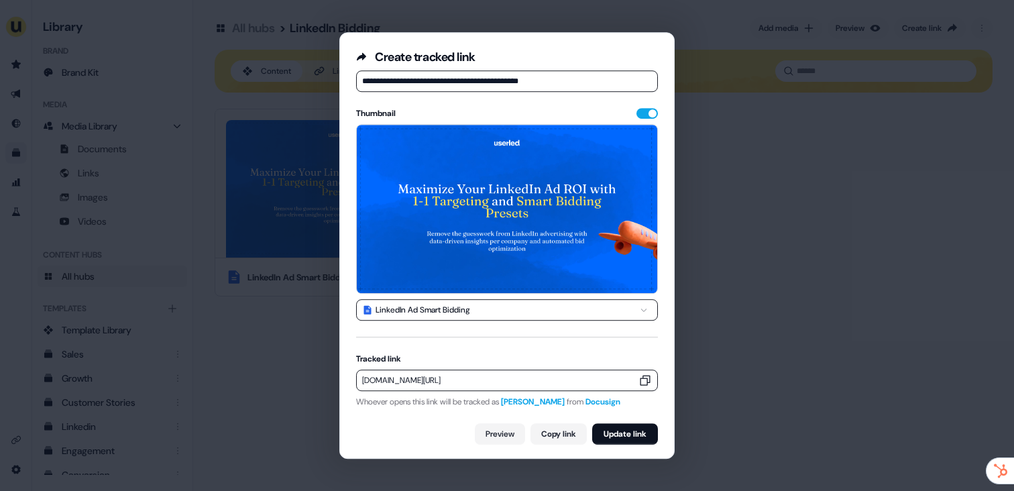
click at [640, 381] on icon "button" at bounding box center [645, 381] width 10 height 10
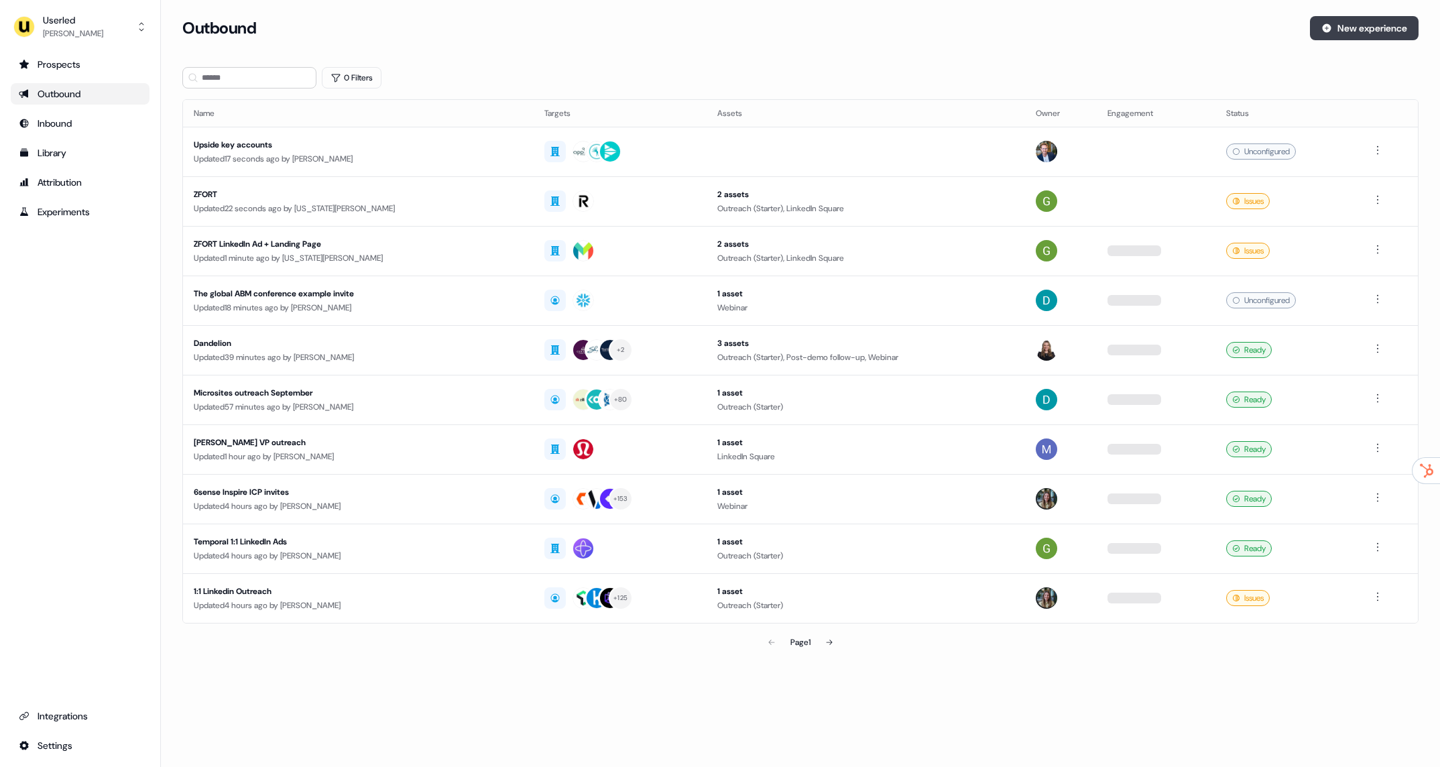
click at [1330, 28] on button "New experience" at bounding box center [1364, 28] width 109 height 24
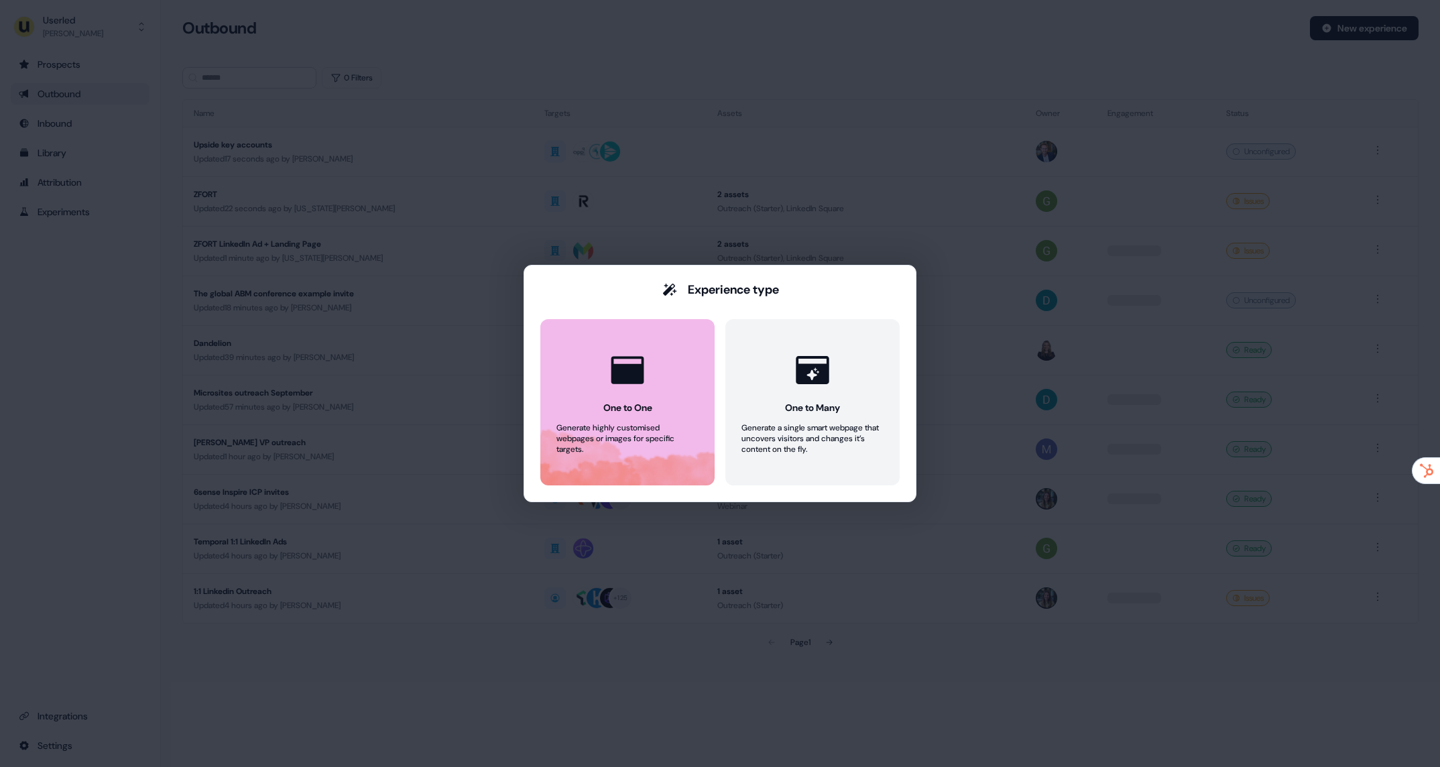
click at [574, 350] on button "One to One Generate highly customised webpages or images for specific targets." at bounding box center [628, 402] width 174 height 166
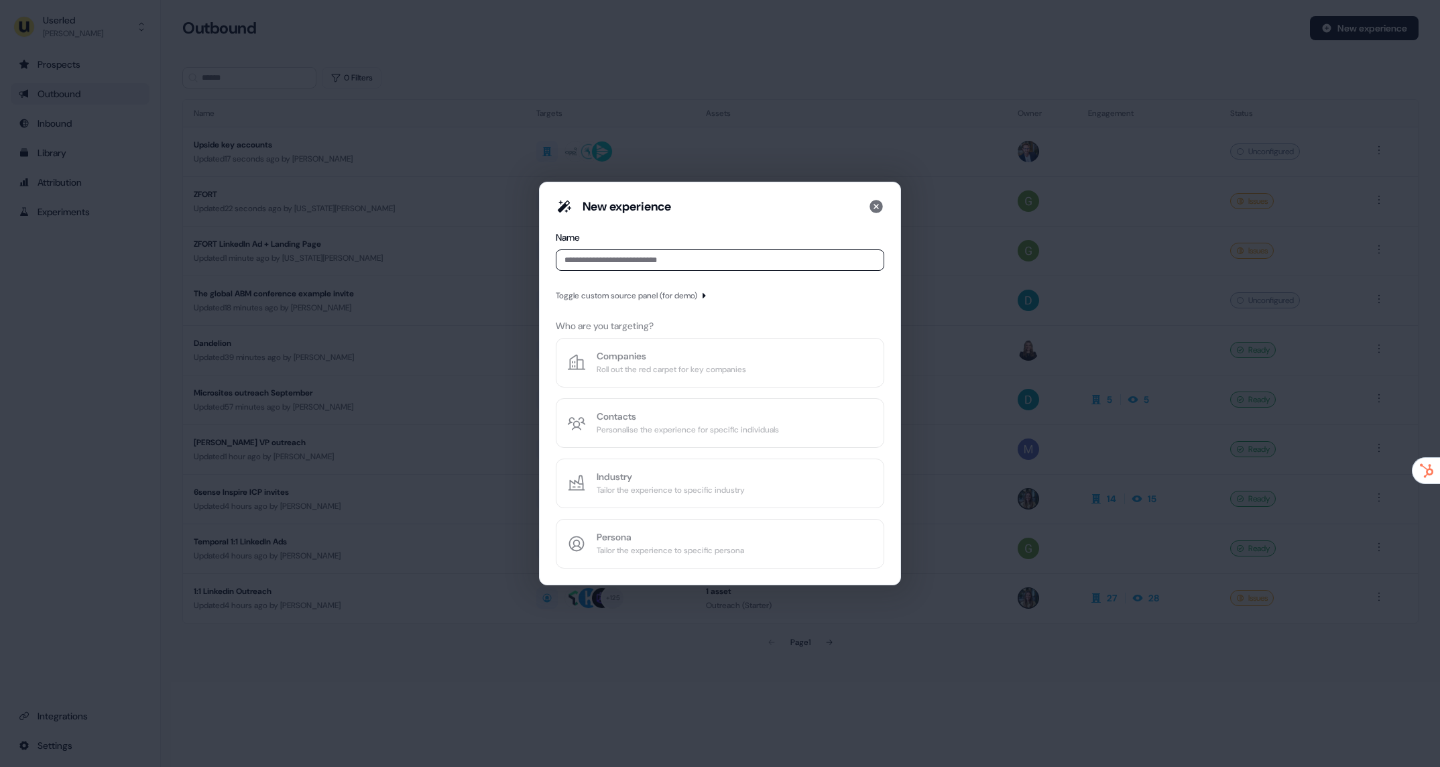
click at [636, 290] on div "Toggle custom source panel (for demo)" at bounding box center [626, 295] width 141 height 13
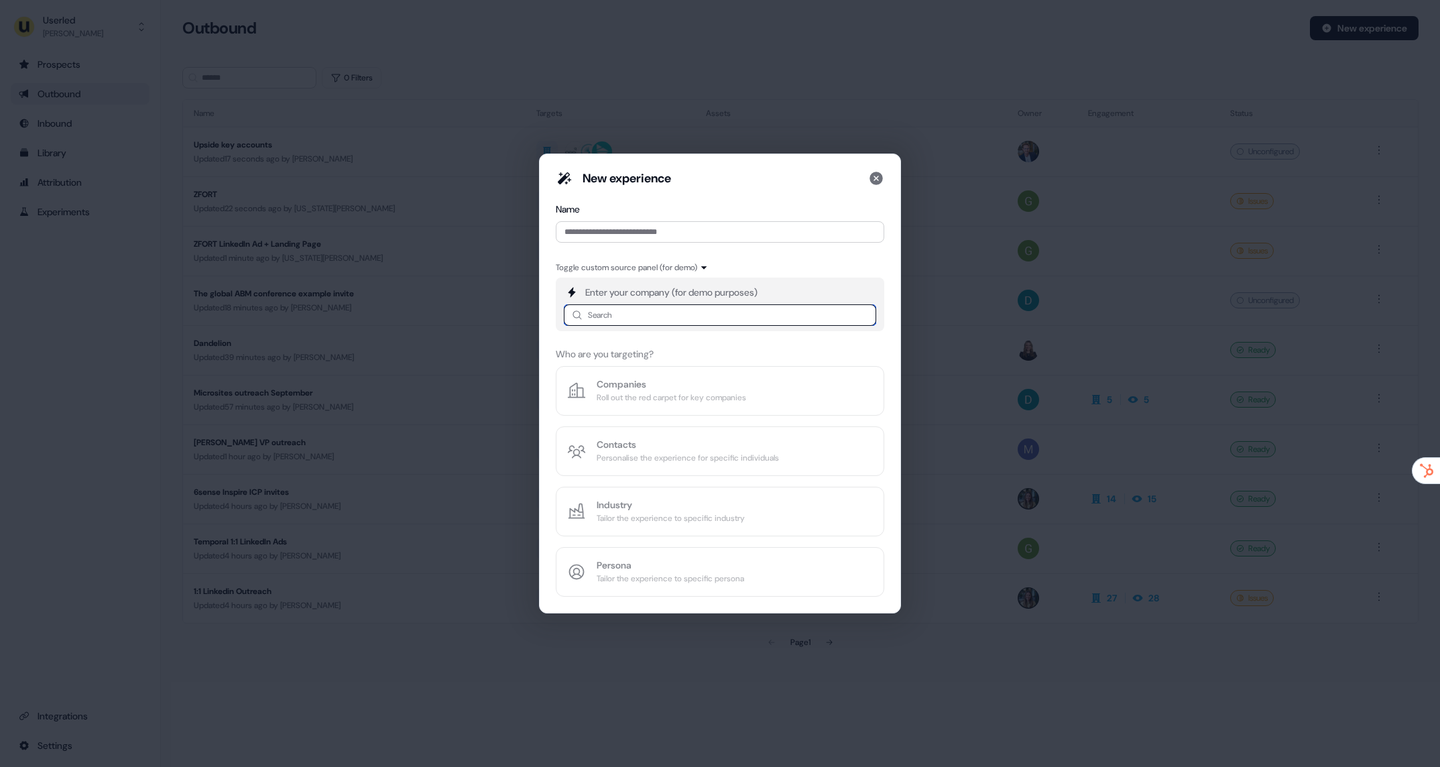
click at [677, 321] on input at bounding box center [720, 314] width 313 height 21
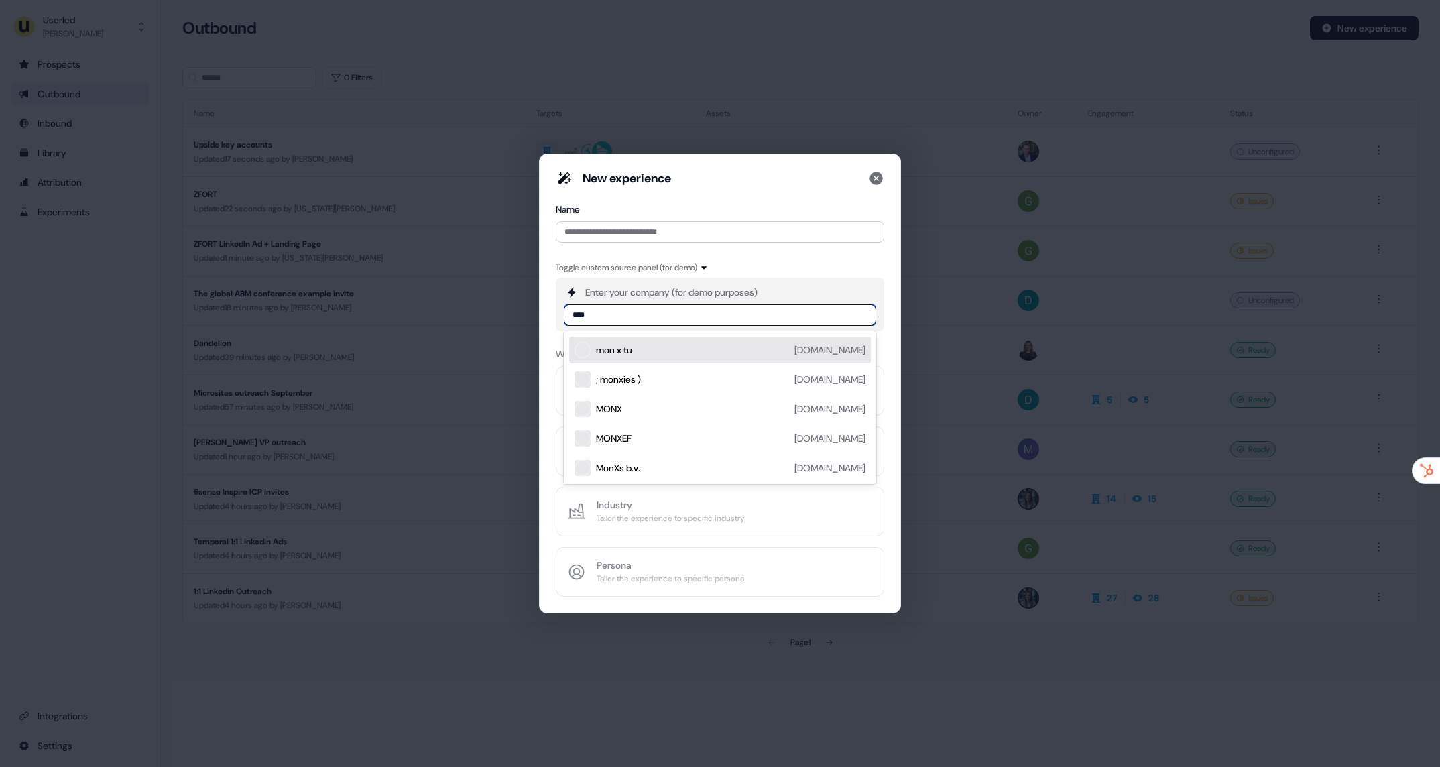
type input "*****"
click at [615, 347] on div "[PERSON_NAME]" at bounding box center [631, 349] width 70 height 13
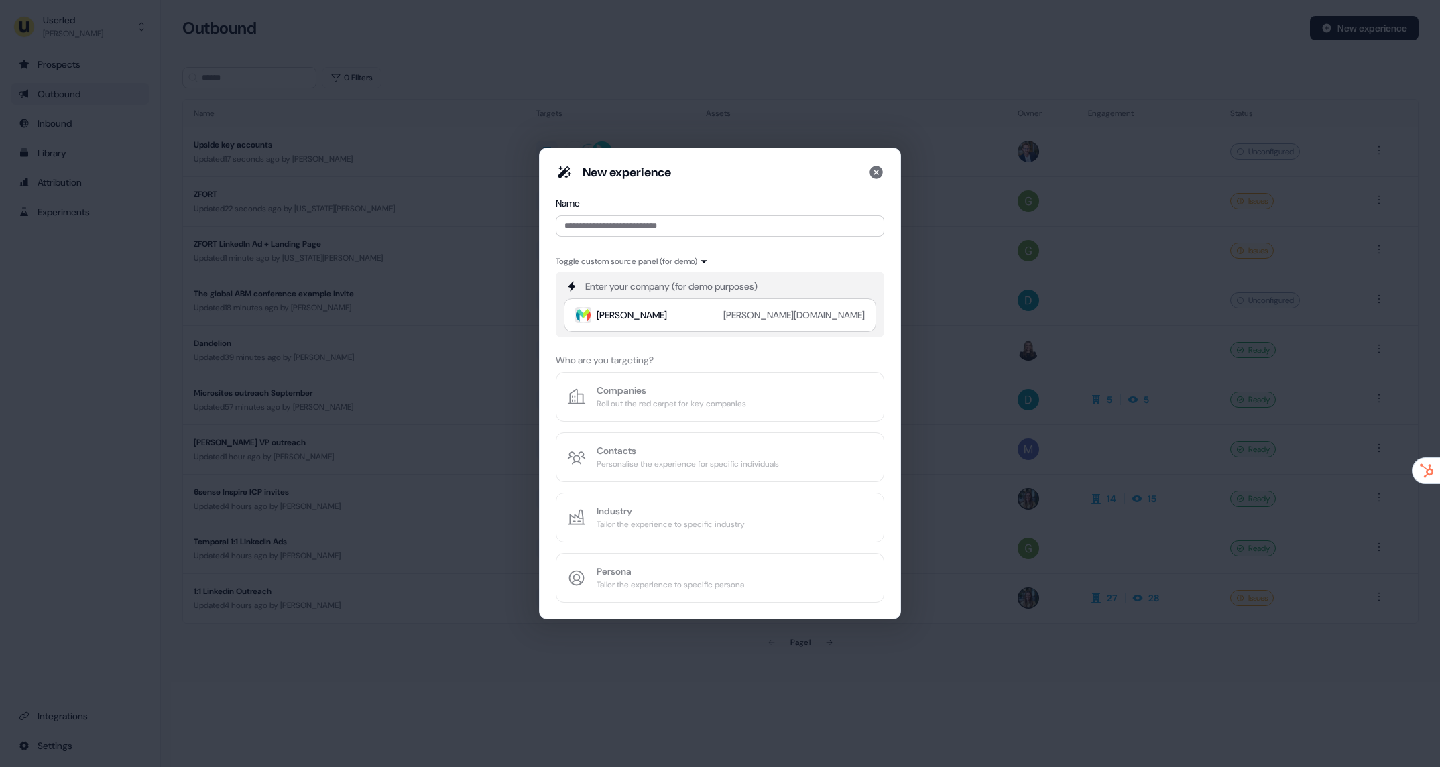
click at [657, 393] on div "New experience Name Toggle custom source panel (for demo) Enter your company (f…" at bounding box center [720, 383] width 329 height 439
drag, startPoint x: 679, startPoint y: 401, endPoint x: 687, endPoint y: 406, distance: 9.1
click at [679, 401] on div "New experience Name Toggle custom source panel (for demo) Enter your company (f…" at bounding box center [720, 383] width 329 height 439
click at [742, 323] on div "Monzo monzo.com" at bounding box center [720, 315] width 313 height 34
click at [634, 231] on input at bounding box center [720, 225] width 329 height 21
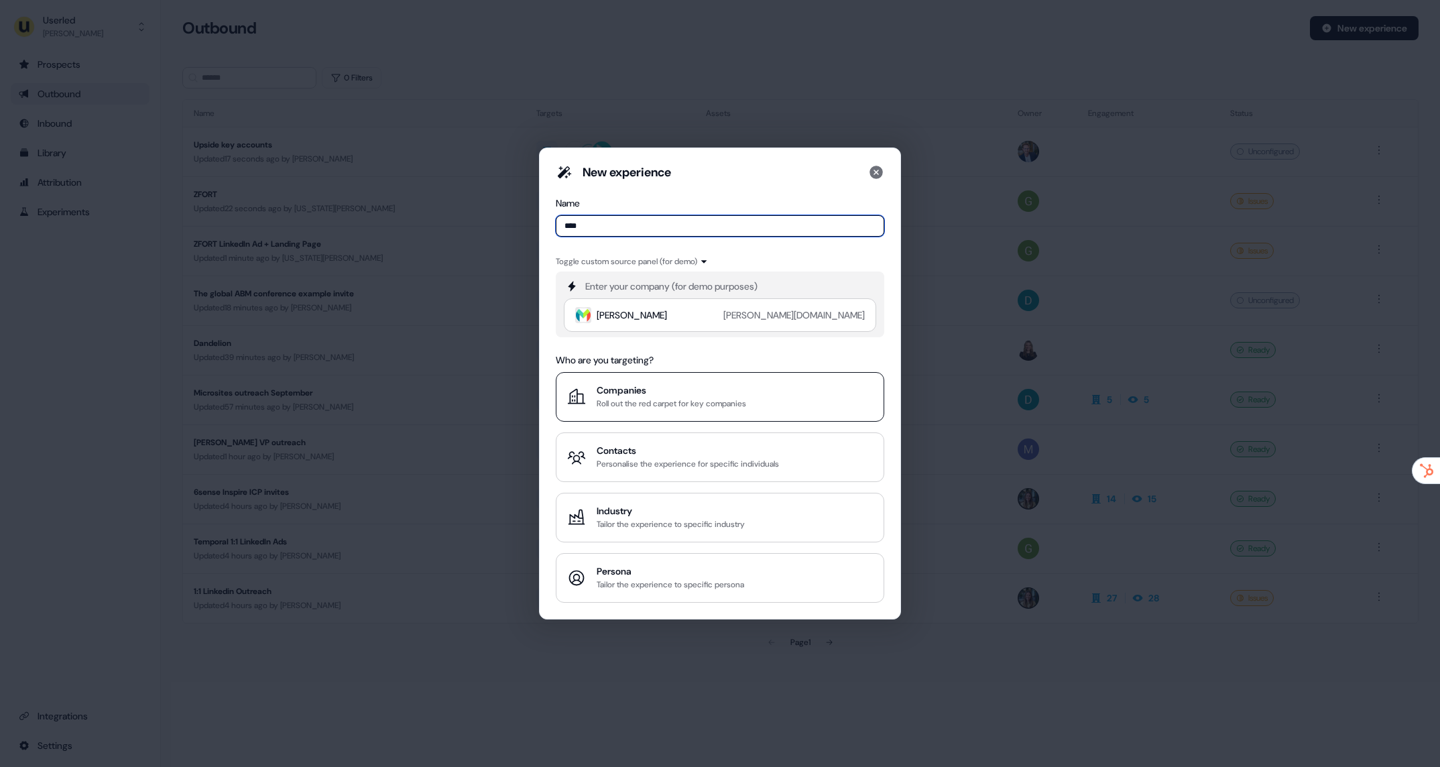
type input "****"
click at [654, 399] on div "Roll out the red carpet for key companies" at bounding box center [672, 403] width 150 height 13
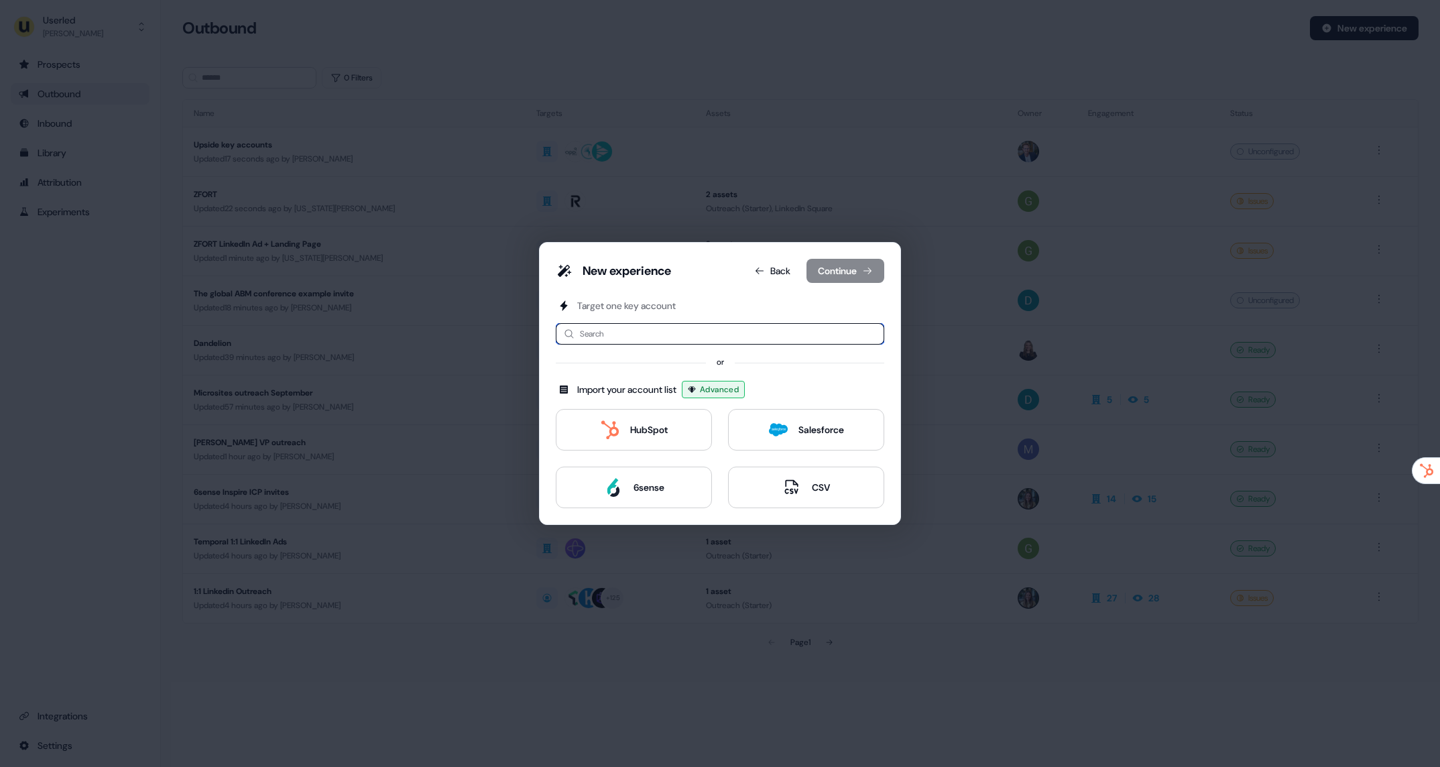
click at [619, 328] on input at bounding box center [720, 333] width 329 height 21
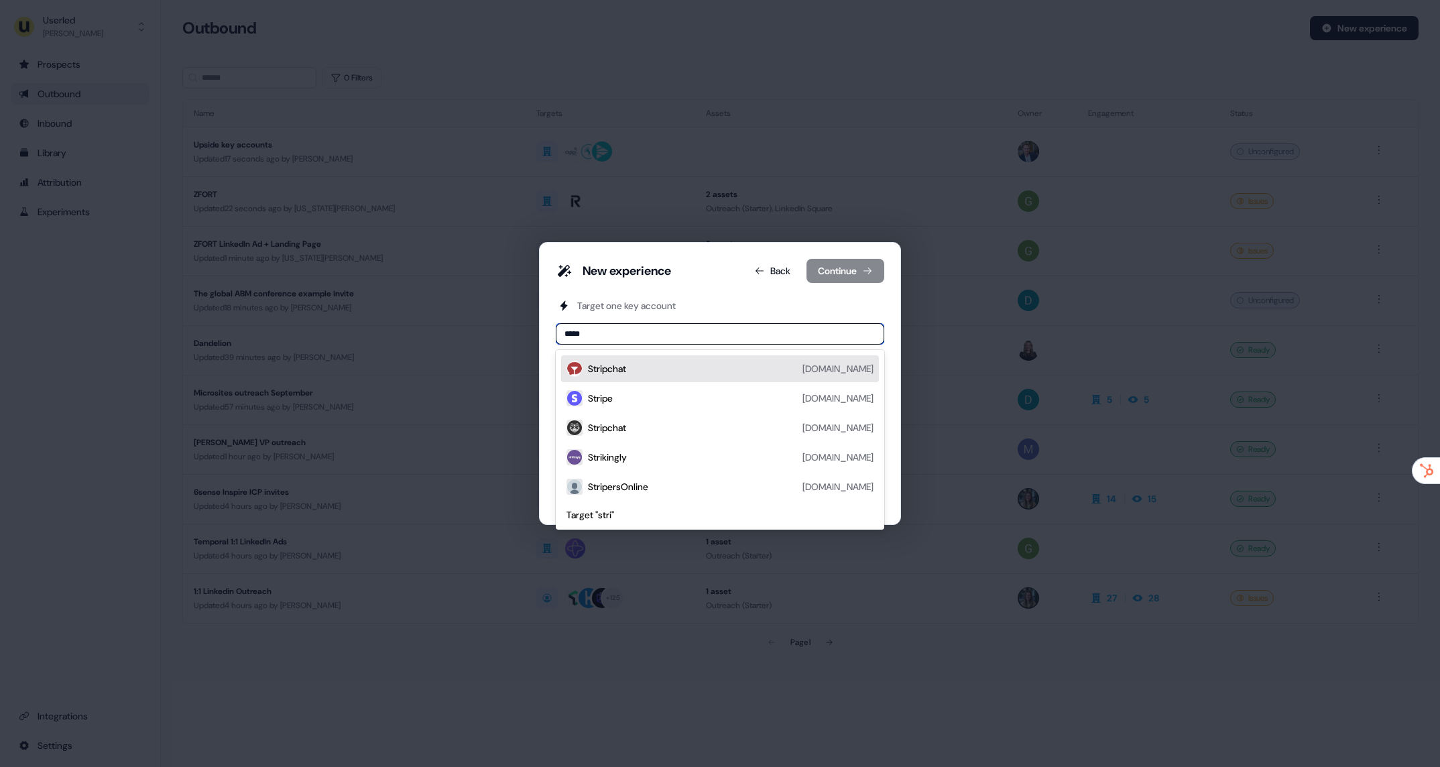
type input "******"
click at [621, 358] on div "Stripe stripe.com" at bounding box center [720, 368] width 318 height 27
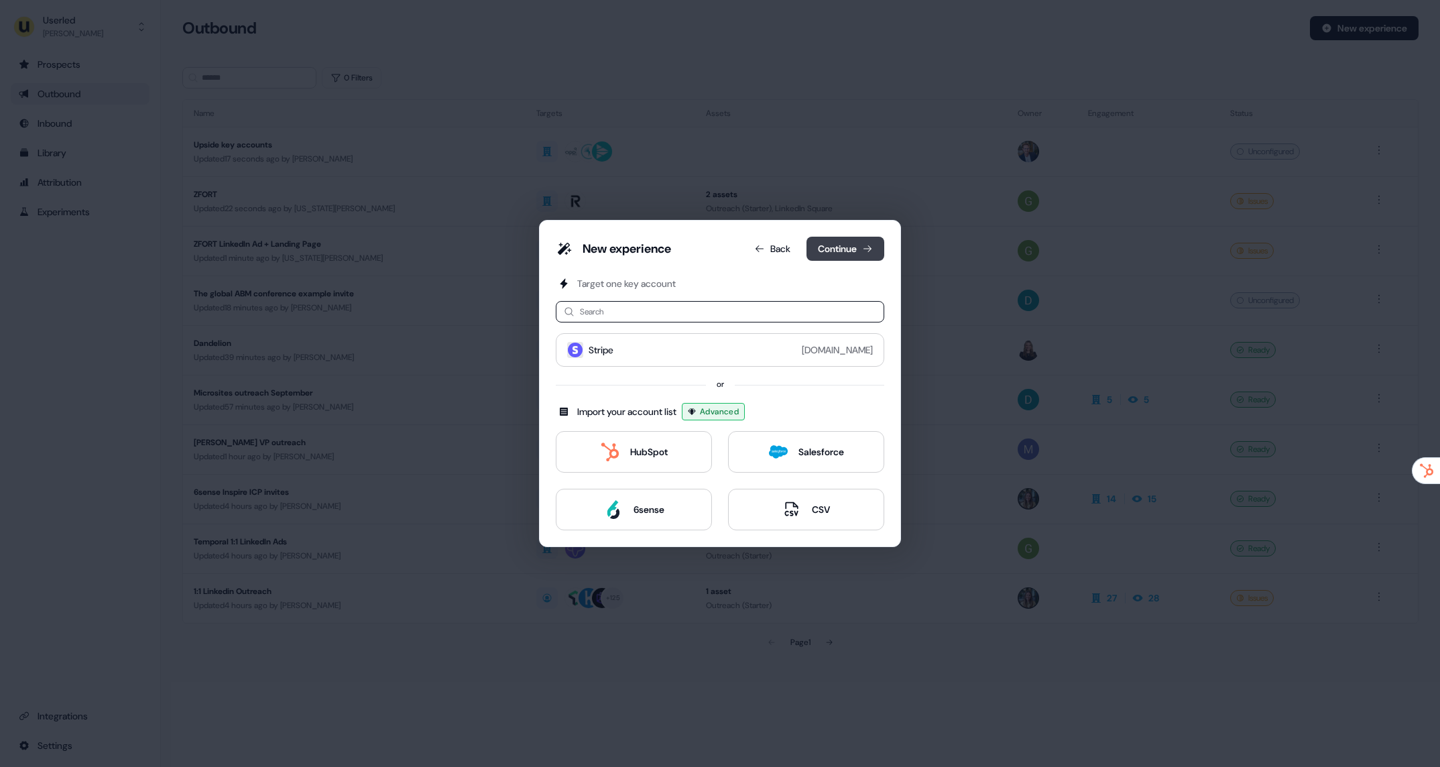
click at [844, 255] on button "Continue" at bounding box center [846, 249] width 78 height 24
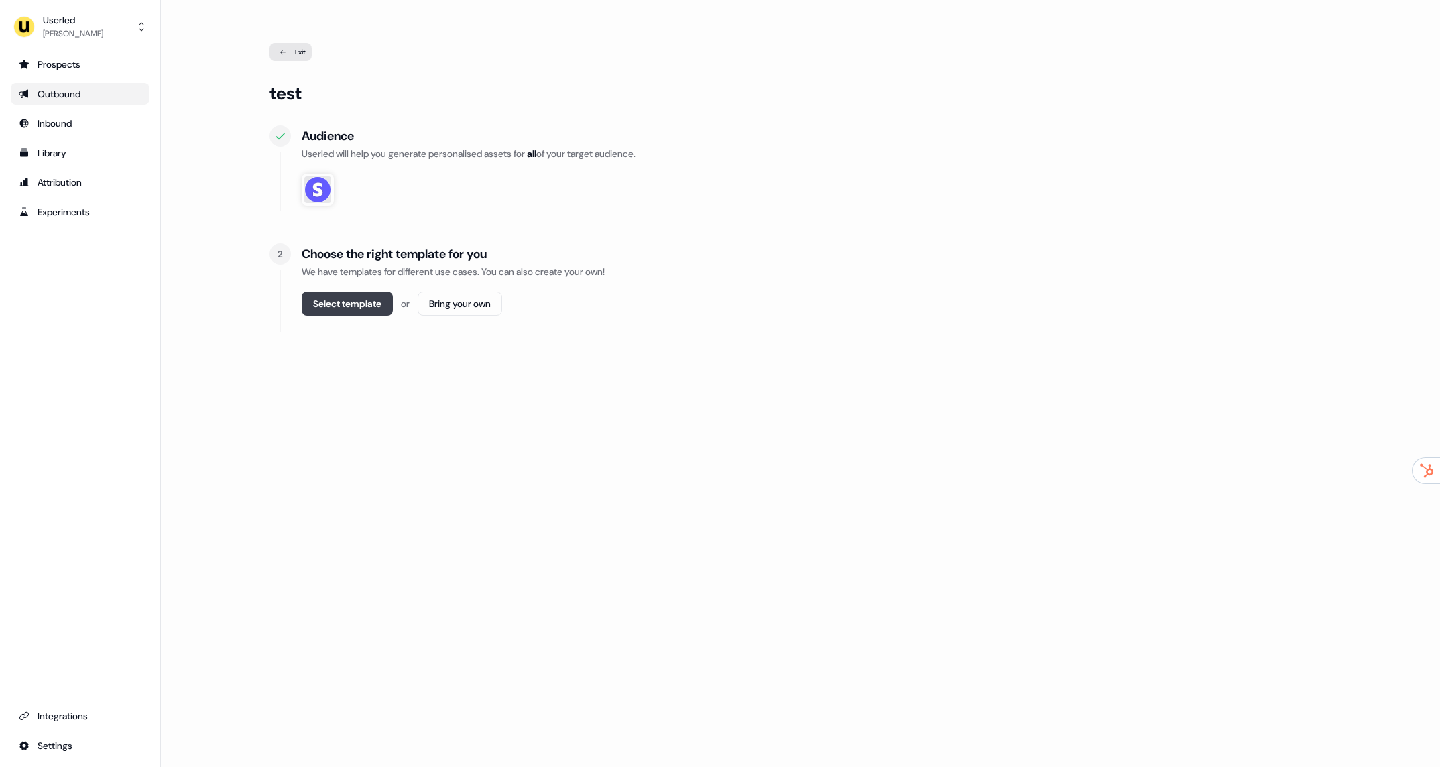
click at [343, 310] on button "Select template" at bounding box center [347, 304] width 91 height 24
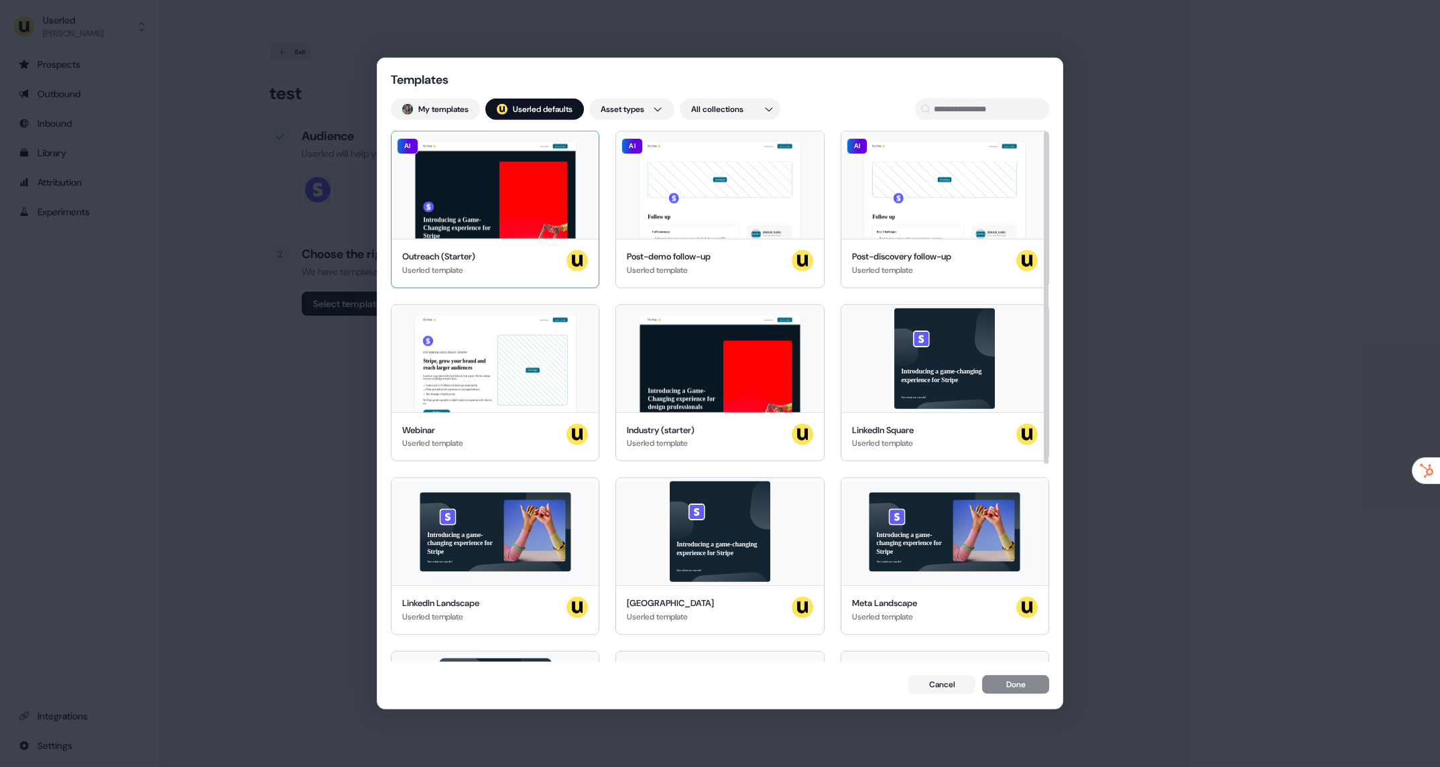
click at [540, 260] on div "Outreach (Starter) Userled template" at bounding box center [495, 263] width 186 height 27
click at [1021, 690] on button "Done" at bounding box center [1015, 686] width 67 height 19
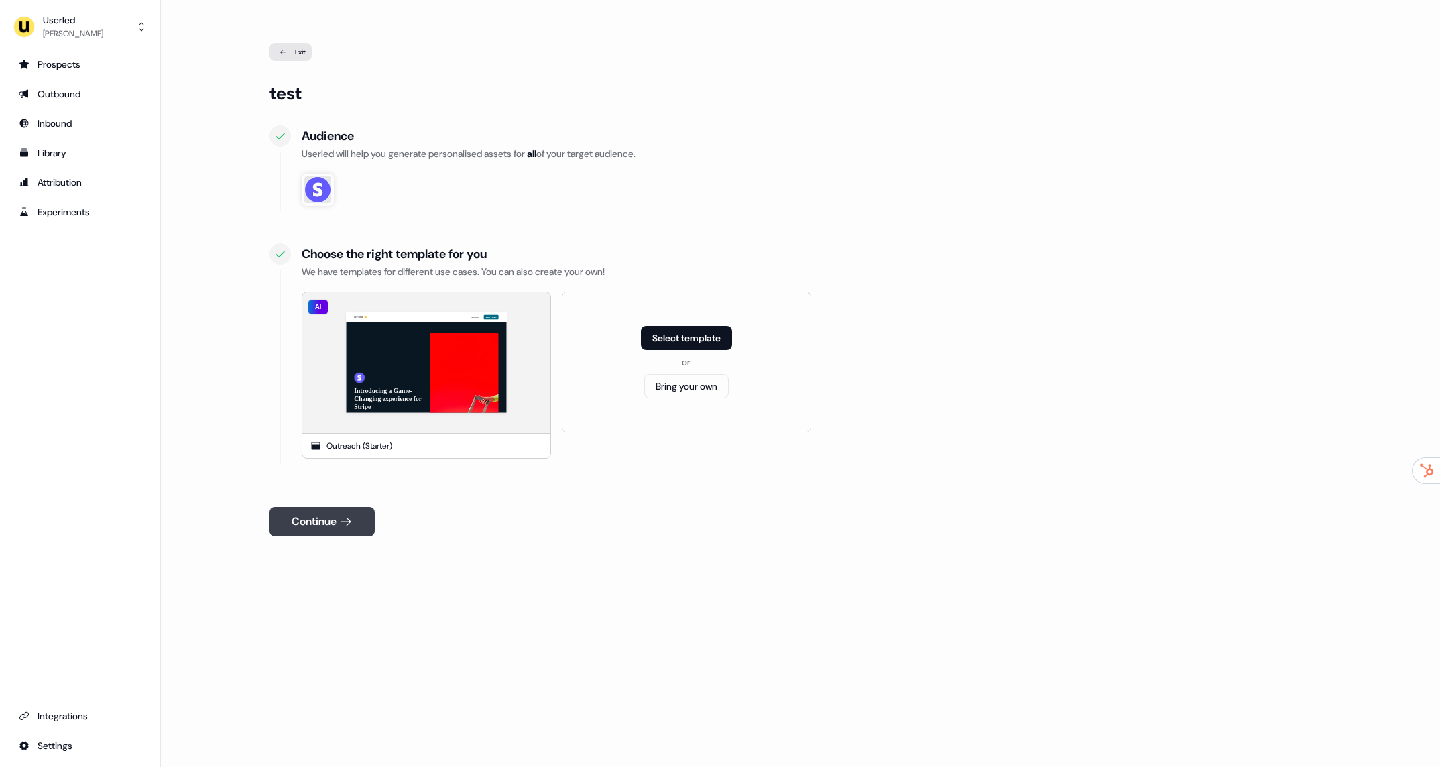
click at [295, 511] on button "Continue" at bounding box center [322, 522] width 105 height 30
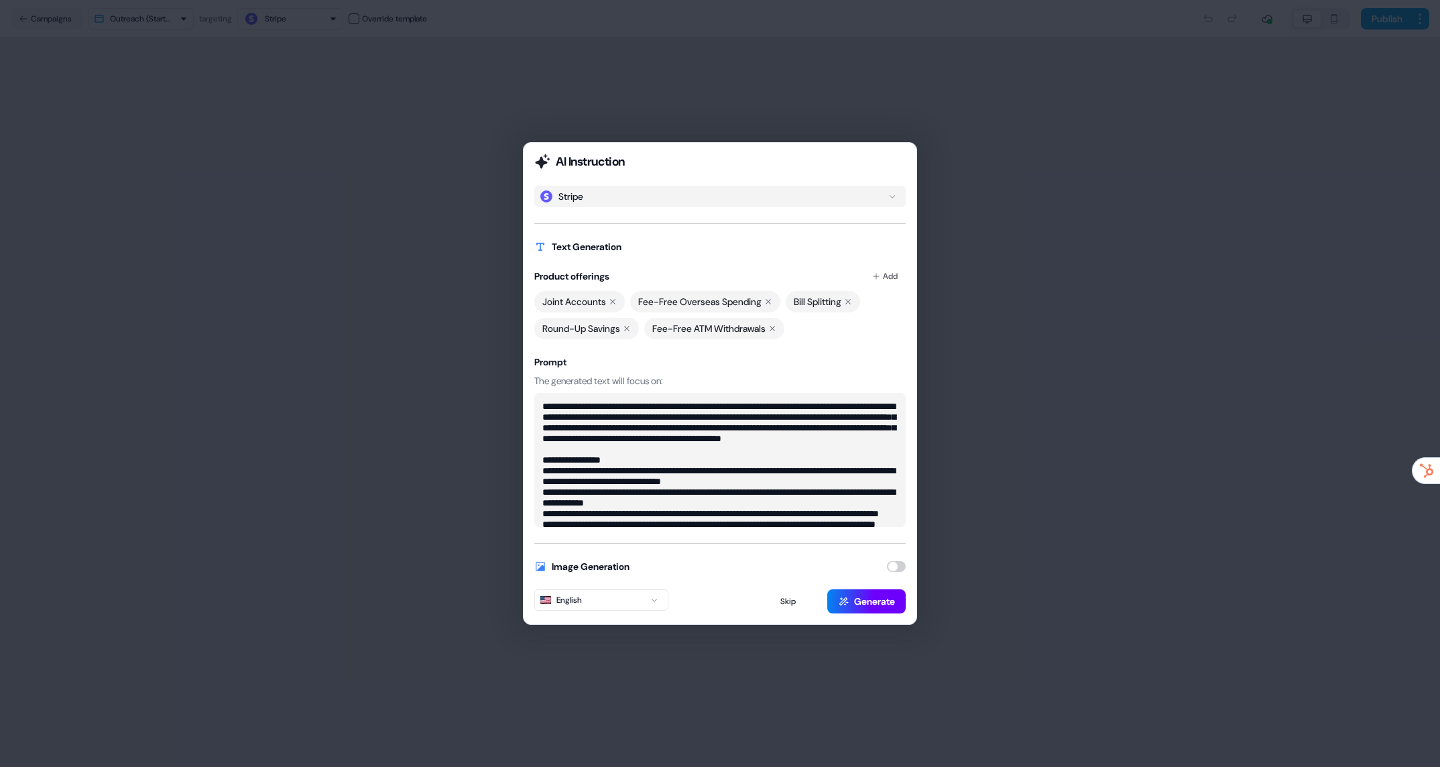
click at [893, 602] on button "Generate" at bounding box center [867, 601] width 78 height 24
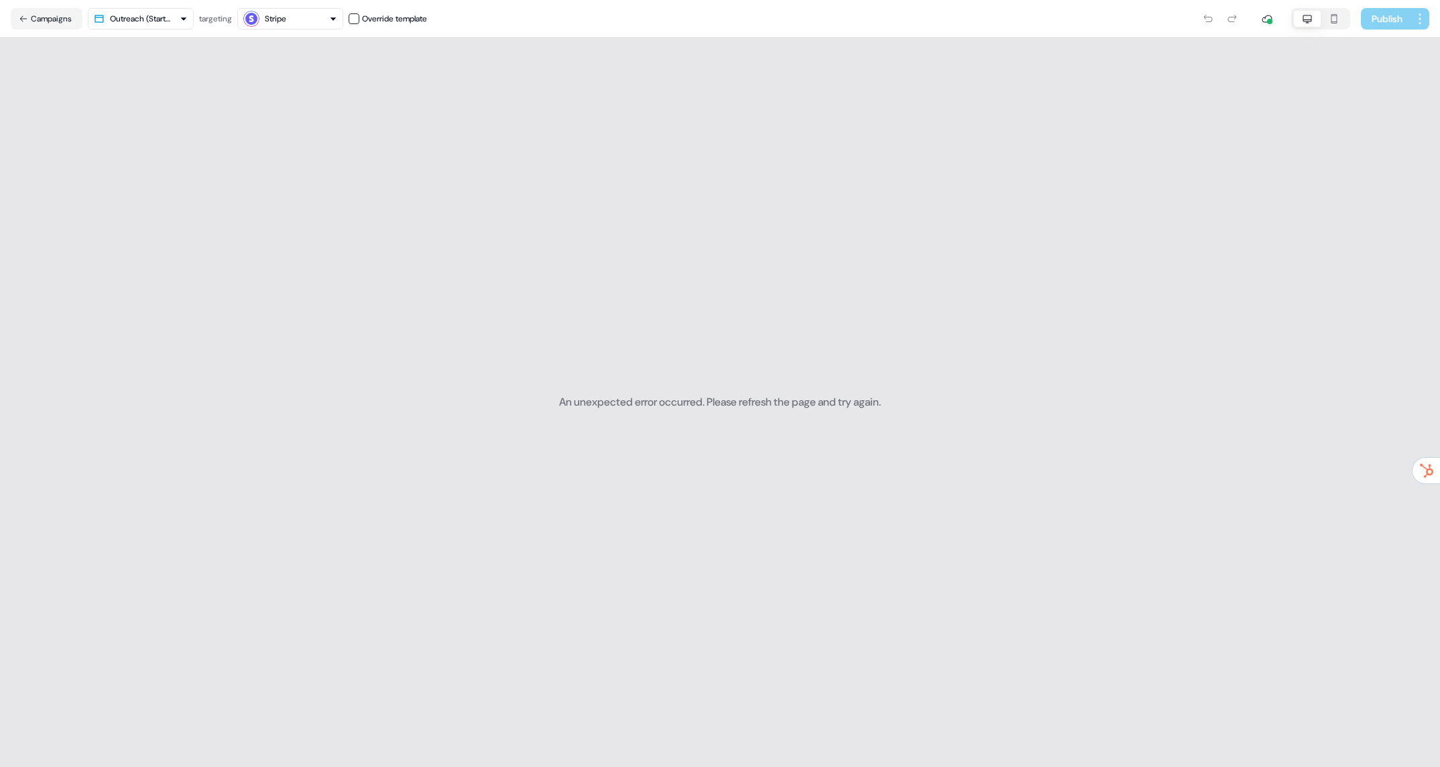
click at [756, 386] on div "An unexpected error occurred. Please refresh the page and try again." at bounding box center [720, 403] width 322 height 730
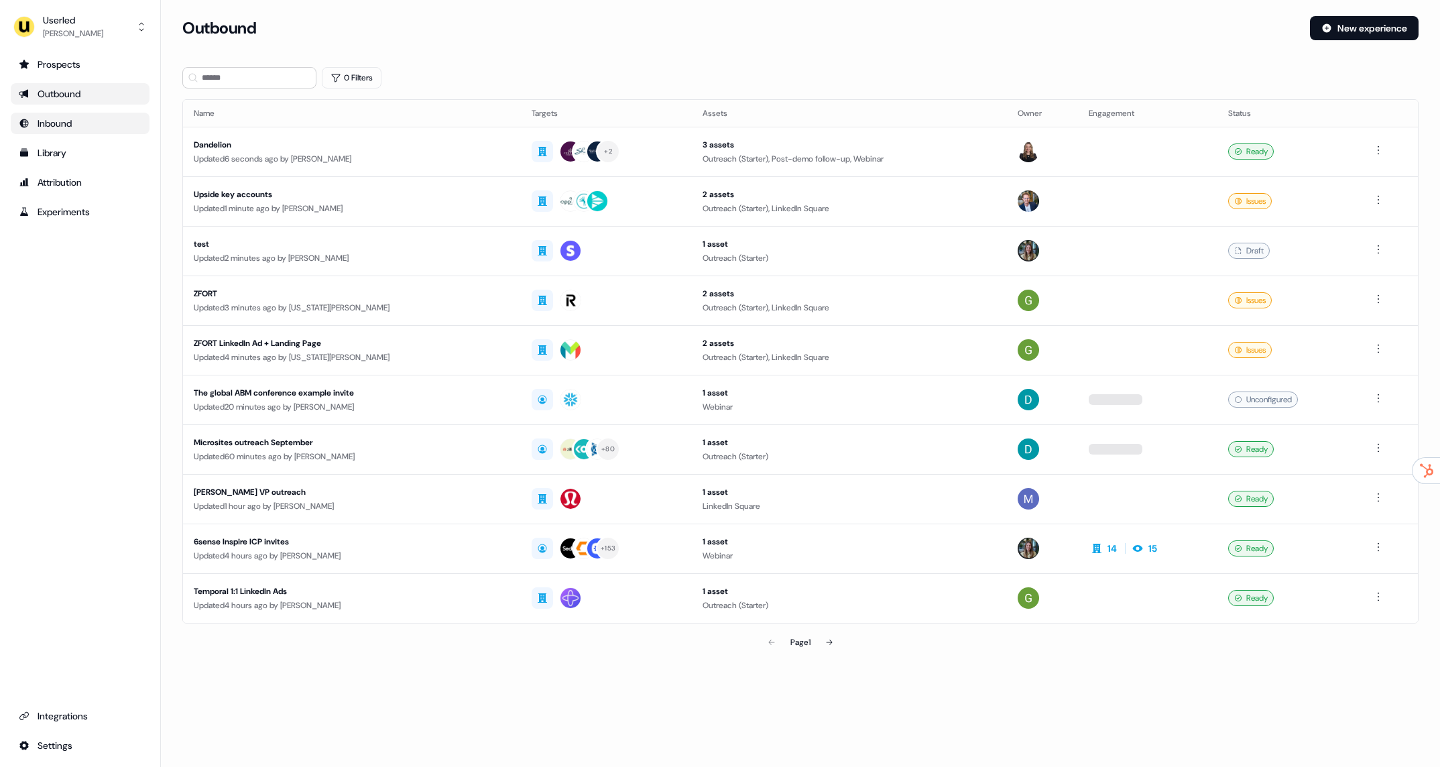
click at [62, 127] on div "Inbound" at bounding box center [80, 123] width 123 height 13
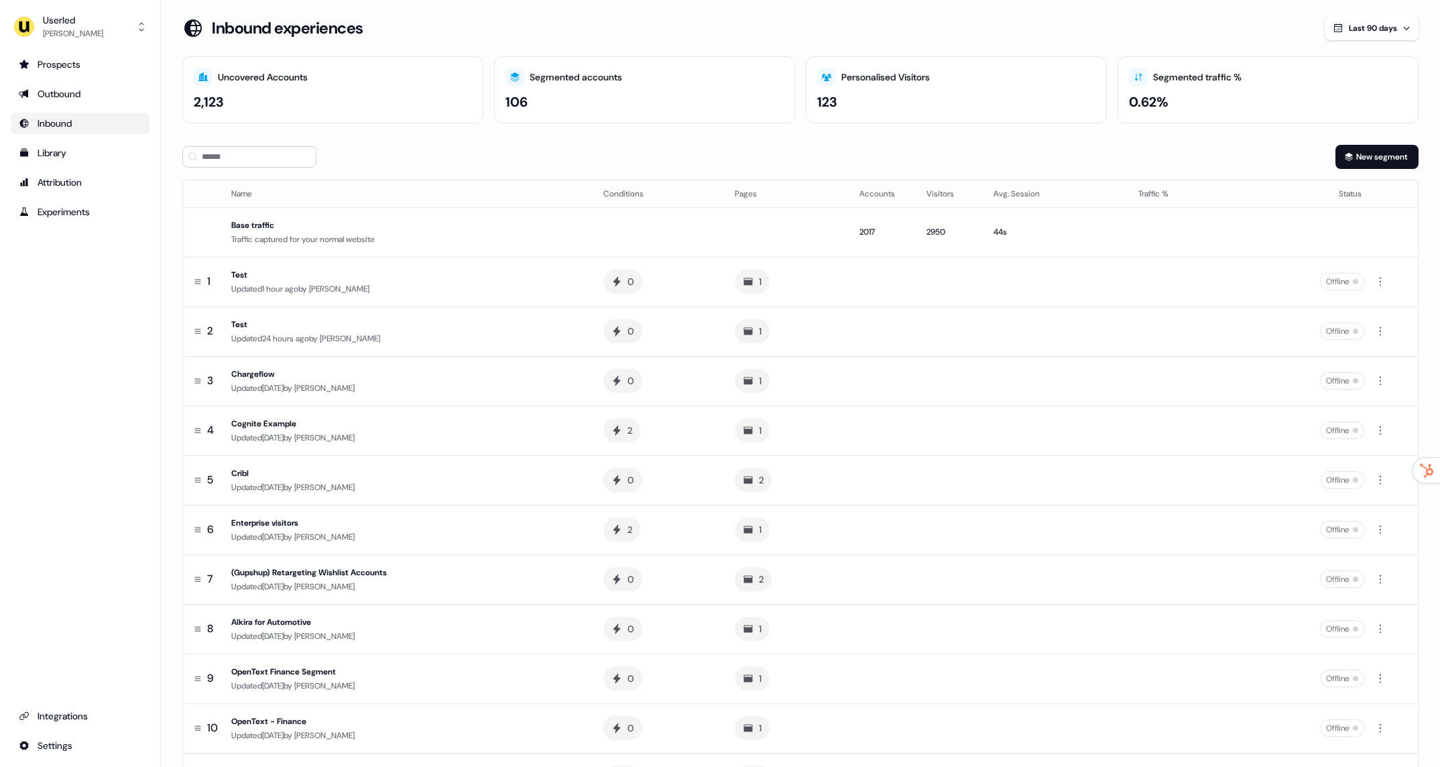
click at [74, 140] on ul "Prospects Outbound Inbound Library Attribution Experiments" at bounding box center [80, 138] width 139 height 169
click at [74, 148] on div "Library" at bounding box center [80, 152] width 123 height 13
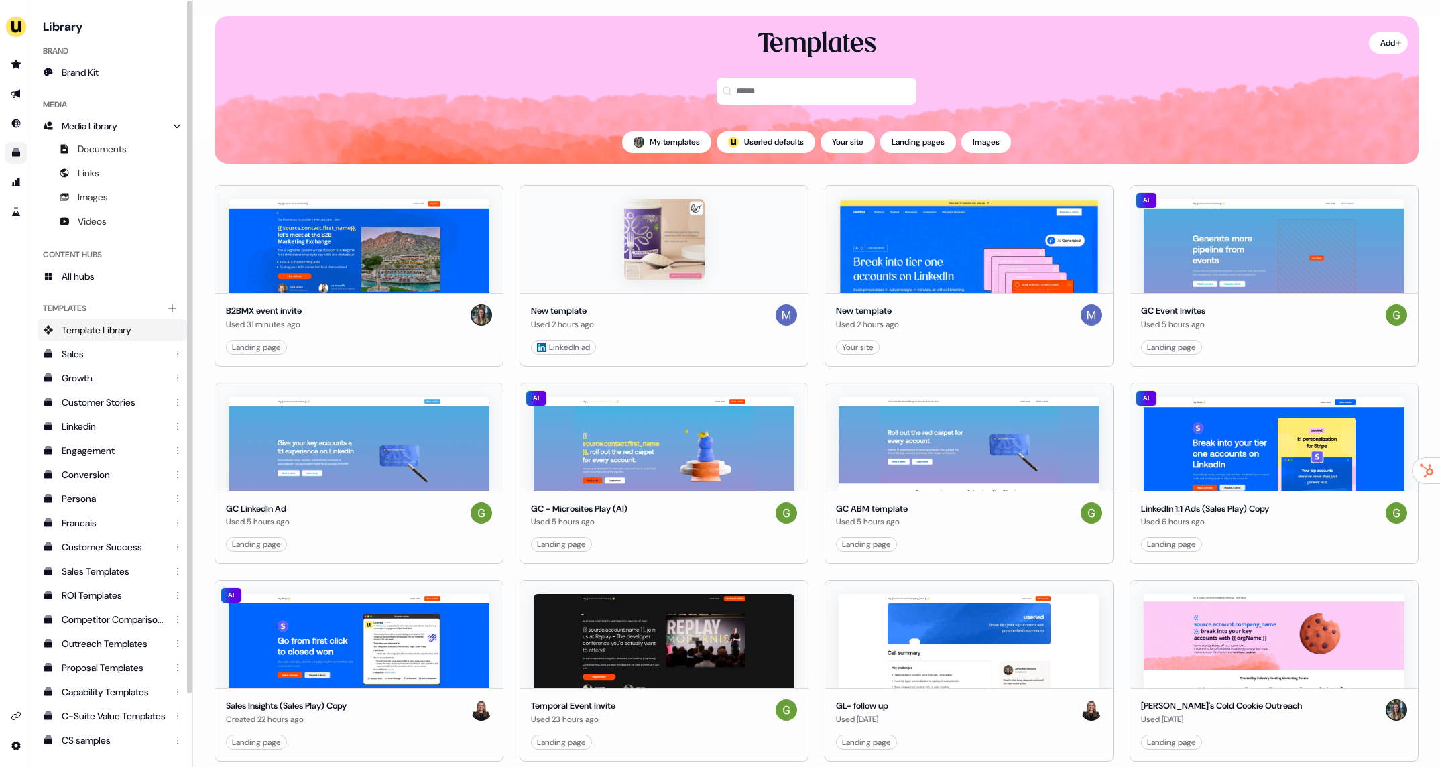
click at [107, 292] on div "Templates Add collection Template Library Sales Growth Customer Stories Linkedi…" at bounding box center [113, 560] width 150 height 536
click at [103, 277] on link "All hubs" at bounding box center [113, 276] width 150 height 21
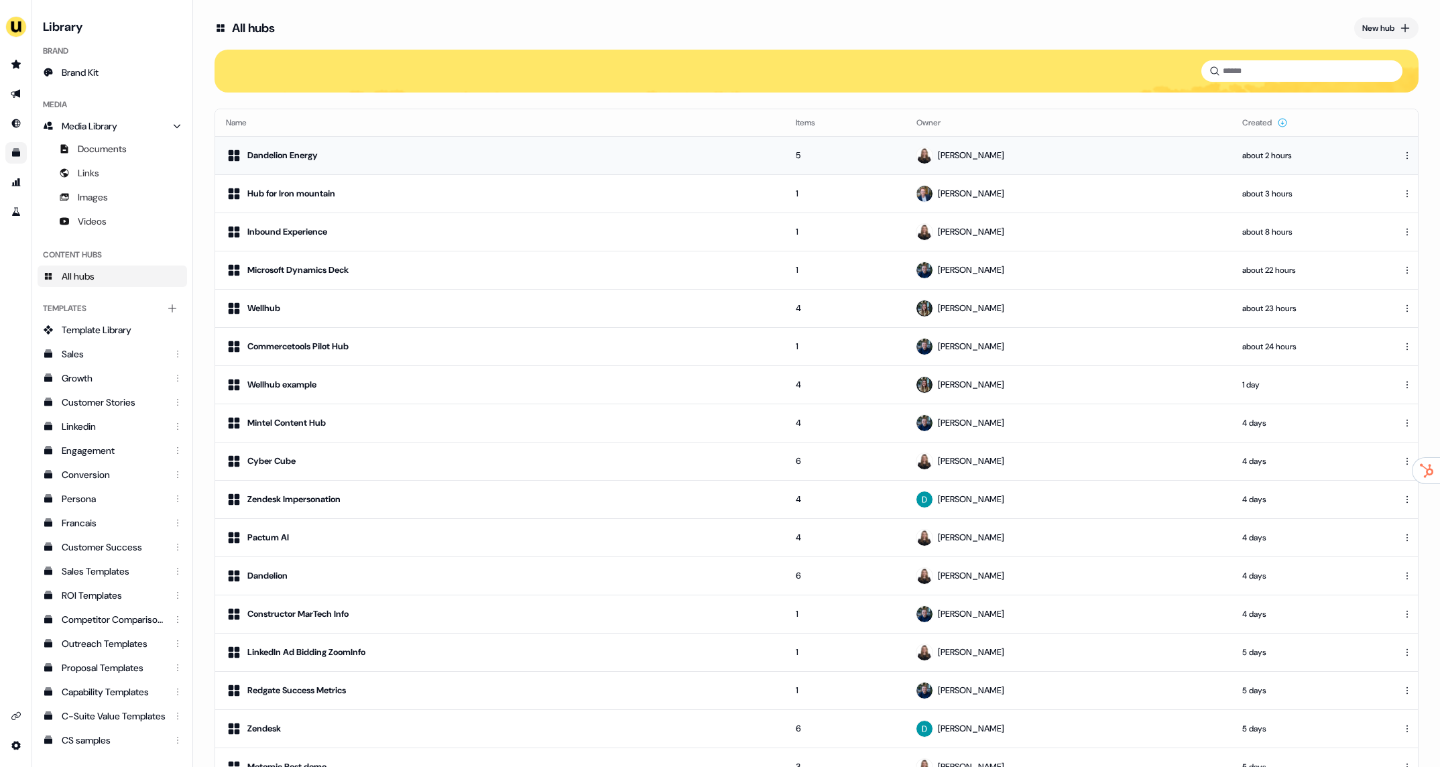
click at [378, 160] on div "Dandelion Energy" at bounding box center [500, 156] width 549 height 16
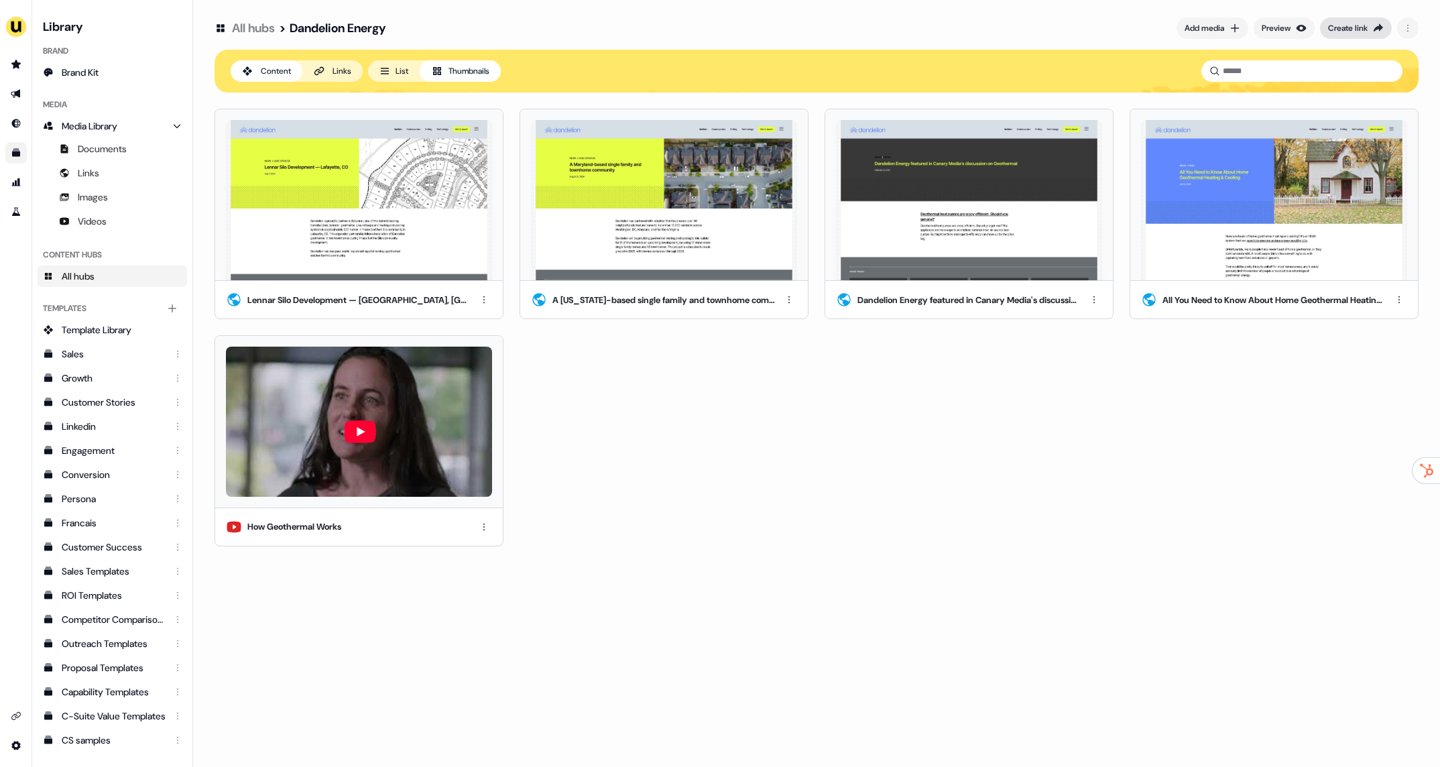
click at [1372, 30] on button "Create link" at bounding box center [1356, 27] width 72 height 21
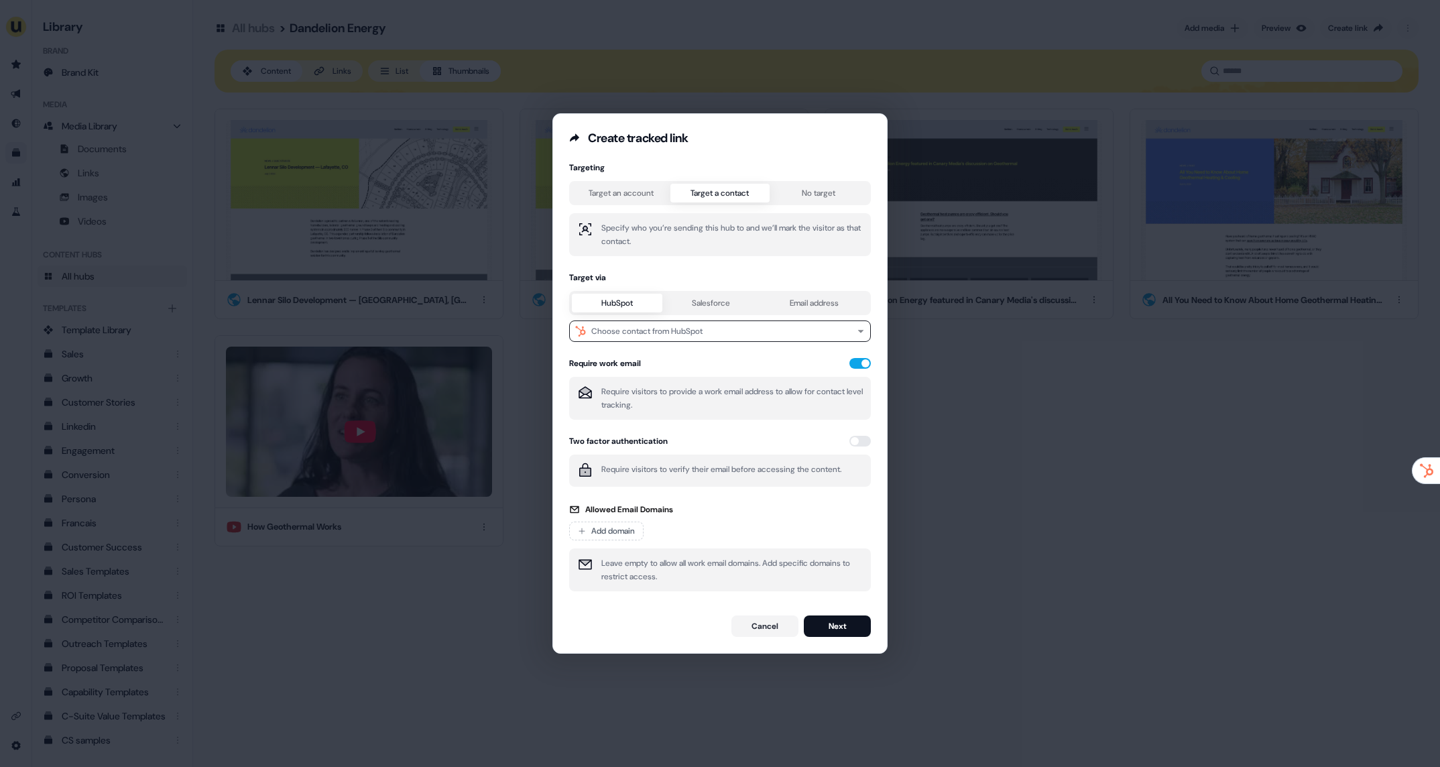
click at [713, 216] on div "Targeting Target an account Target a contact No target Specify who you’re sendi…" at bounding box center [720, 380] width 302 height 437
click at [653, 325] on div "Choose contact from HubSpot" at bounding box center [646, 331] width 111 height 13
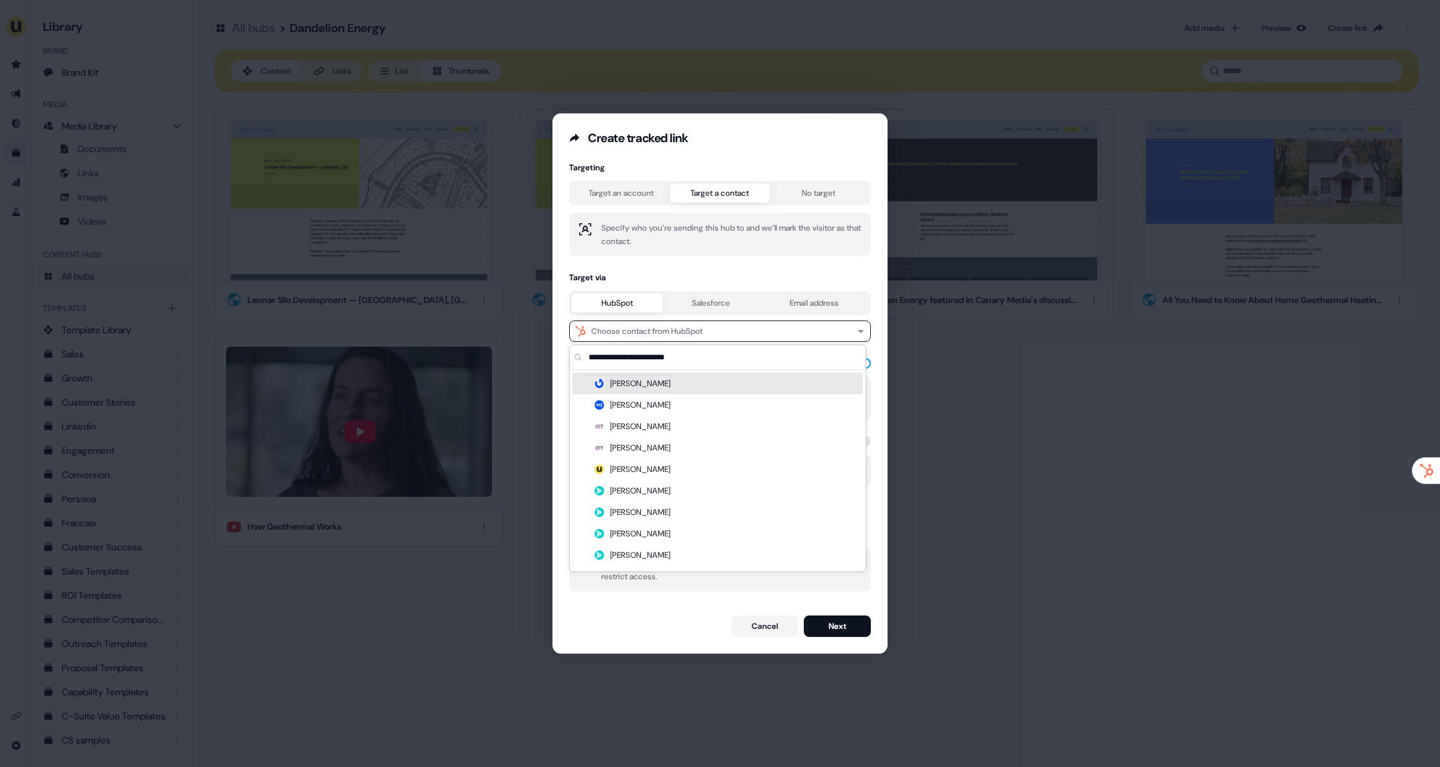
click at [667, 378] on div "Margaret Knox" at bounding box center [718, 383] width 290 height 21
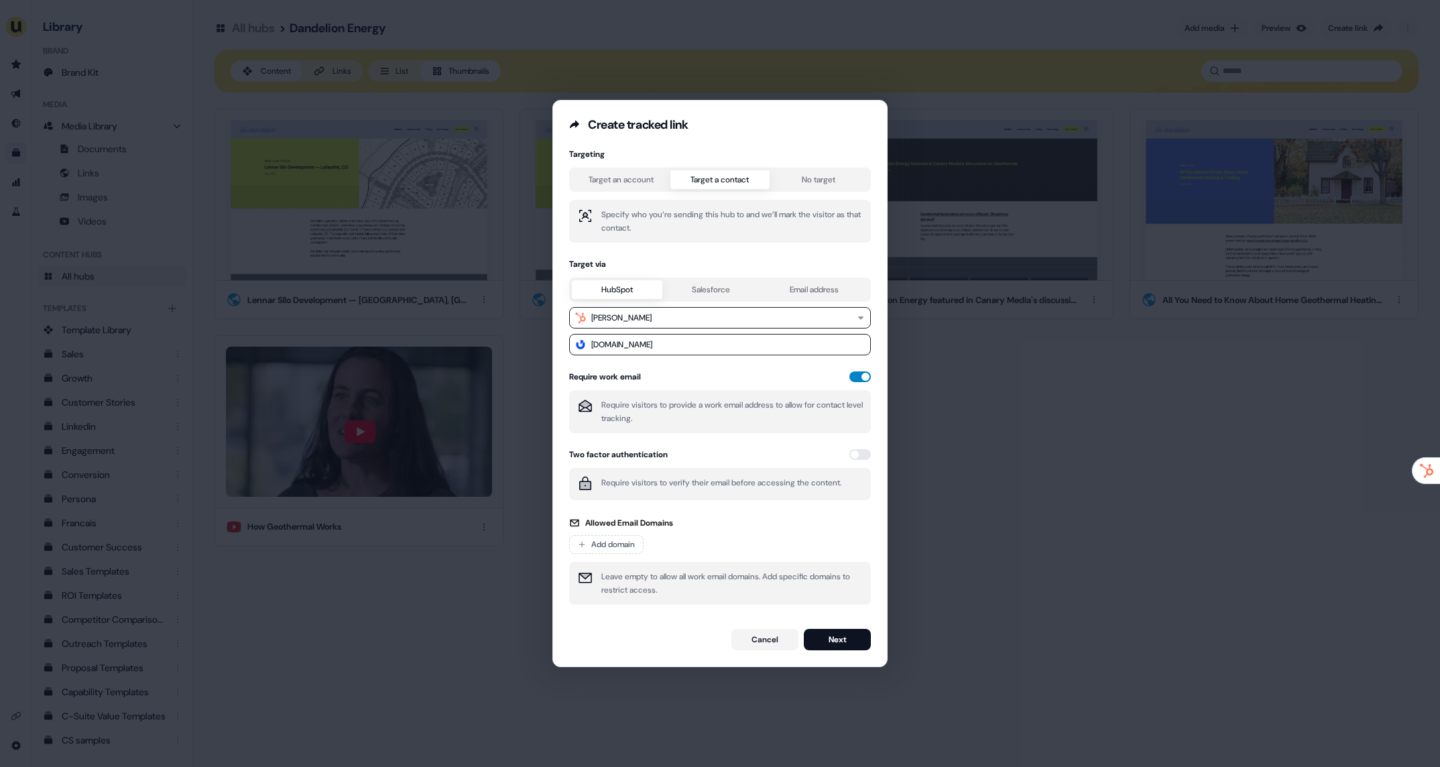
click at [855, 381] on button "button" at bounding box center [860, 377] width 21 height 11
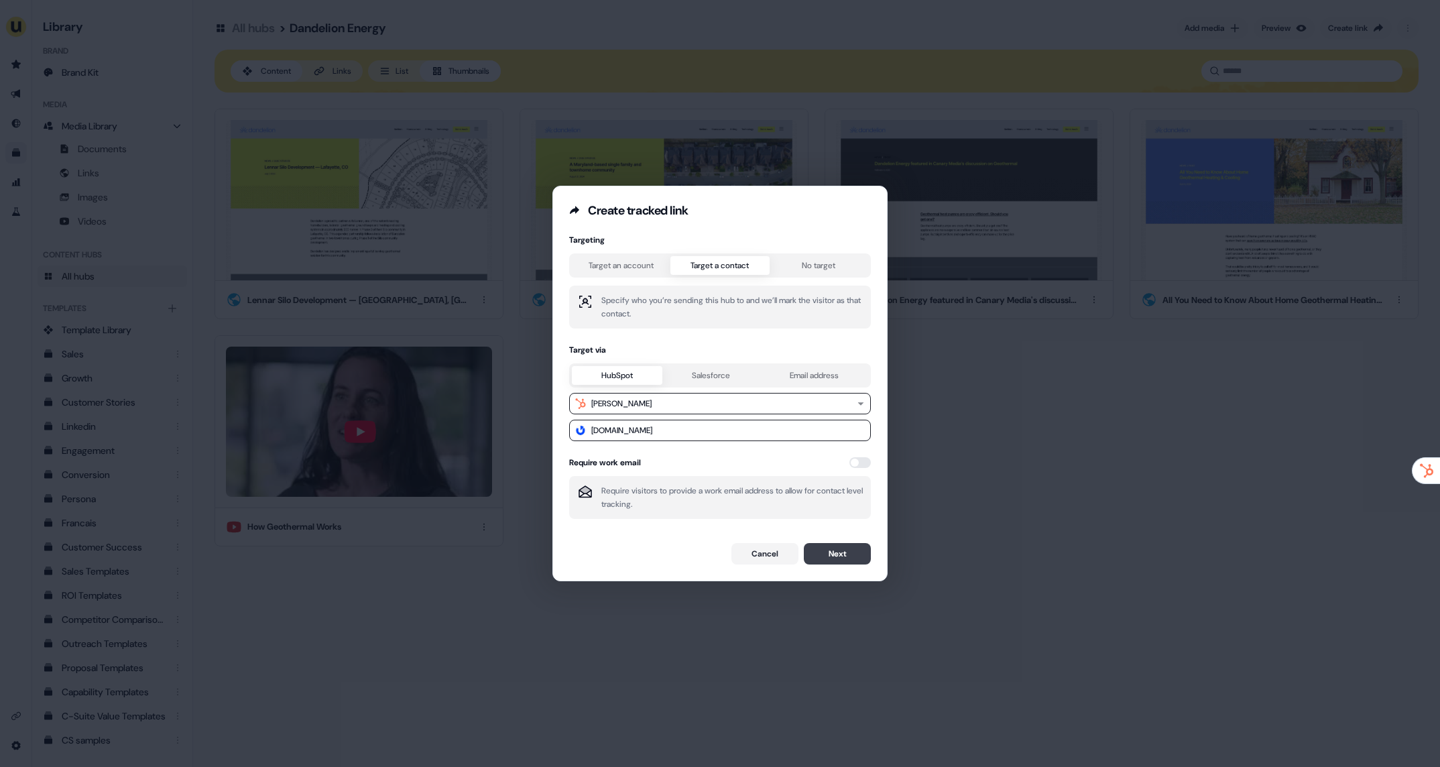
click at [835, 548] on button "Next" at bounding box center [837, 553] width 67 height 21
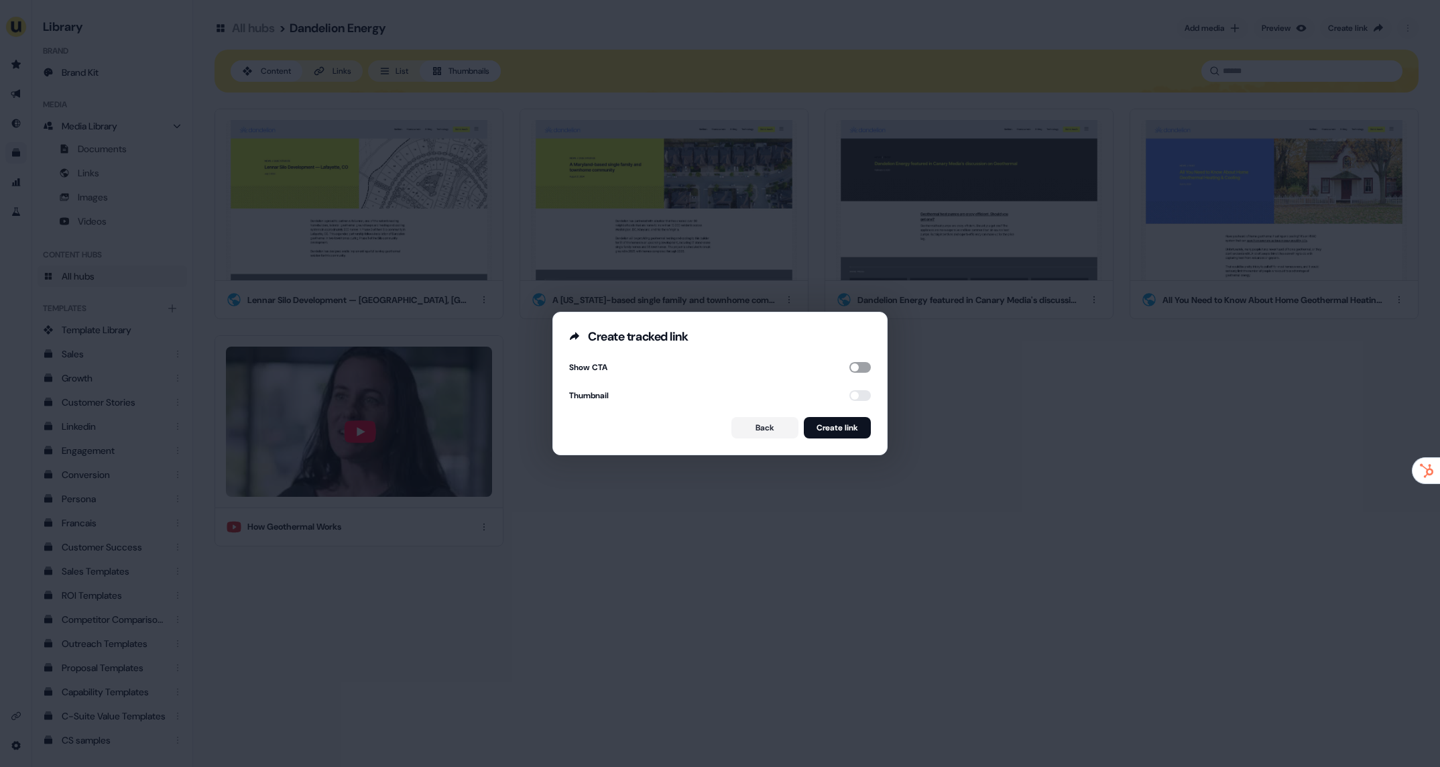
click at [853, 365] on button "button" at bounding box center [860, 367] width 21 height 11
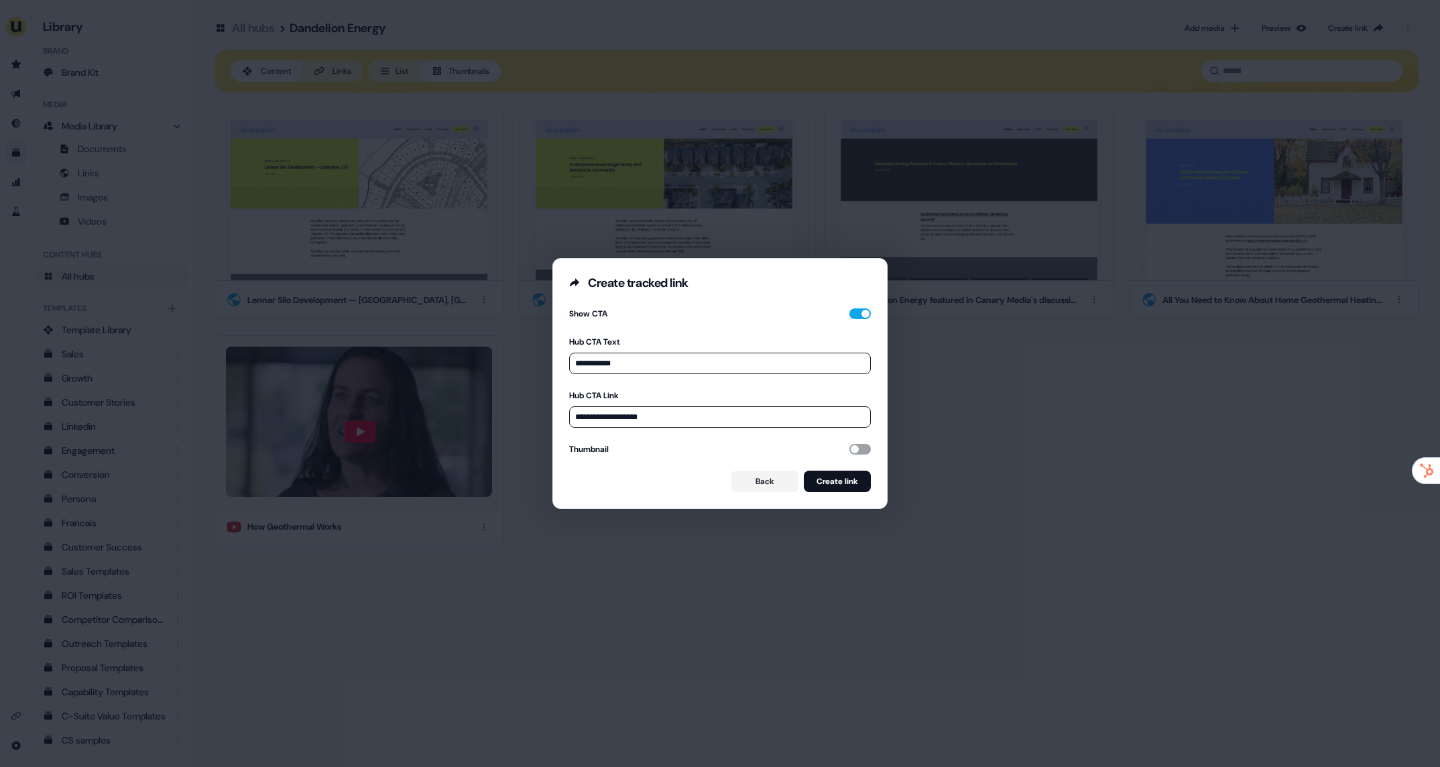
click at [855, 451] on button "button" at bounding box center [860, 449] width 21 height 11
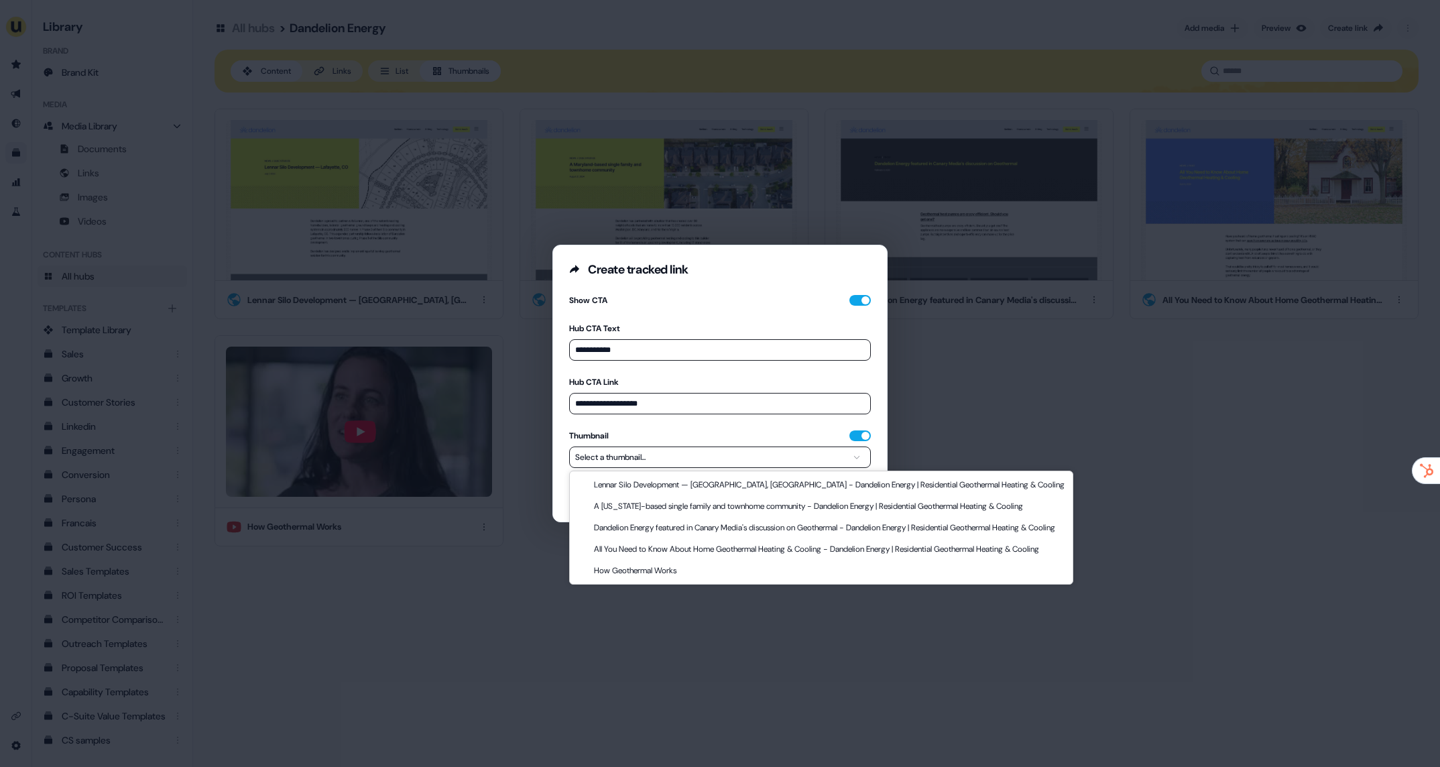
click at [744, 454] on button "Select a thumbnail..." at bounding box center [720, 457] width 302 height 21
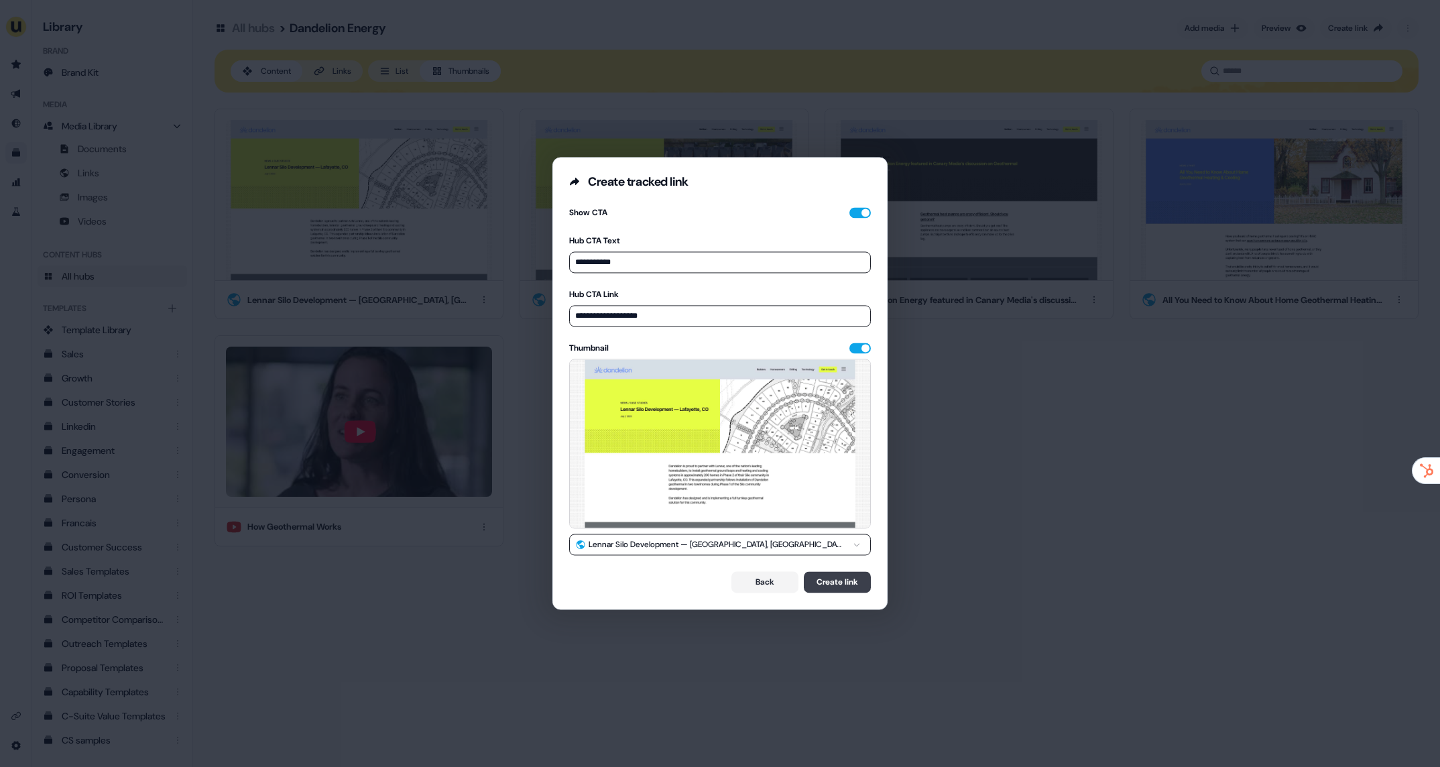
click at [834, 581] on button "Create link" at bounding box center [837, 582] width 67 height 21
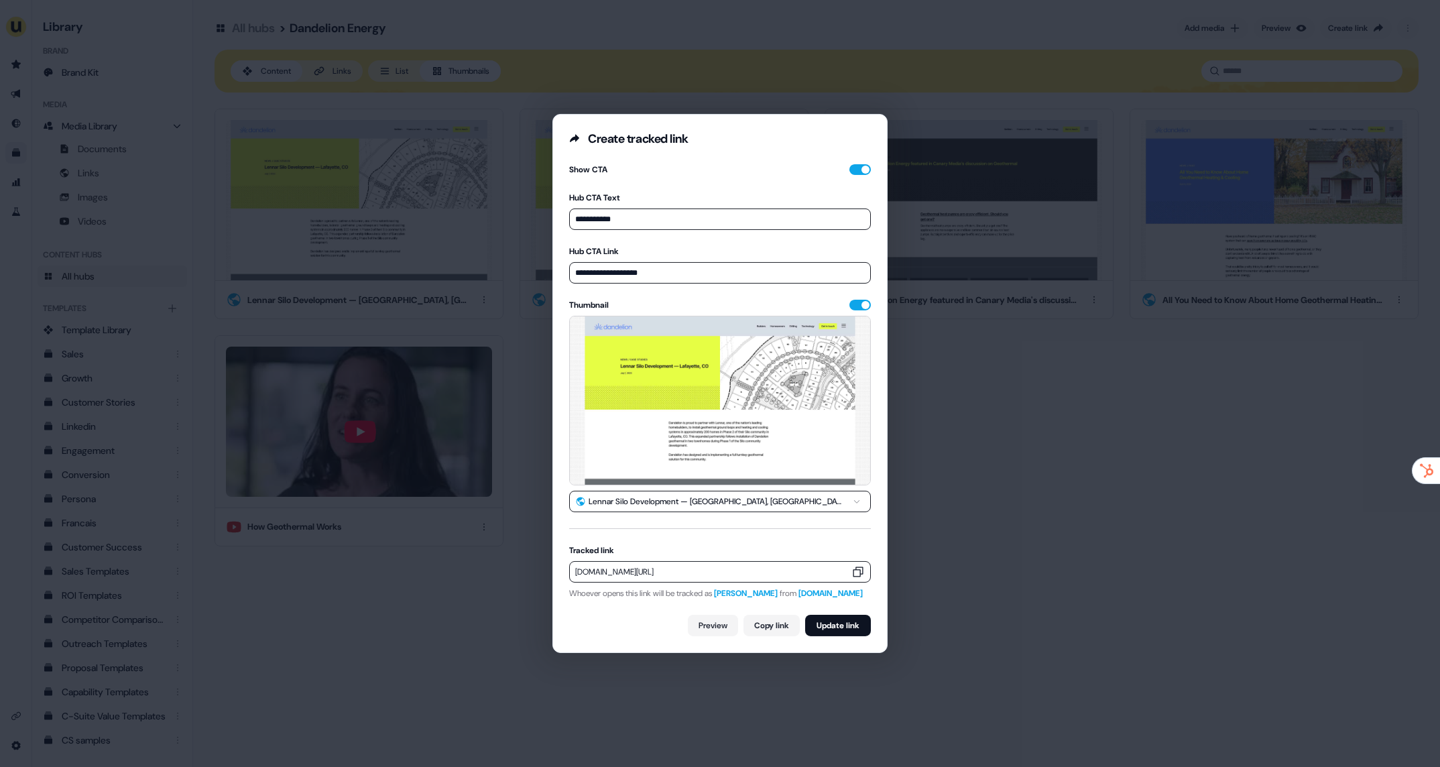
click at [862, 566] on div "app.userled.io/v/AaggyTiBe" at bounding box center [720, 571] width 302 height 21
click at [852, 569] on icon "button" at bounding box center [858, 571] width 13 height 13
click at [888, 144] on div "**********" at bounding box center [720, 383] width 1440 height 767
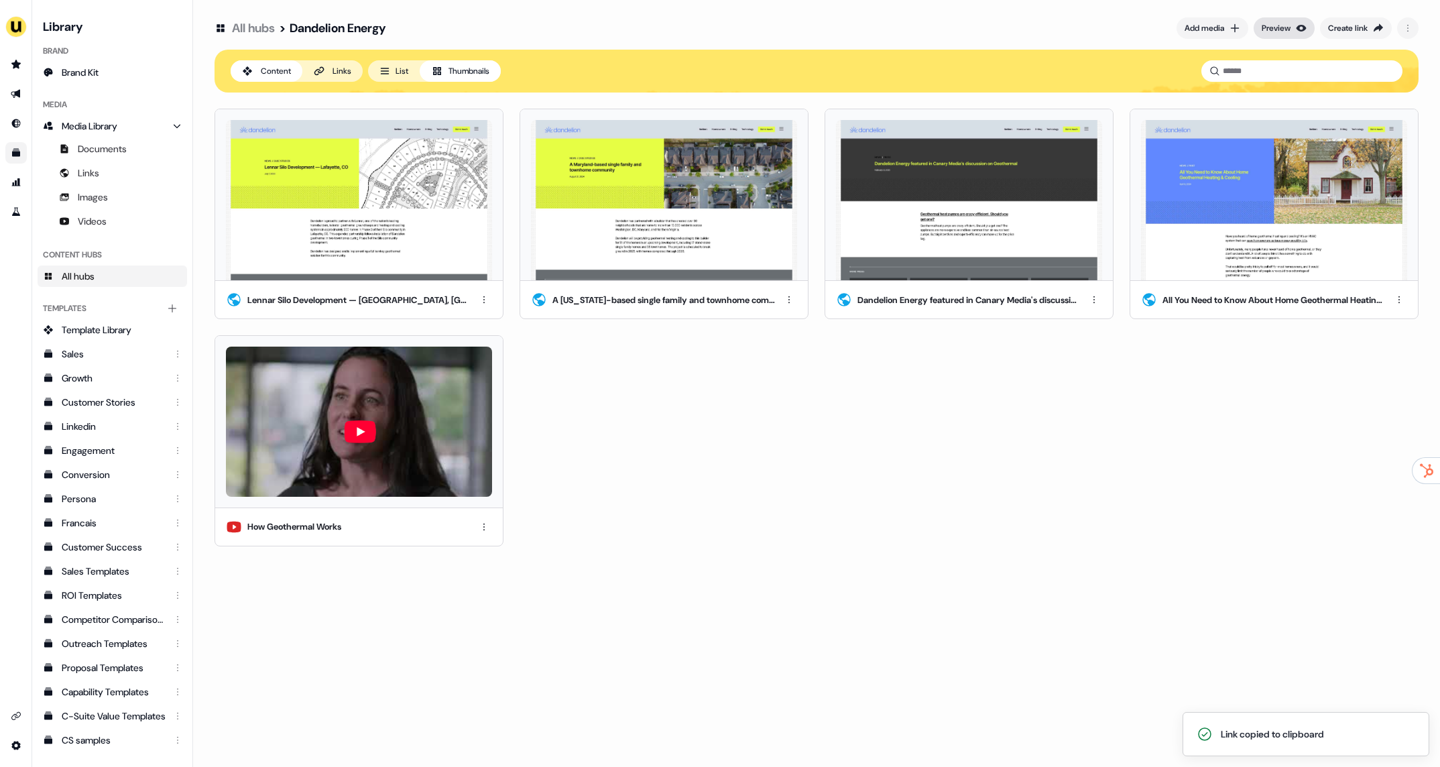
click at [1292, 27] on button "Preview" at bounding box center [1284, 27] width 61 height 21
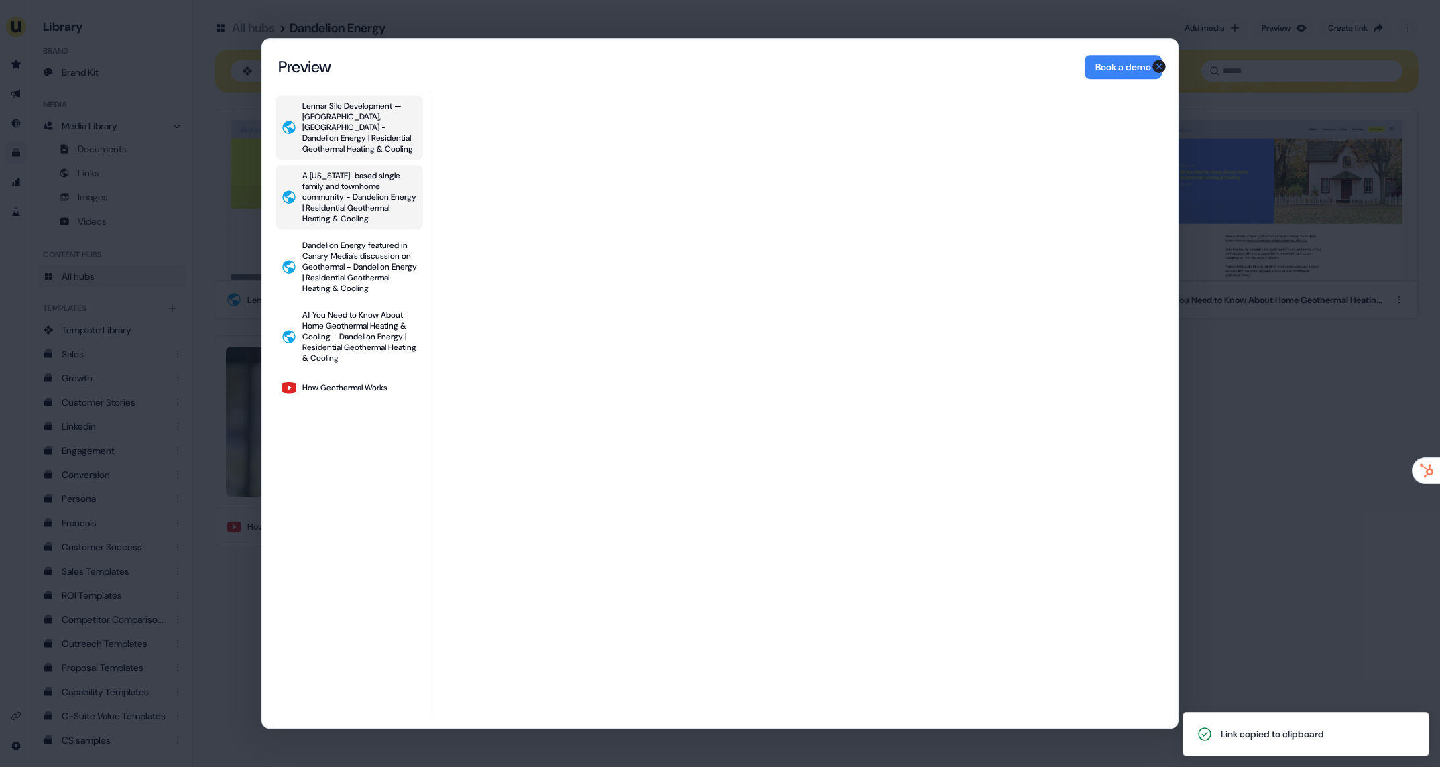
click at [378, 207] on div "A Maryland-based single family and townhome community - Dandelion Energy | Resi…" at bounding box center [359, 197] width 115 height 54
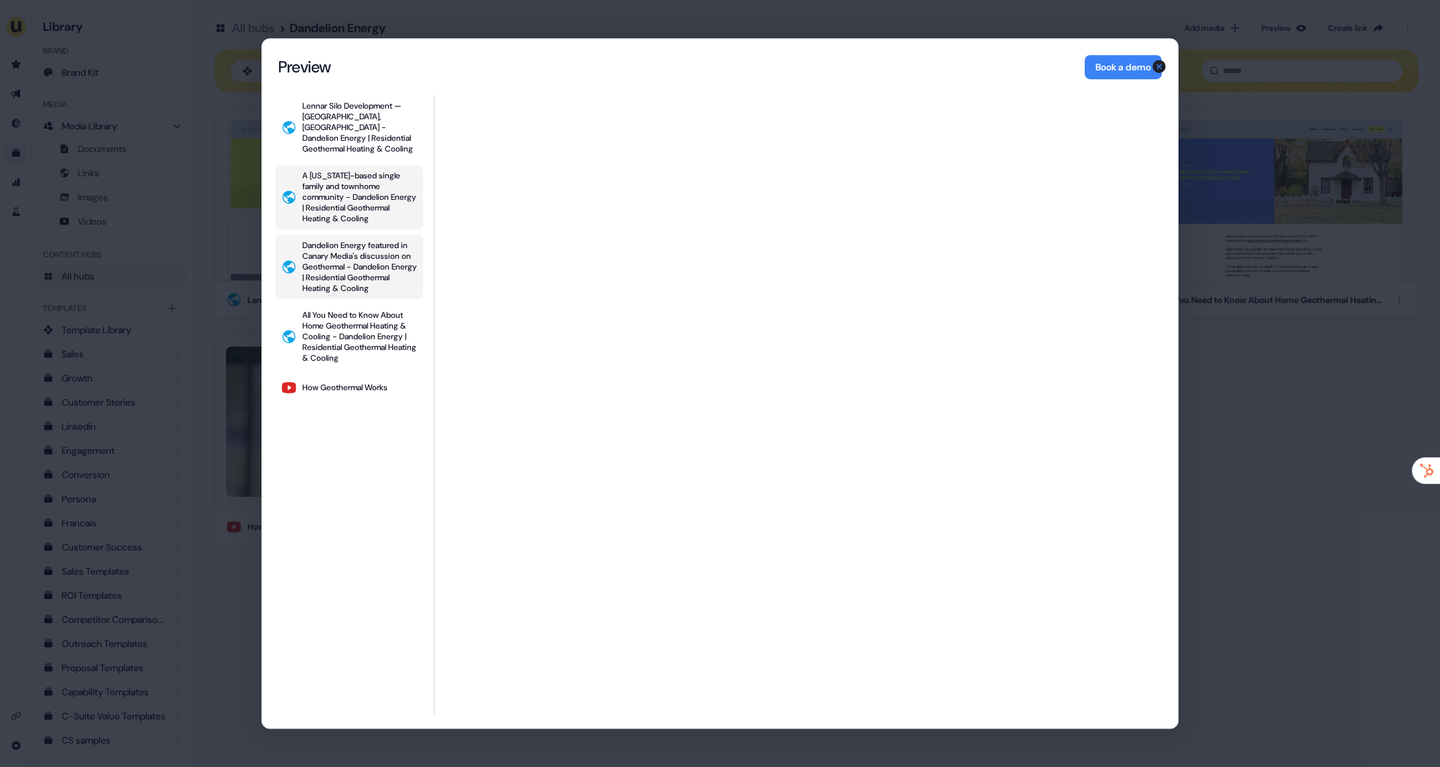
click at [378, 292] on div "Dandelion Energy featured in Canary Media's discussion on Geothermal - Dandelio…" at bounding box center [359, 267] width 115 height 54
click at [360, 393] on div "How Geothermal Works" at bounding box center [344, 387] width 85 height 11
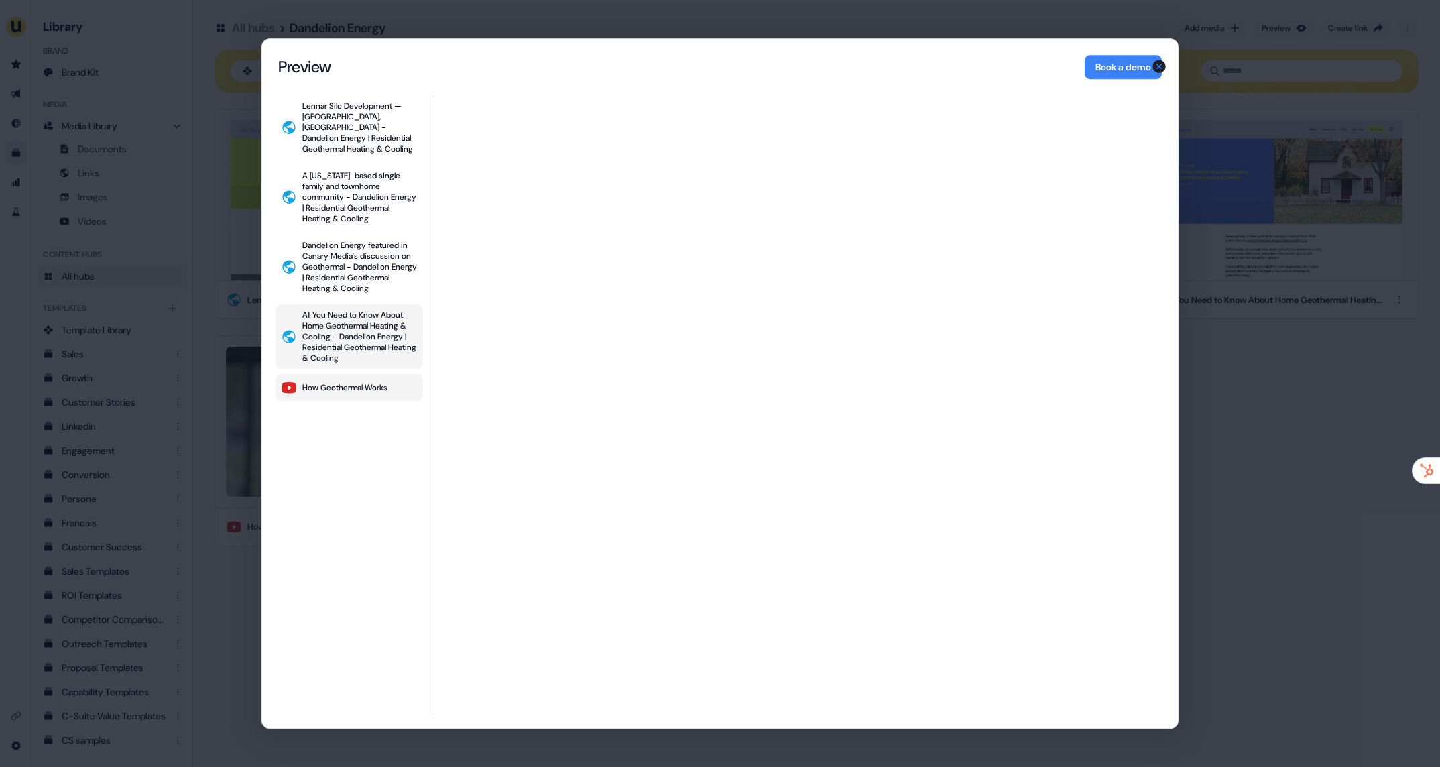
drag, startPoint x: 371, startPoint y: 347, endPoint x: 372, endPoint y: 324, distance: 22.8
click at [372, 347] on div "All You Need to Know About Home Geothermal Heating & Cooling - Dandelion Energy…" at bounding box center [359, 337] width 115 height 54
click at [351, 280] on div "Dandelion Energy featured in Canary Media's discussion on Geothermal - Dandelio…" at bounding box center [359, 267] width 115 height 54
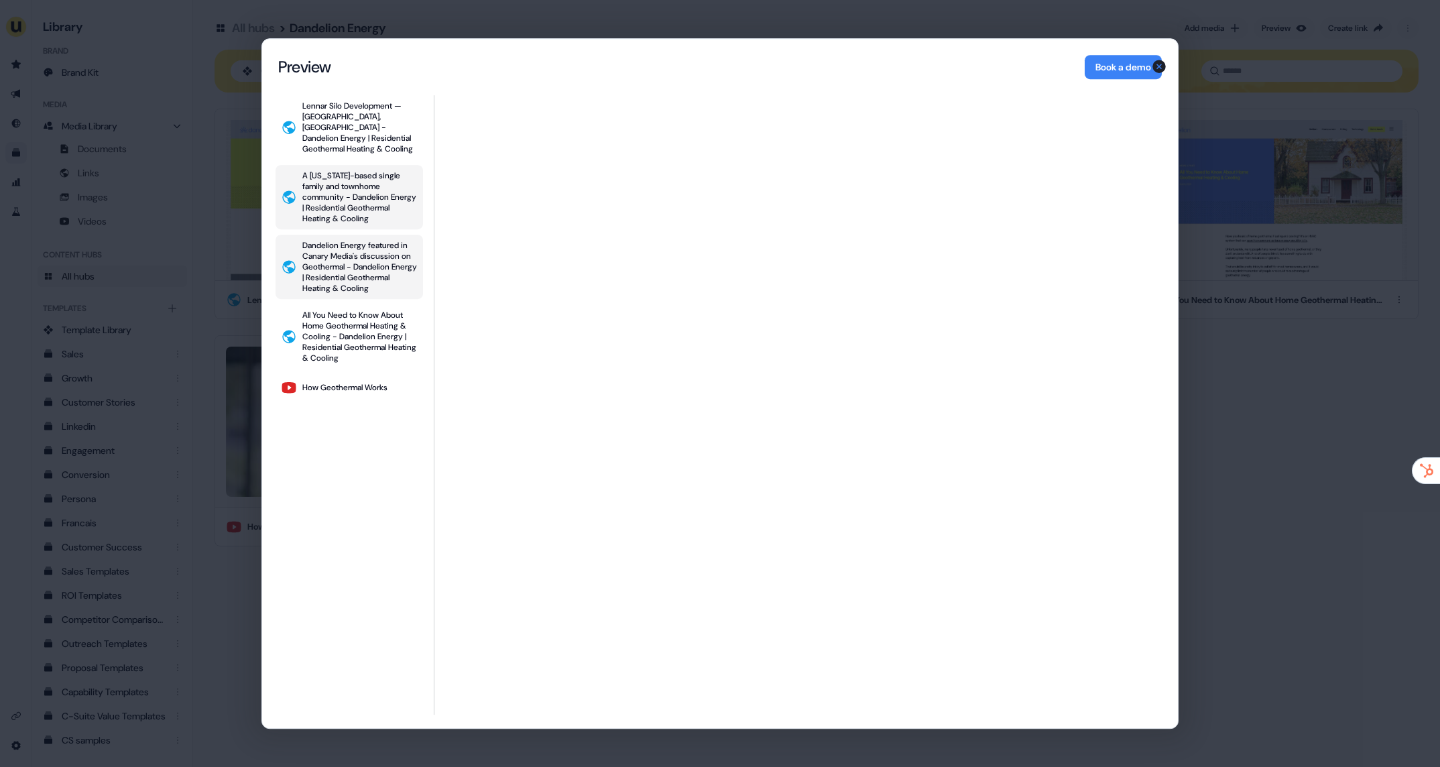
click at [356, 201] on div "A Maryland-based single family and townhome community - Dandelion Energy | Resi…" at bounding box center [359, 197] width 115 height 54
click at [379, 110] on div "Lennar Silo Development — Lafayette, CO - Dandelion Energy | Residential Geothe…" at bounding box center [359, 128] width 115 height 54
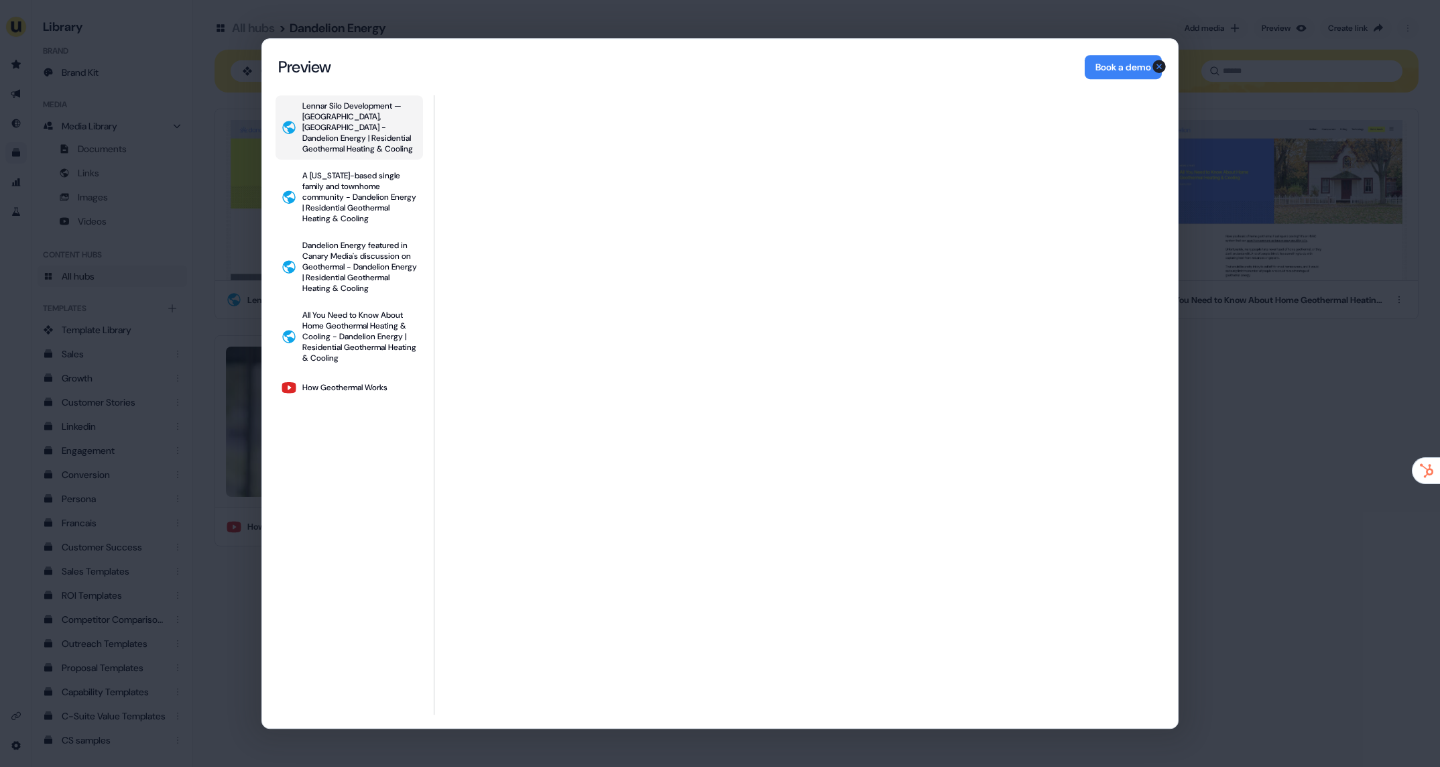
click at [1326, 264] on div "Content Hub Preview Preview Book a demo Lennar Silo Development — Lafayette, CO…" at bounding box center [720, 383] width 1440 height 767
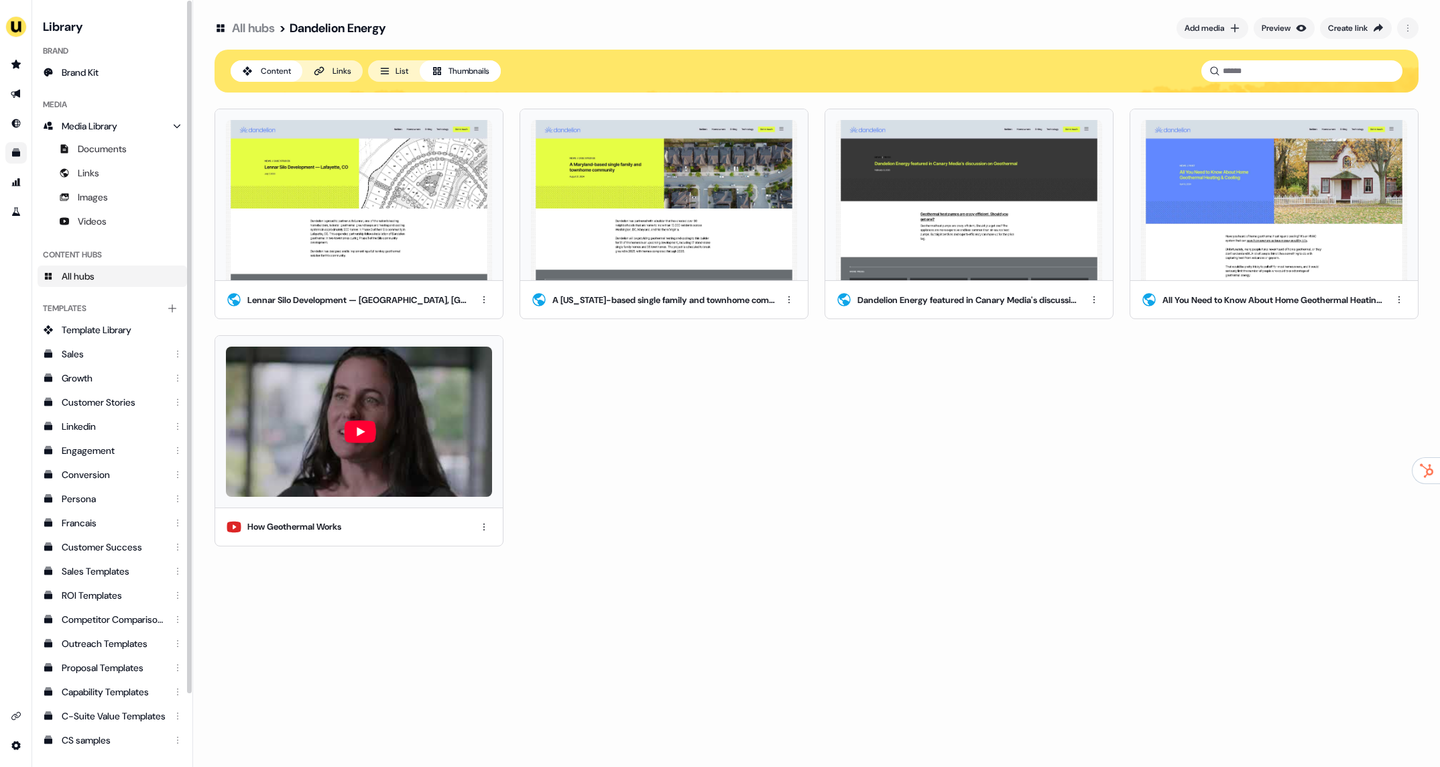
click at [115, 274] on link "All hubs" at bounding box center [113, 276] width 150 height 21
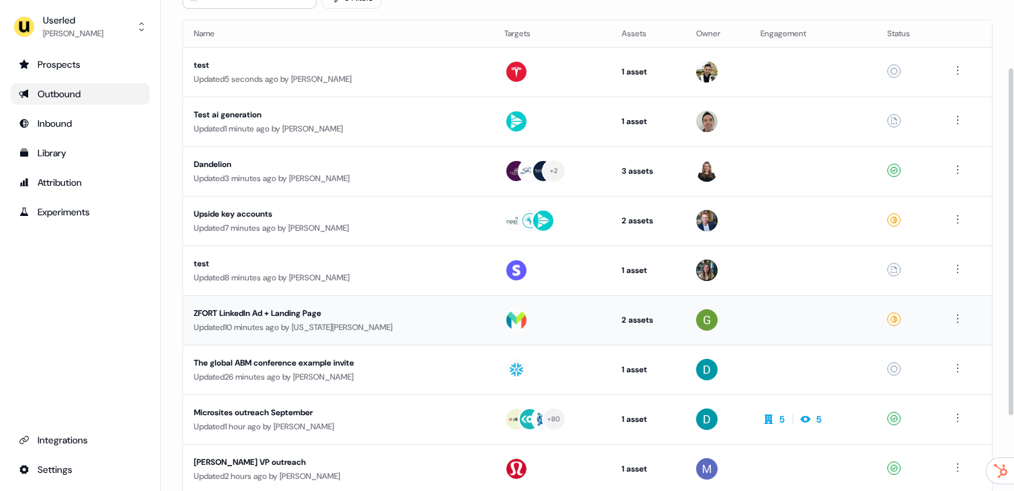
scroll to position [100, 0]
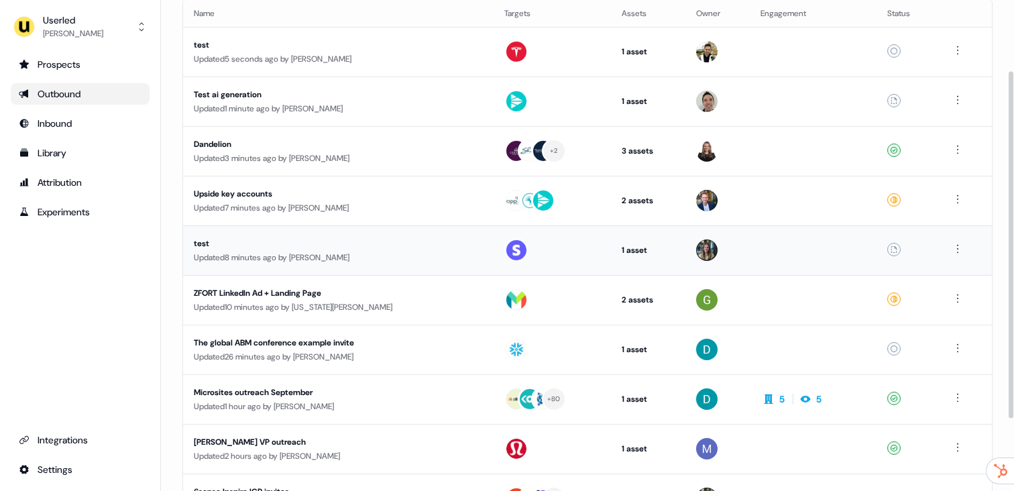
click at [300, 253] on div "Updated 8 minutes ago by [PERSON_NAME]" at bounding box center [338, 257] width 289 height 13
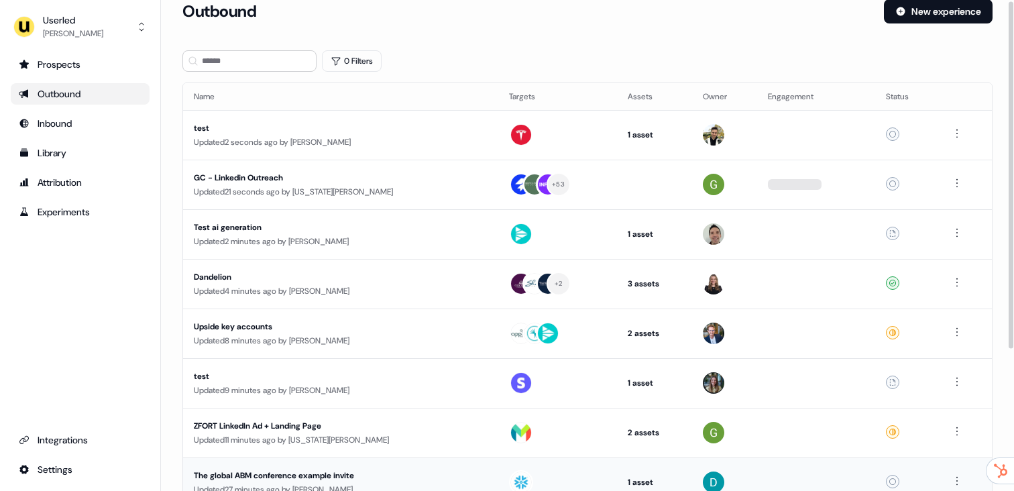
scroll to position [178, 0]
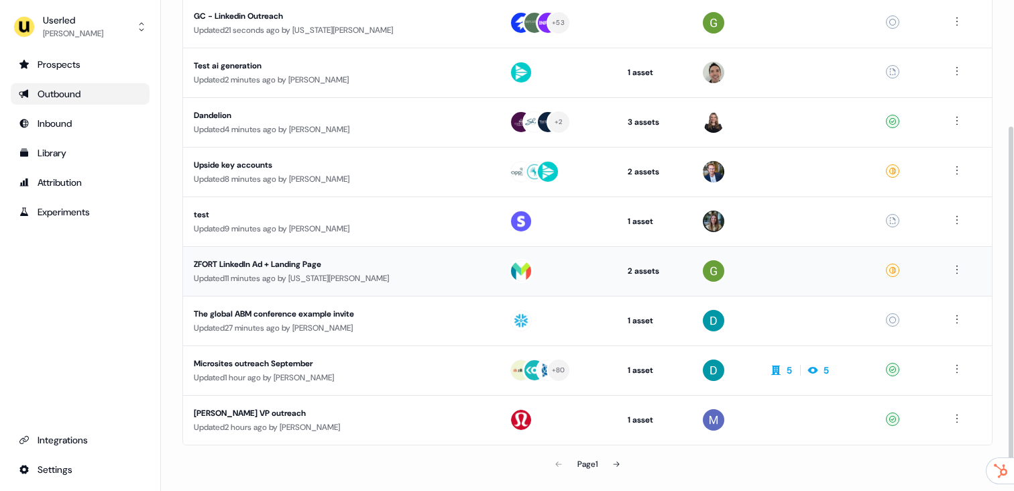
click at [300, 282] on div "Updated 11 minutes ago by [US_STATE][PERSON_NAME]" at bounding box center [341, 278] width 294 height 13
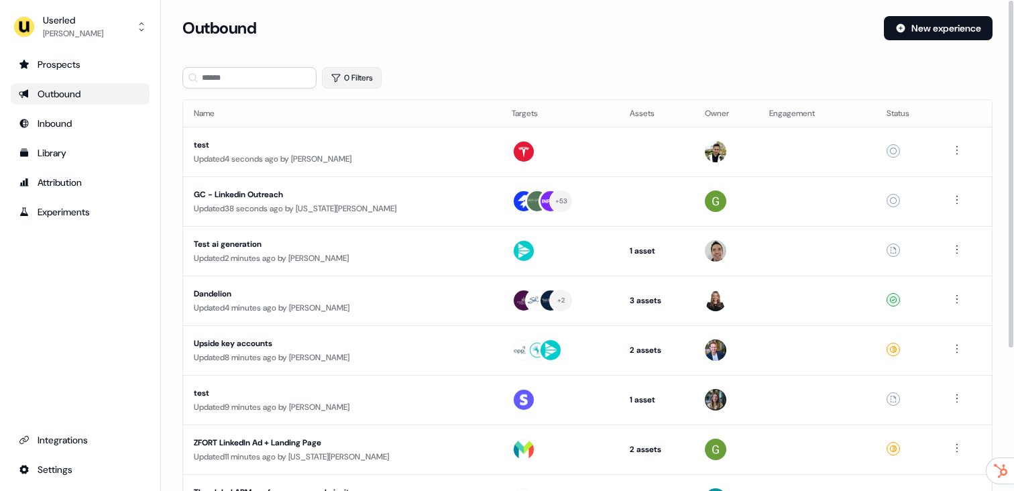
click at [343, 71] on button "0 Filters" at bounding box center [352, 77] width 60 height 21
click at [375, 131] on html "For the best experience switch devices to a bigger screen. Go to [DOMAIN_NAME] …" at bounding box center [507, 245] width 1014 height 491
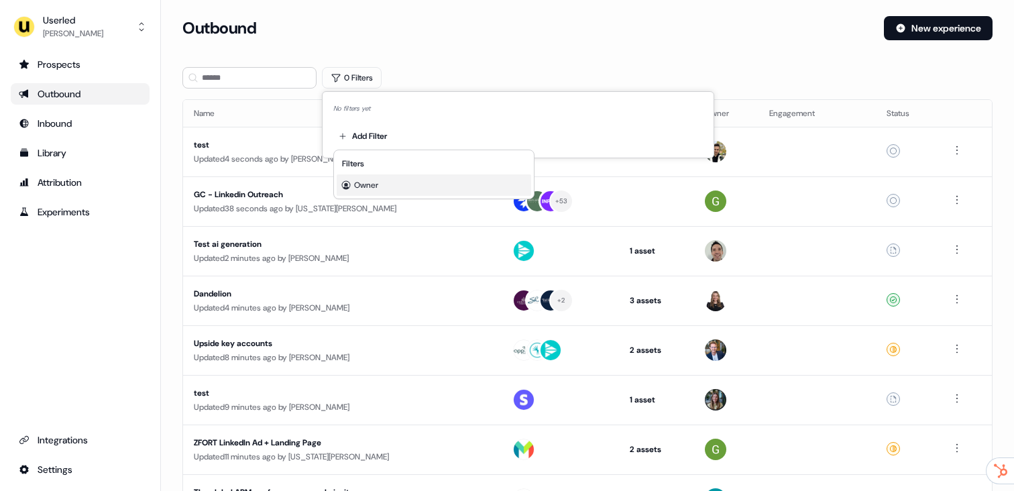
drag, startPoint x: 378, startPoint y: 182, endPoint x: 424, endPoint y: 201, distance: 49.6
click at [378, 182] on span "Owner" at bounding box center [366, 185] width 24 height 11
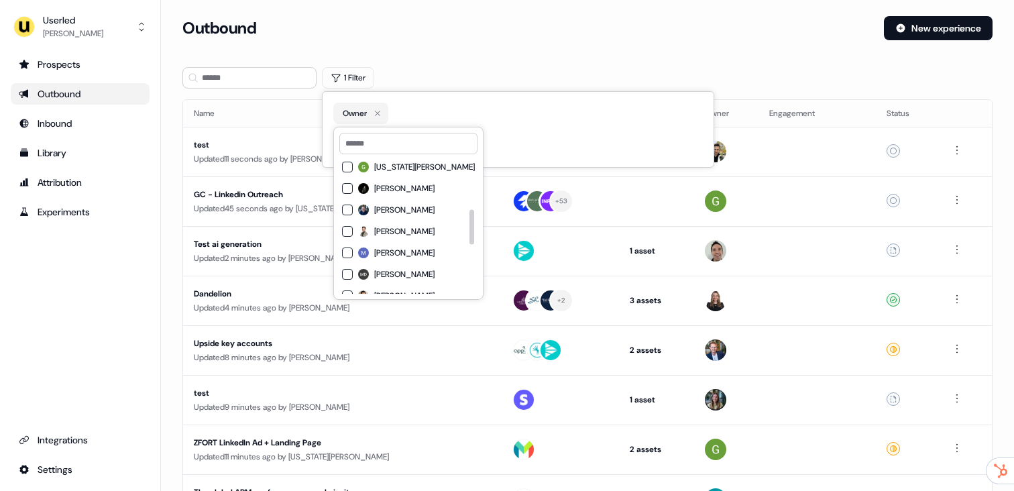
scroll to position [111, 0]
click at [395, 185] on span "[US_STATE][PERSON_NAME]" at bounding box center [424, 185] width 101 height 11
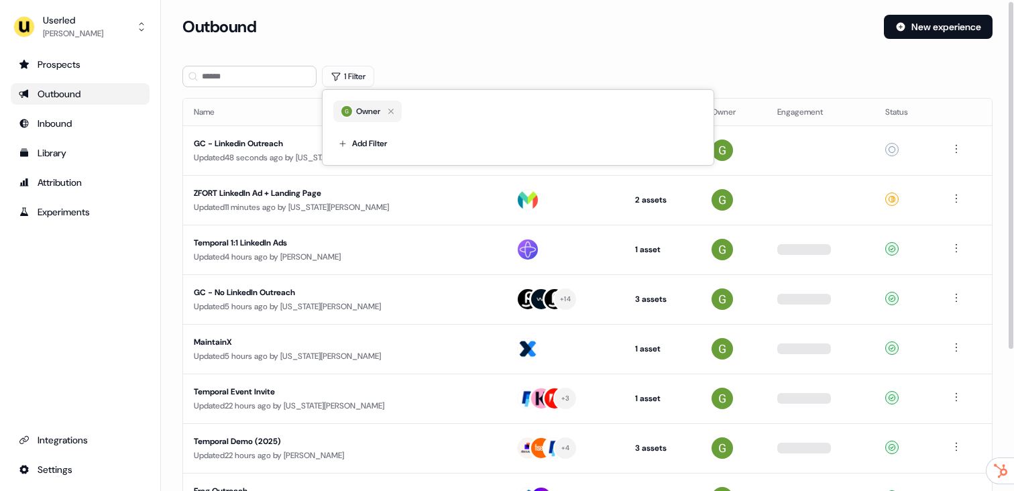
scroll to position [3, 0]
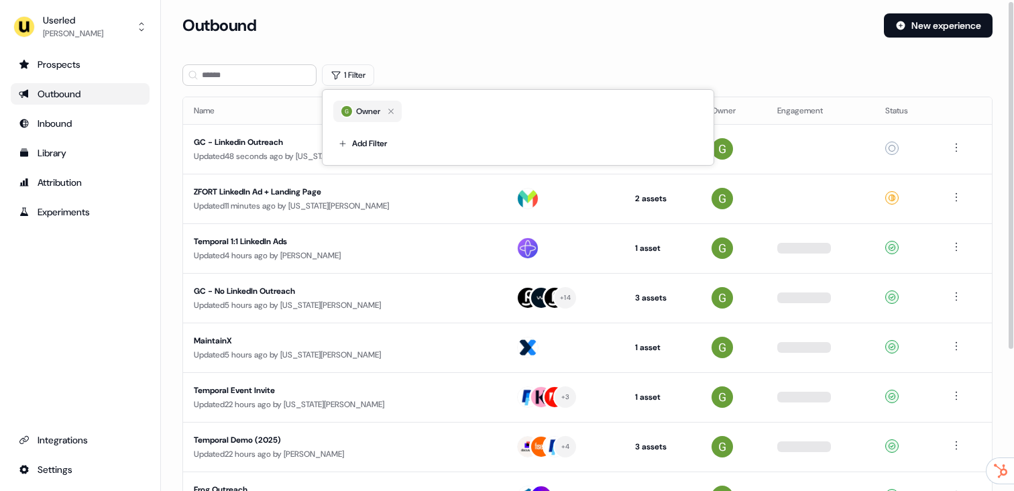
click at [458, 62] on section "Loading... Outbound New experience 1 Filter Name Targets Assets Owner Engagemen…" at bounding box center [587, 351] width 853 height 677
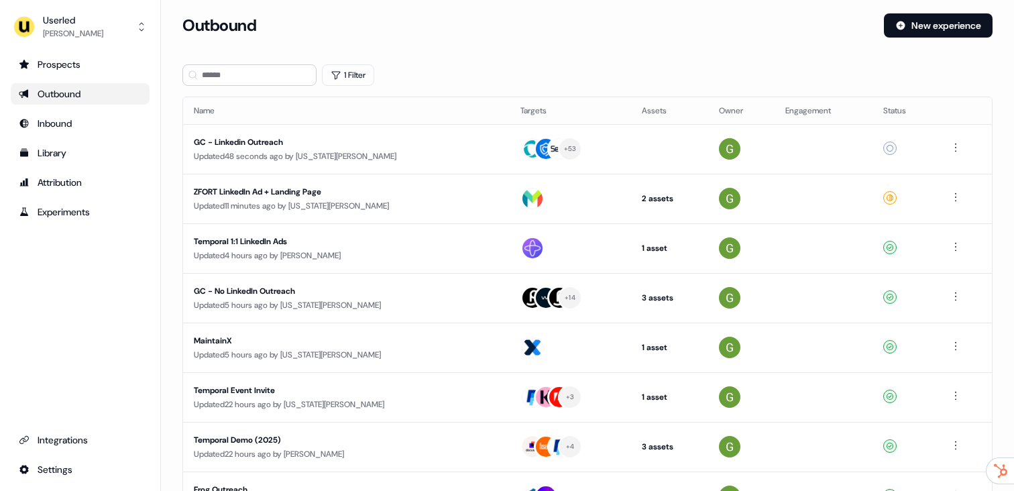
click at [112, 91] on div "Outbound" at bounding box center [80, 93] width 123 height 13
click at [775, 38] on div "Outbound New experience" at bounding box center [587, 33] width 810 height 40
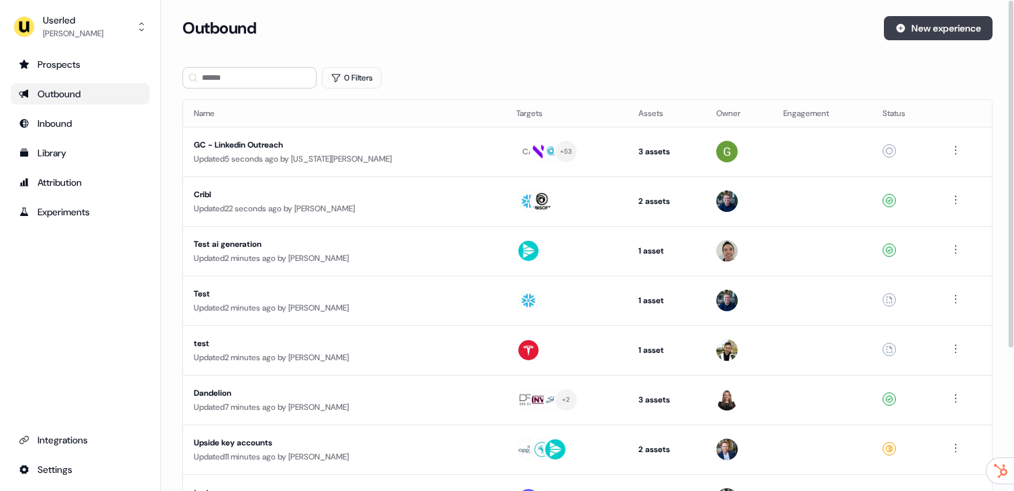
click at [946, 34] on button "New experience" at bounding box center [938, 28] width 109 height 24
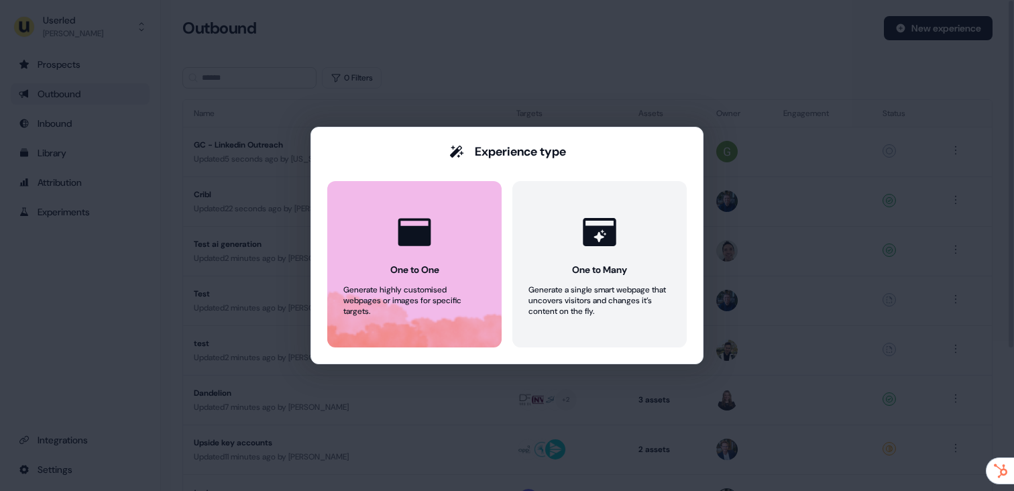
click at [408, 218] on icon at bounding box center [414, 232] width 40 height 40
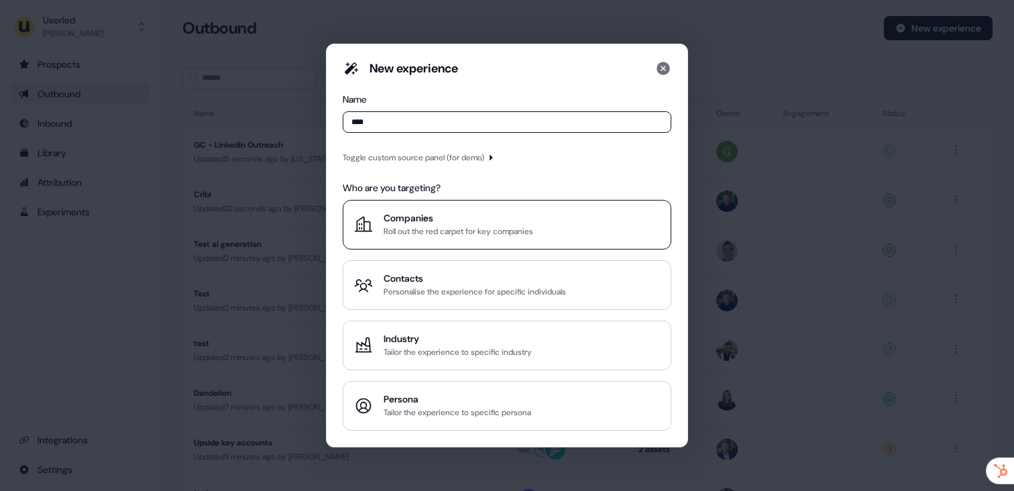
type input "****"
click at [409, 226] on div "Roll out the red carpet for key companies" at bounding box center [459, 231] width 150 height 13
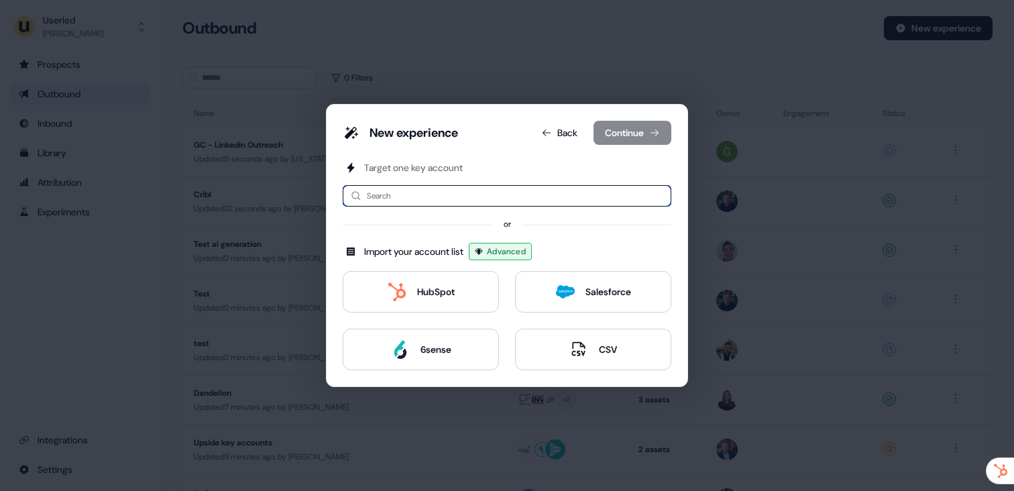
click at [414, 199] on input at bounding box center [507, 195] width 329 height 21
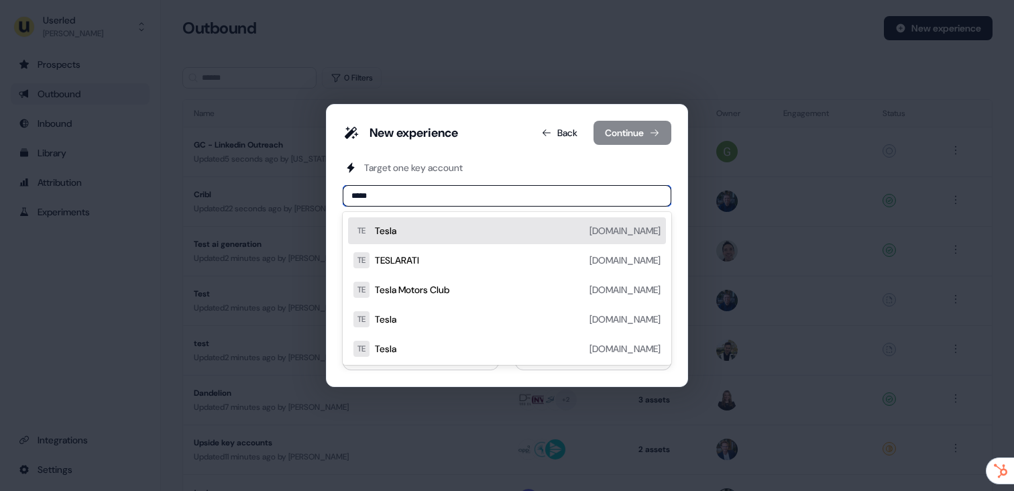
type input "*****"
click at [465, 153] on div "New experience Back Continue Target one key account ***** TE Tesla tesla.com TE…" at bounding box center [507, 245] width 329 height 249
drag, startPoint x: 435, startPoint y: 205, endPoint x: 348, endPoint y: 199, distance: 86.7
click at [348, 199] on input "*****" at bounding box center [507, 195] width 329 height 21
